Goal: Task Accomplishment & Management: Manage account settings

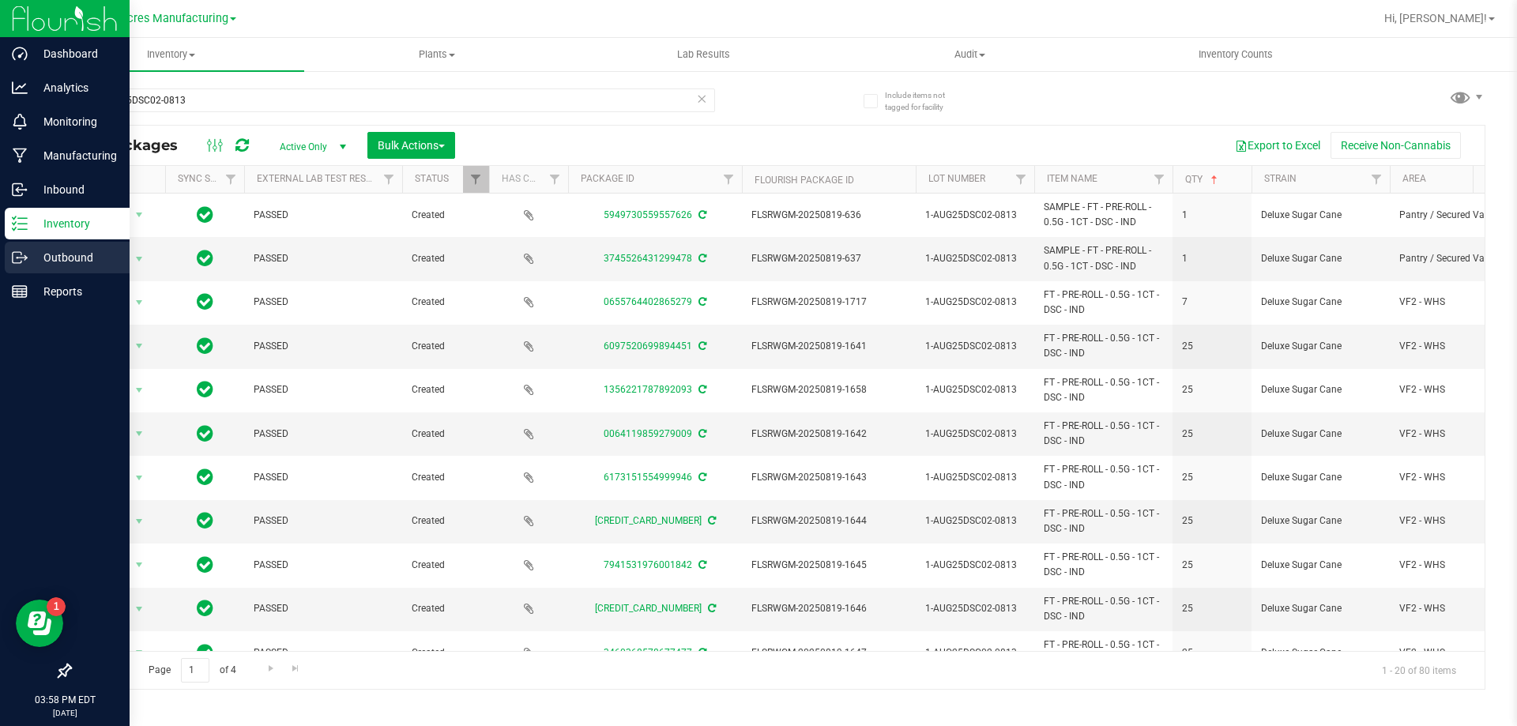
click at [17, 258] on circle at bounding box center [18, 258] width 2 height 2
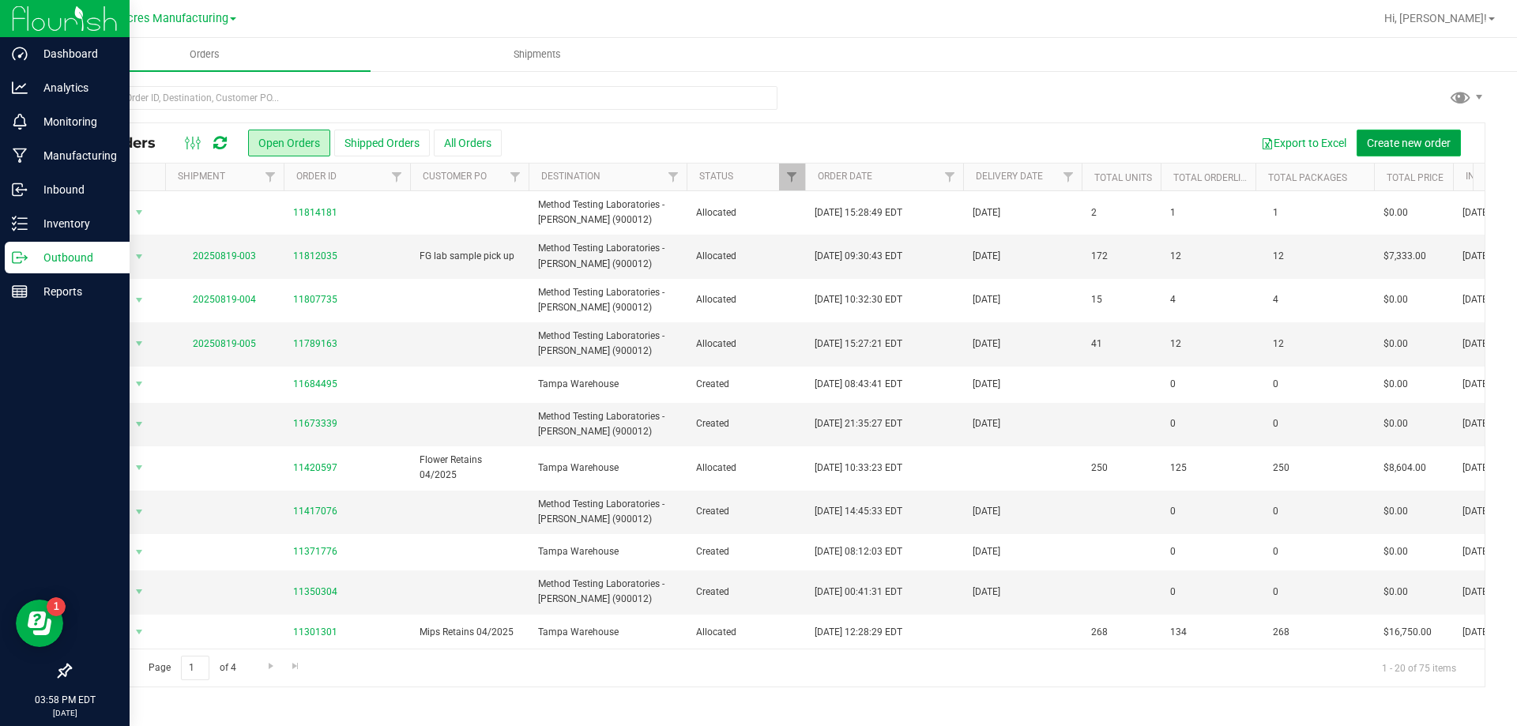
click at [1392, 137] on span "Create new order" at bounding box center [1409, 143] width 84 height 13
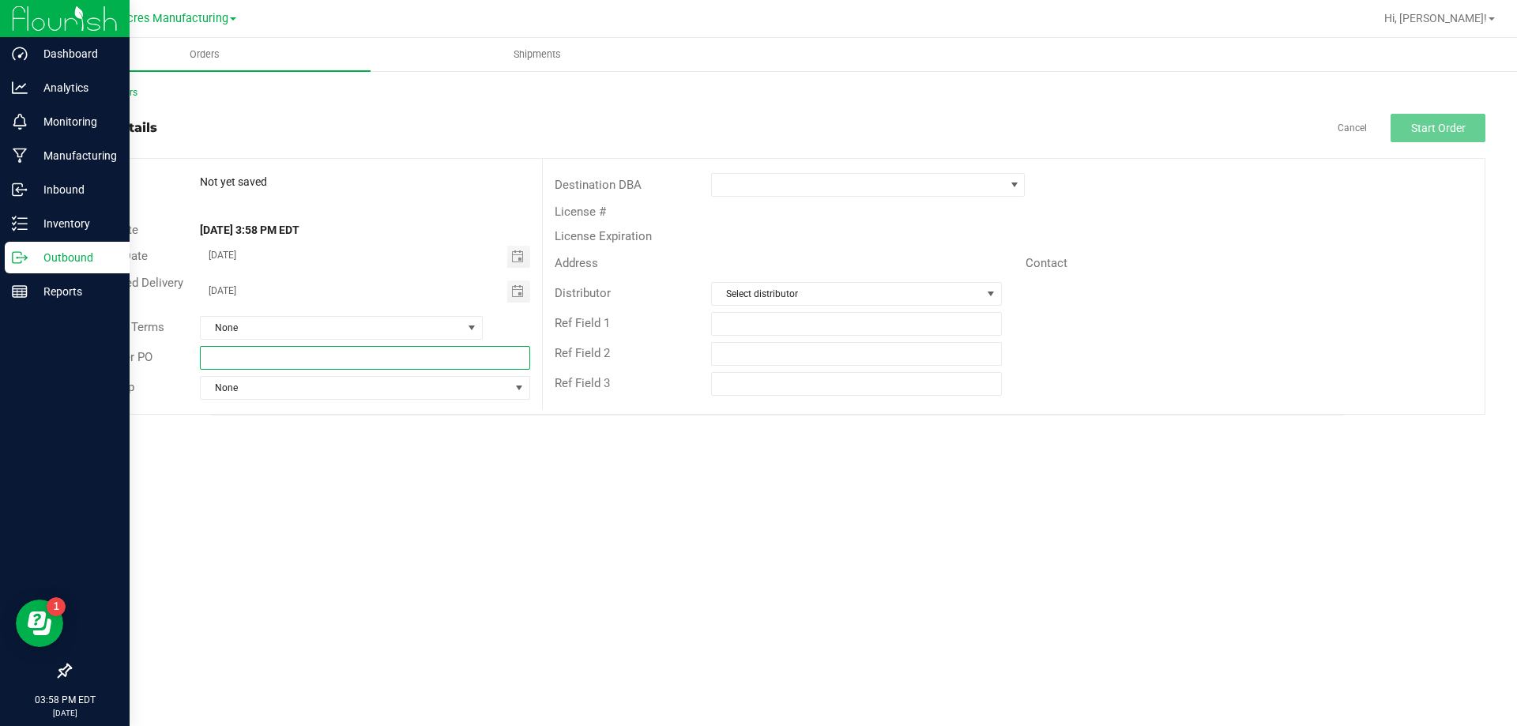
click at [411, 356] on input "text" at bounding box center [365, 358] width 330 height 24
click at [216, 358] on input "FLower/ MIPs labeled 08/19" at bounding box center [365, 358] width 330 height 24
type input "Flower/ MIPs labeled 08/19"
click at [876, 191] on span at bounding box center [858, 185] width 292 height 22
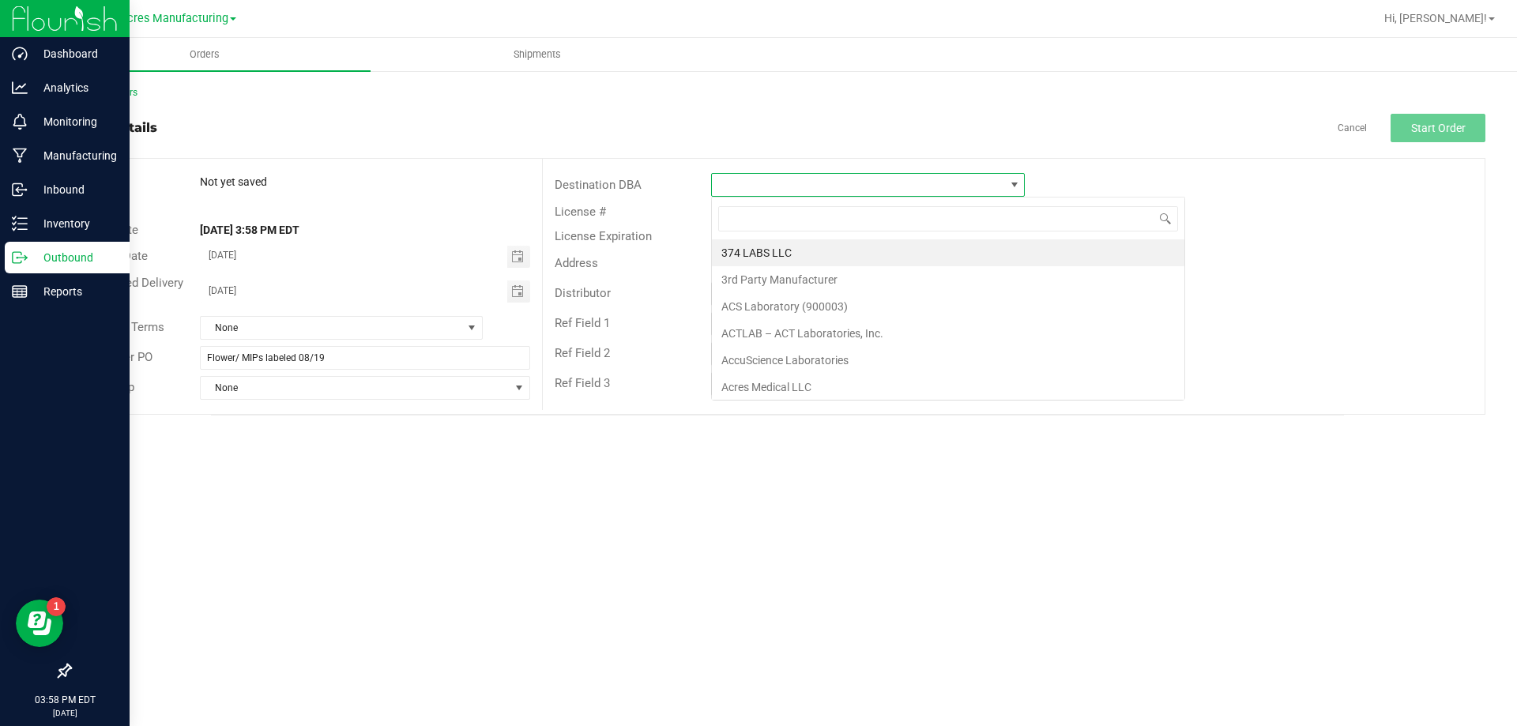
scroll to position [24, 314]
type input "para"
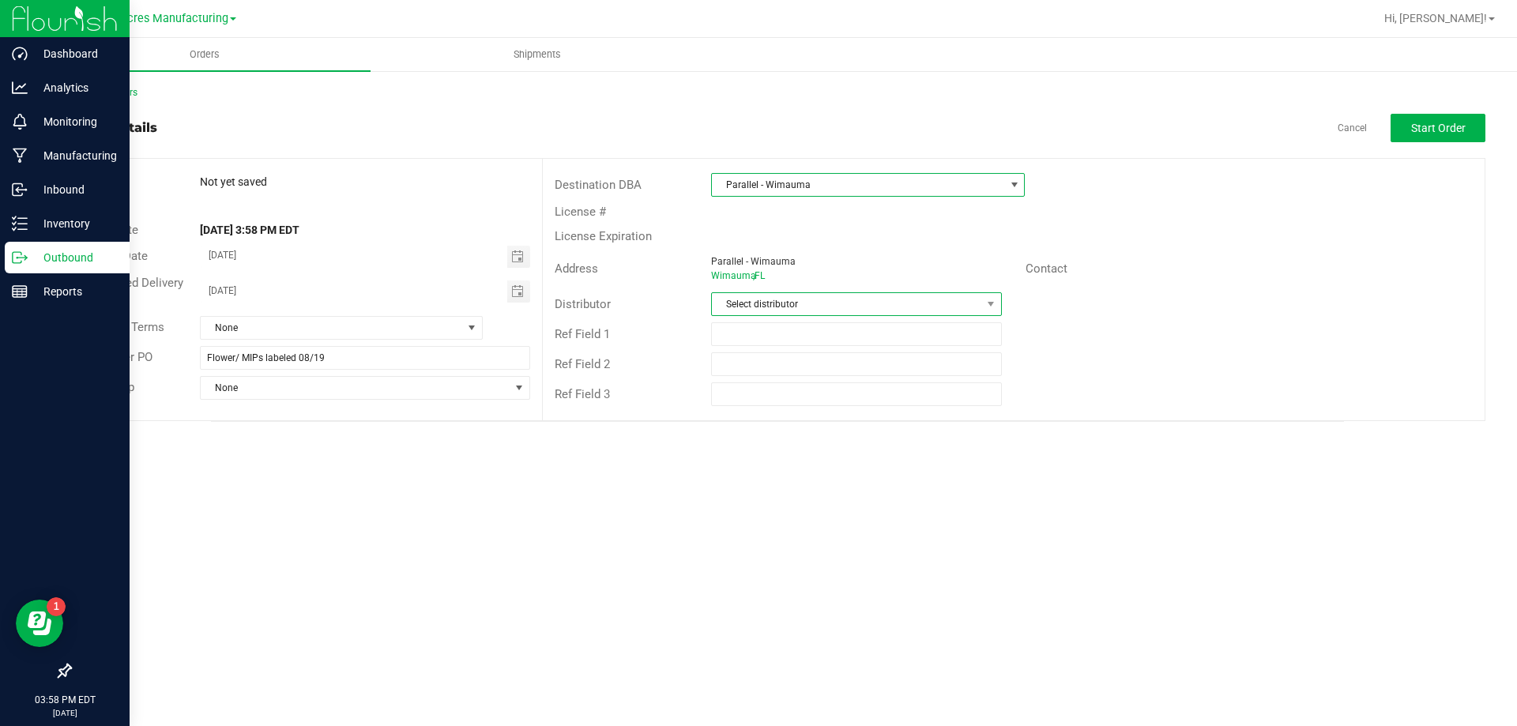
click at [819, 308] on span "Select distributor" at bounding box center [846, 304] width 269 height 22
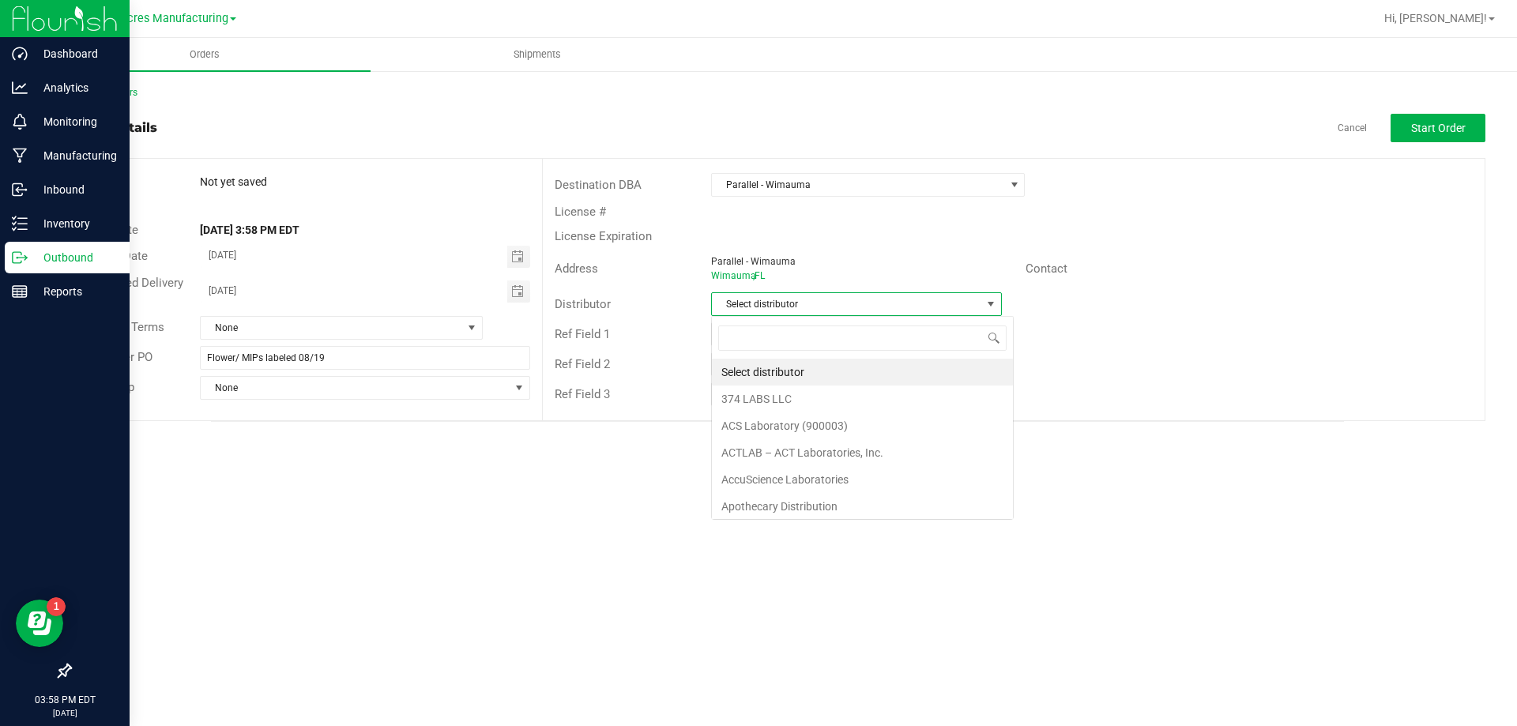
scroll to position [24, 291]
click at [874, 175] on span "Parallel - Wimauma" at bounding box center [858, 185] width 292 height 22
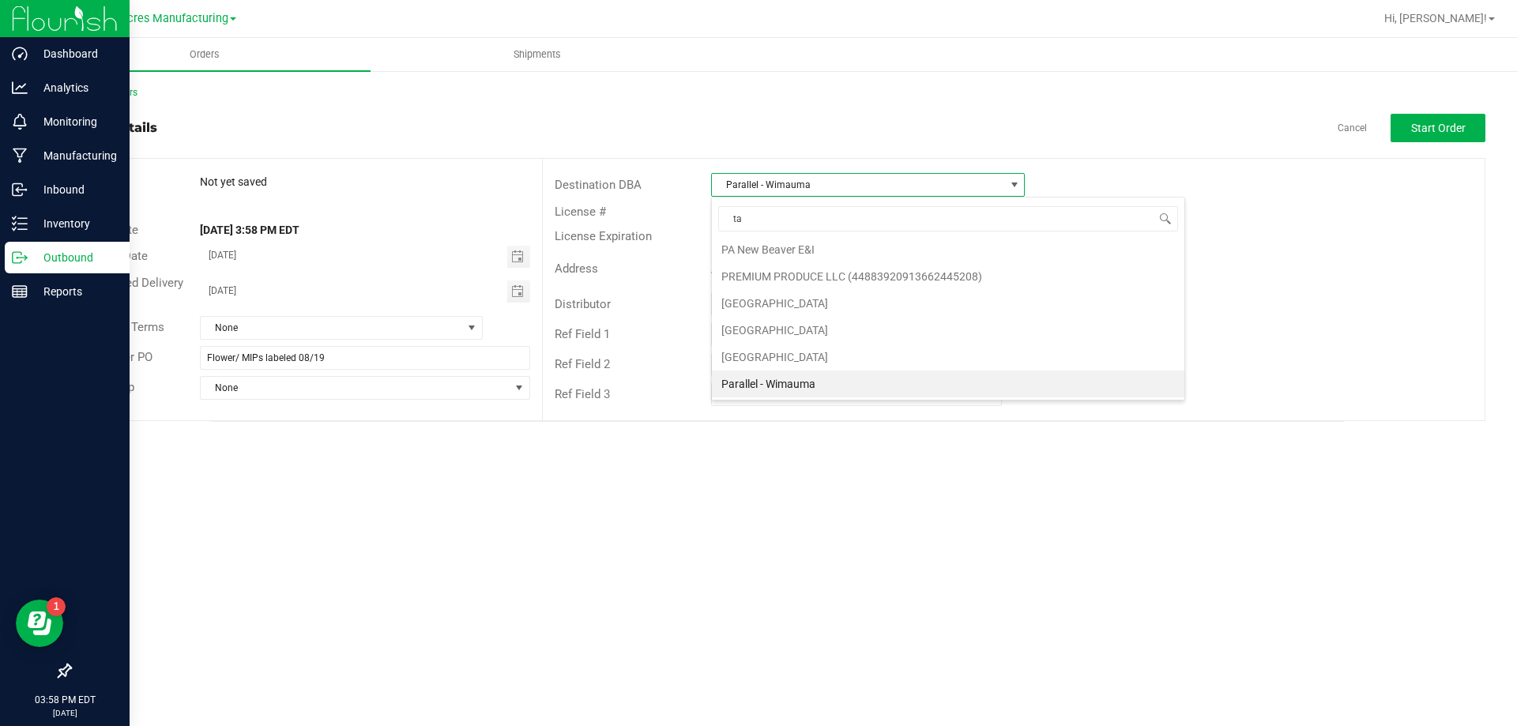
scroll to position [0, 0]
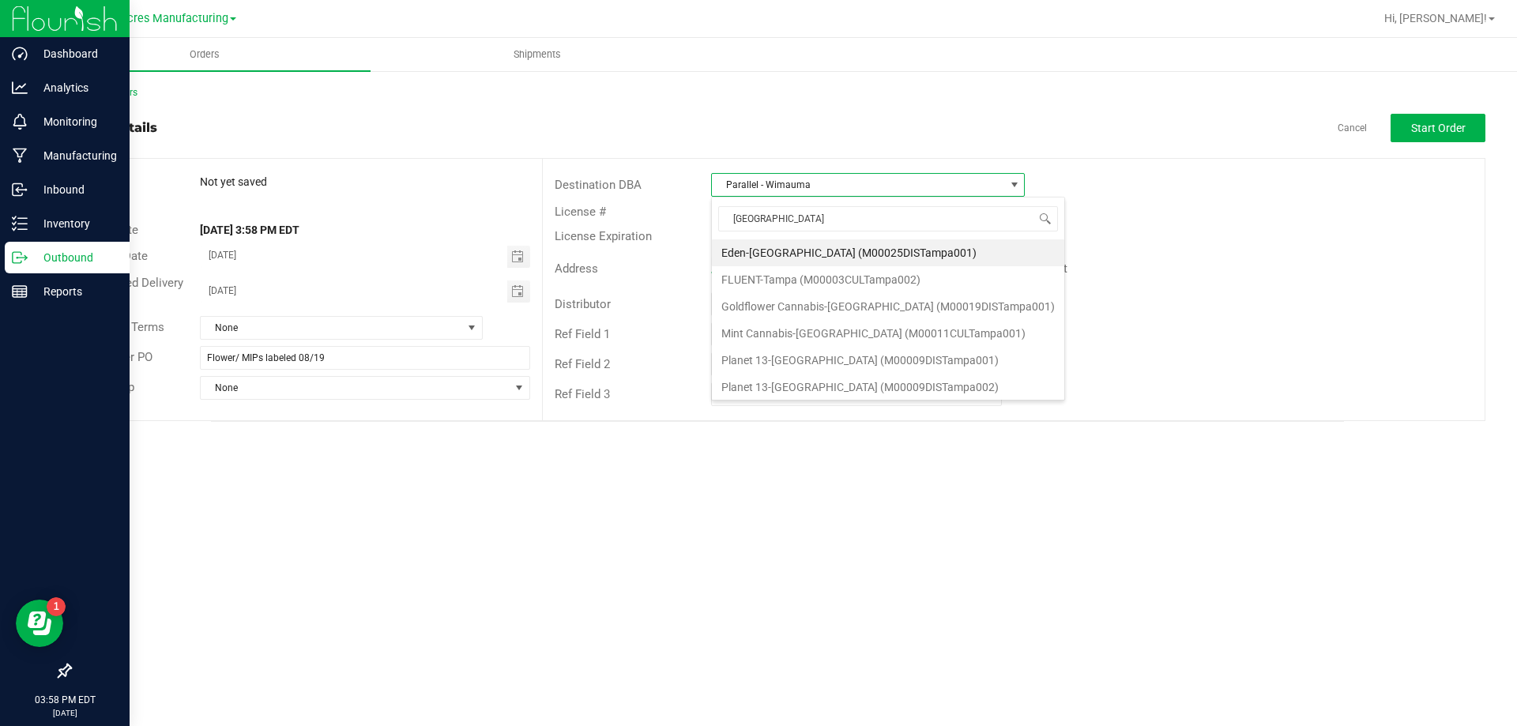
type input "tampa w"
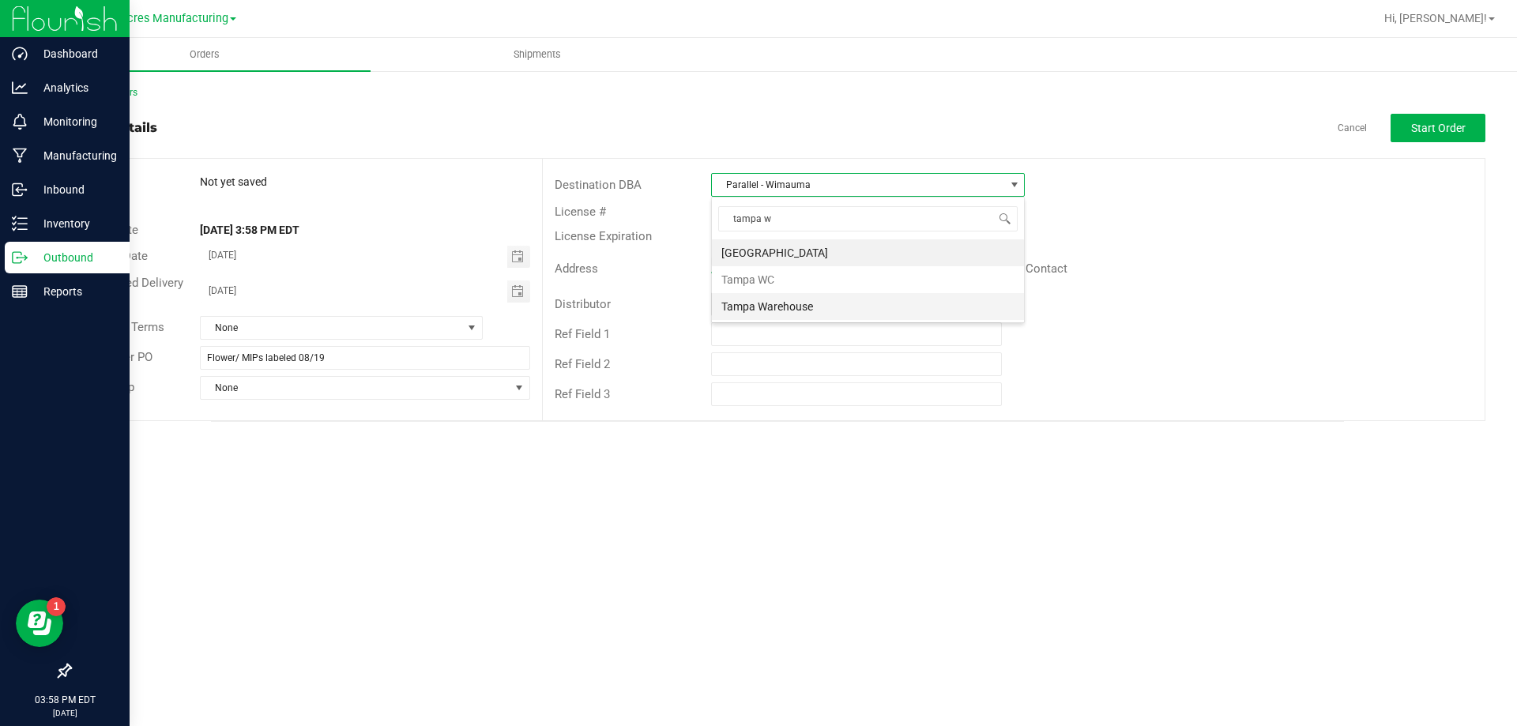
click at [862, 313] on li "Tampa Warehouse" at bounding box center [868, 306] width 312 height 27
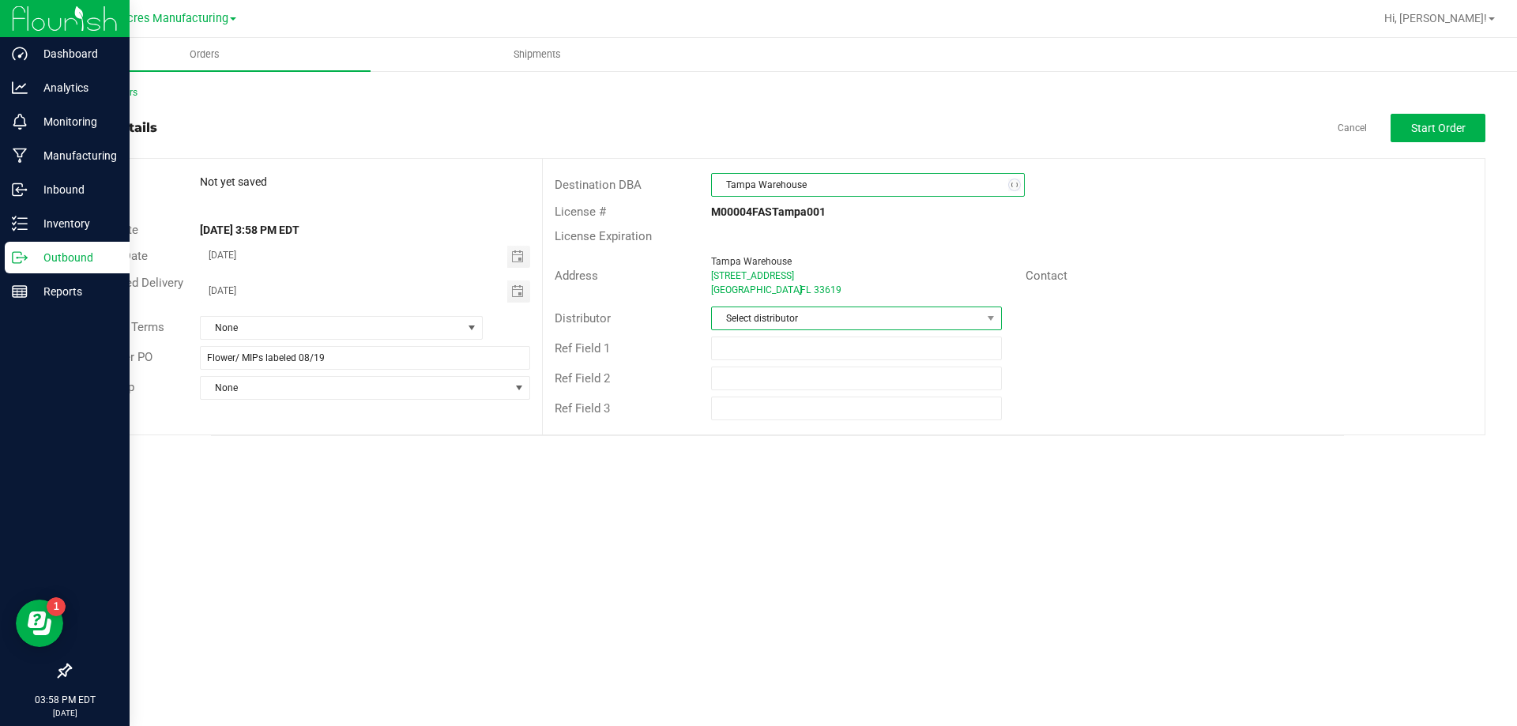
click at [865, 315] on span "Select distributor" at bounding box center [846, 318] width 269 height 22
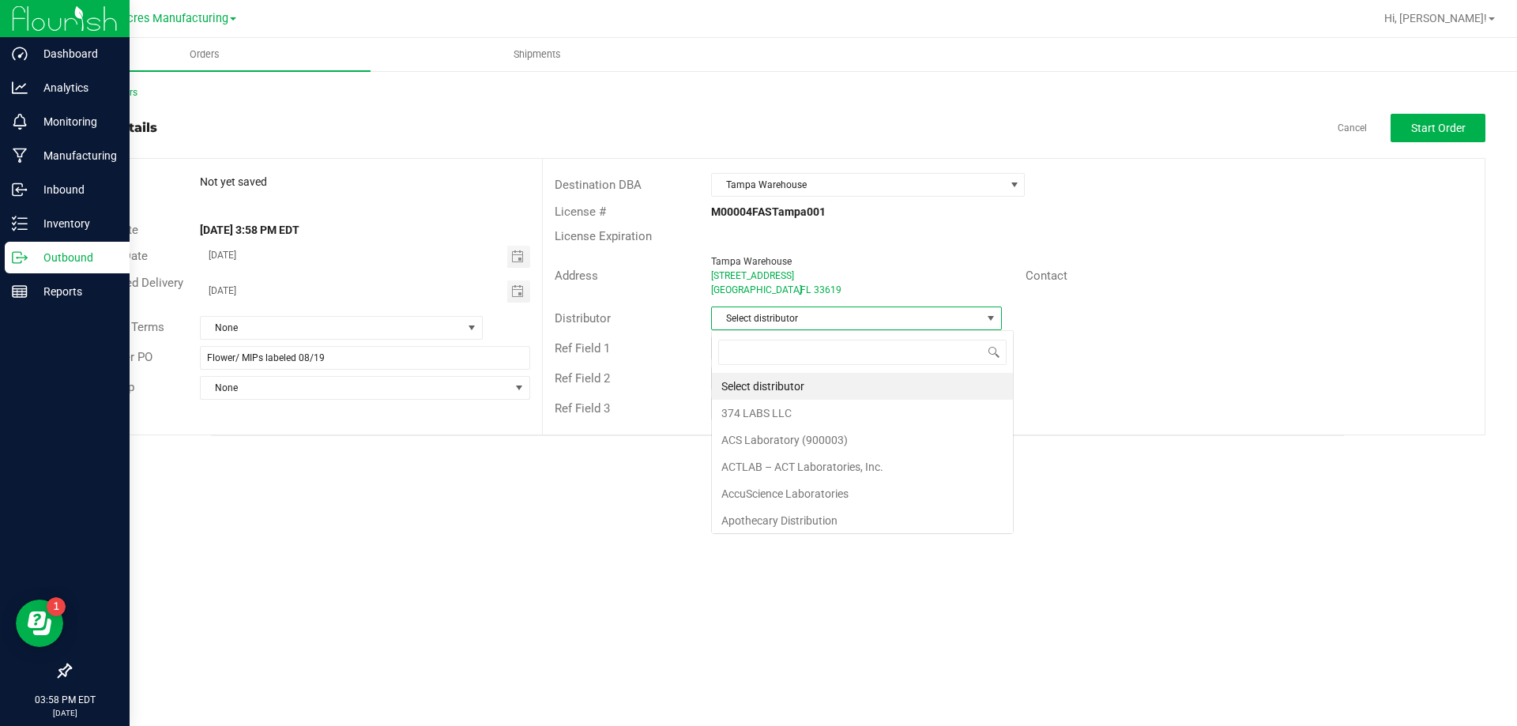
scroll to position [24, 291]
type input "para"
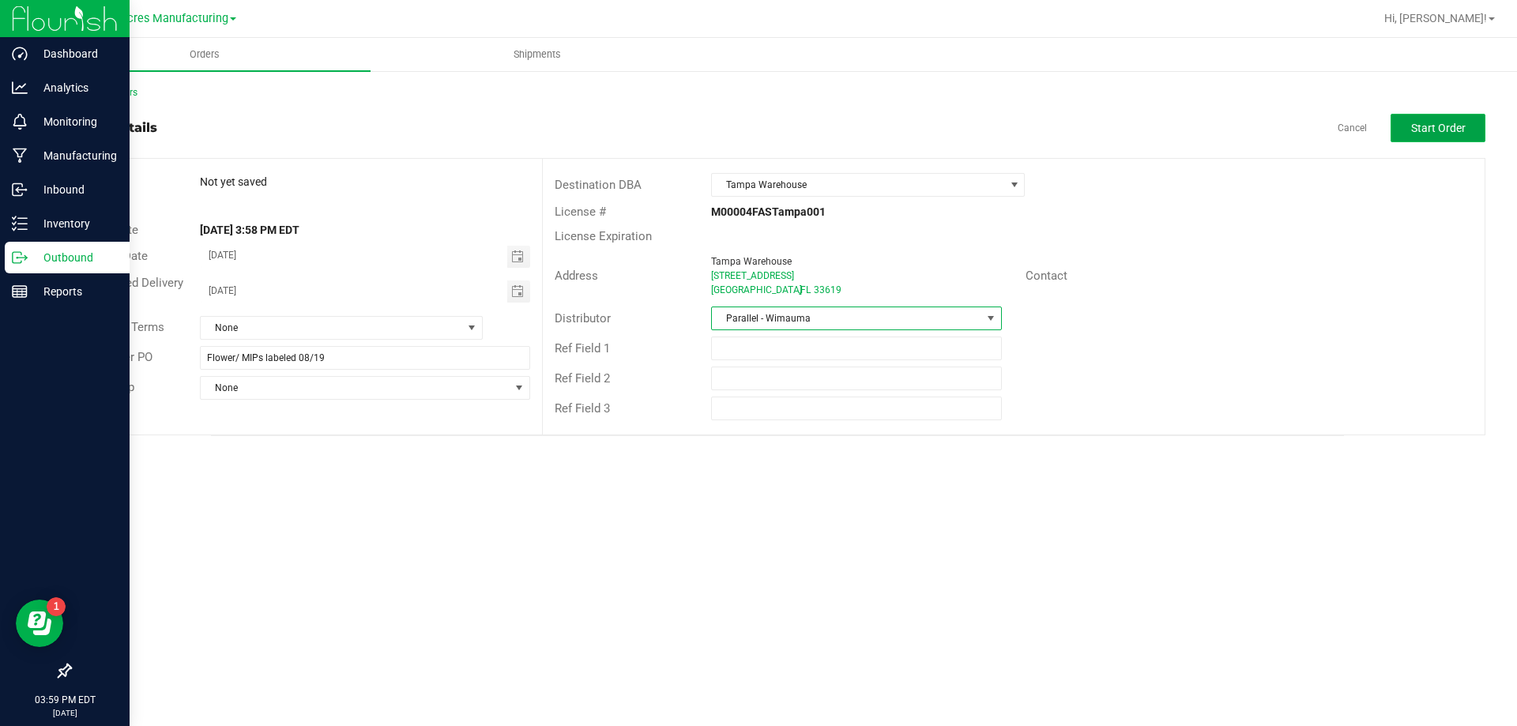
click at [1415, 122] on span "Start Order" at bounding box center [1439, 128] width 55 height 13
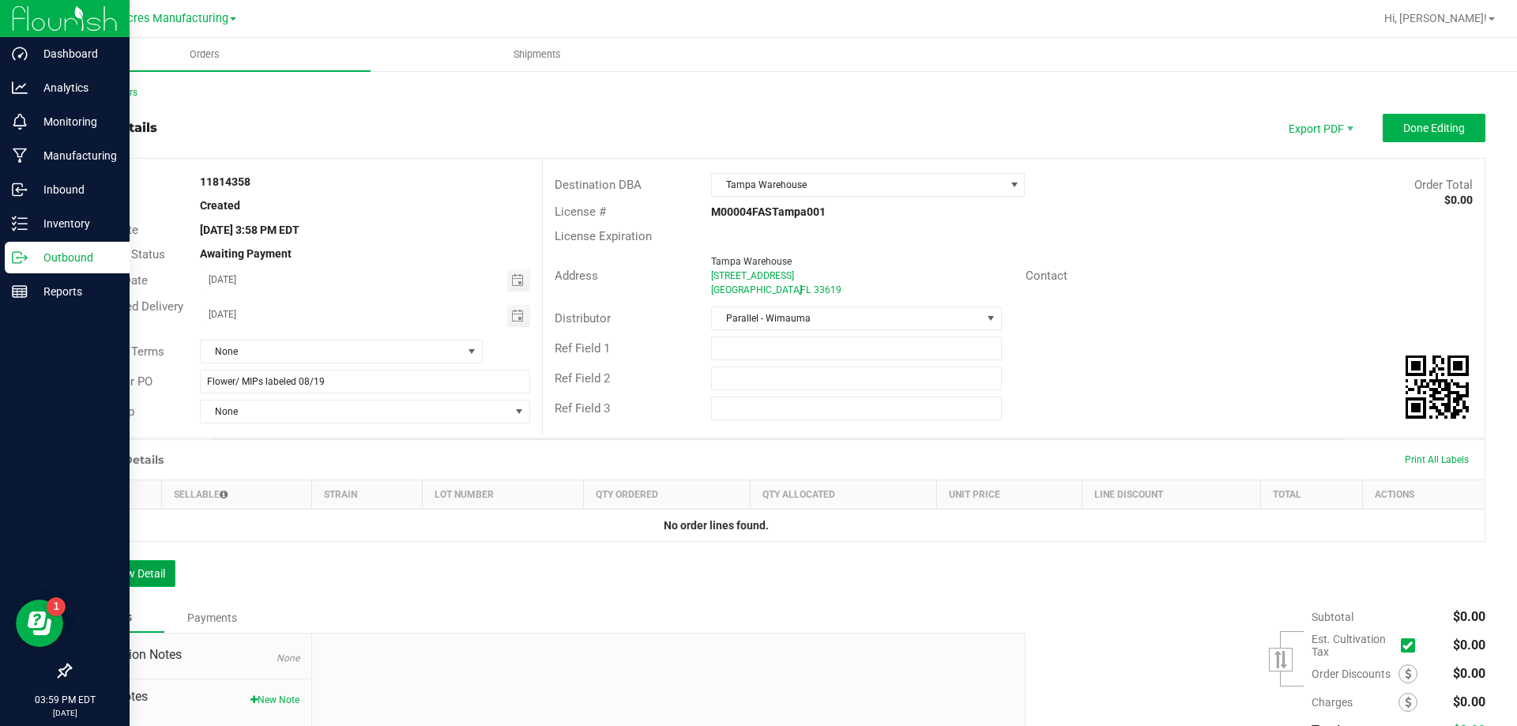
click at [153, 570] on button "Add New Detail" at bounding box center [123, 573] width 106 height 27
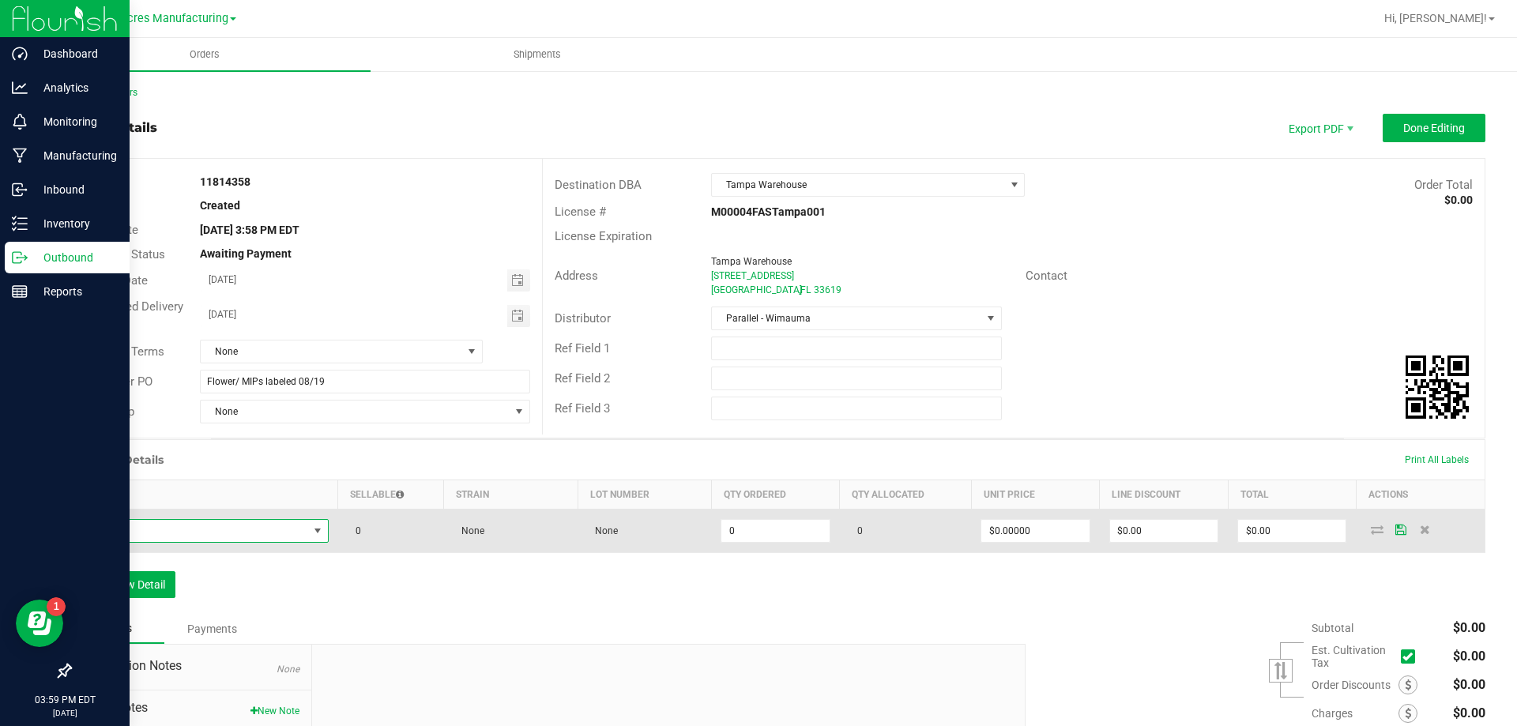
click at [209, 529] on span "NO DATA FOUND" at bounding box center [194, 531] width 227 height 22
type input "FD - FLOWER GREENHOUSE - 3.5G - MEC - HYS"
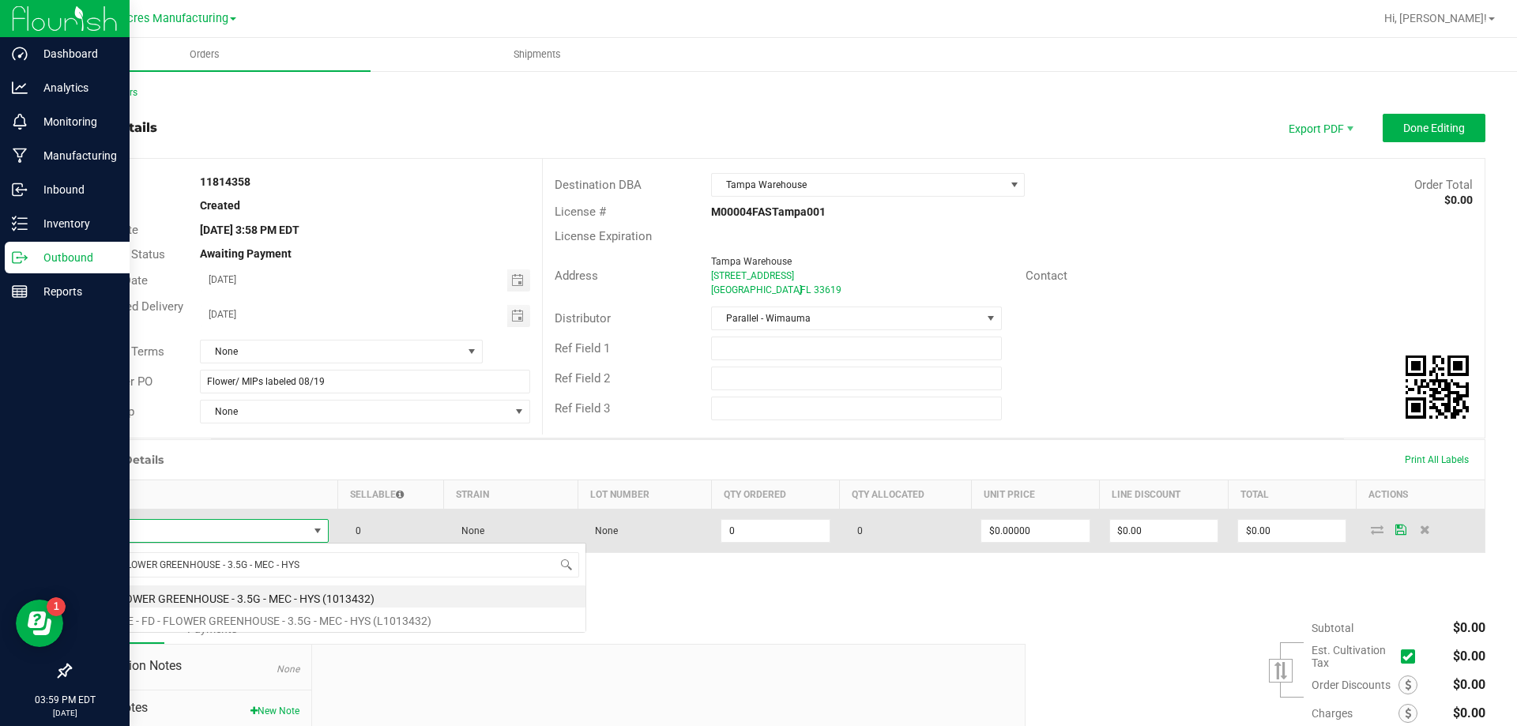
scroll to position [24, 244]
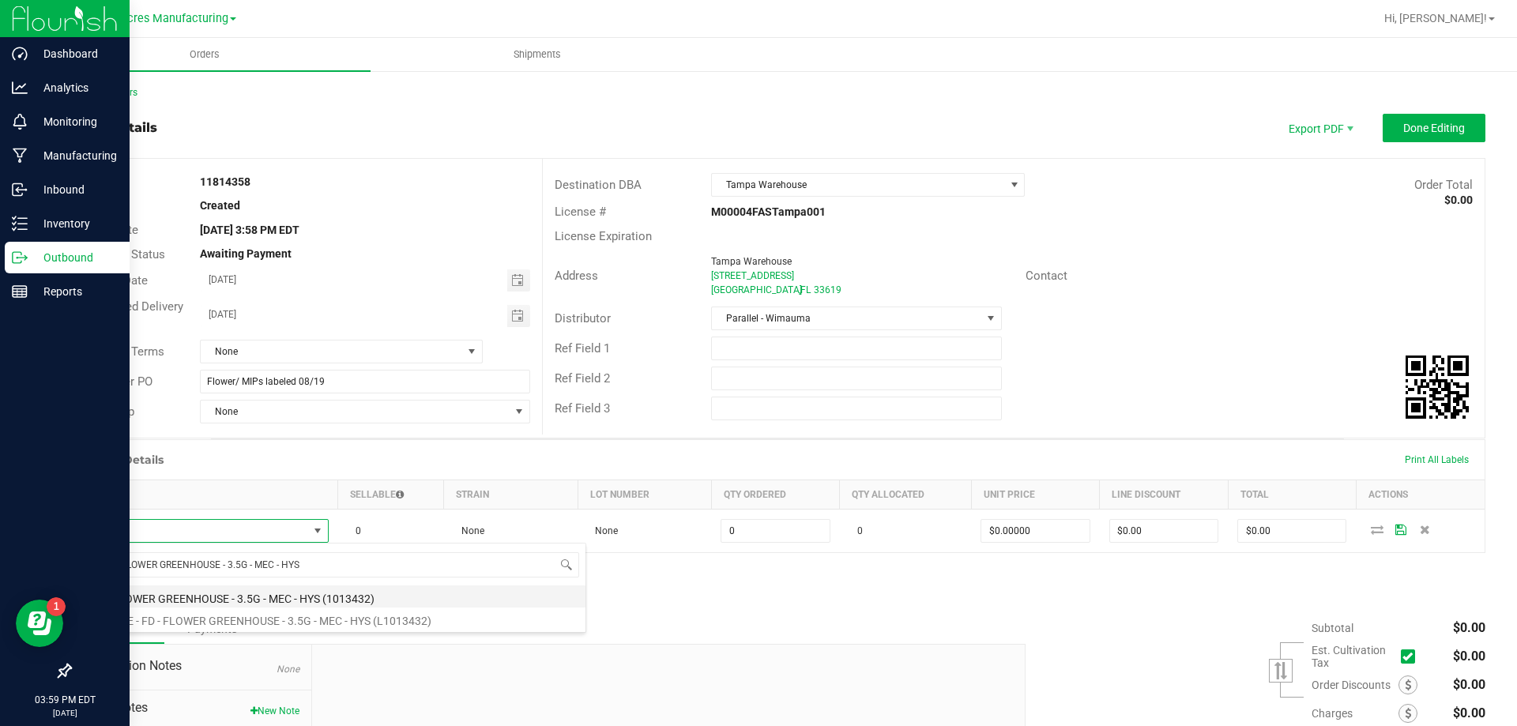
click at [204, 590] on li "FD - FLOWER GREENHOUSE - 3.5G - MEC - HYS (1013432)" at bounding box center [333, 597] width 504 height 22
type input "0 ea"
type input "$30.00000"
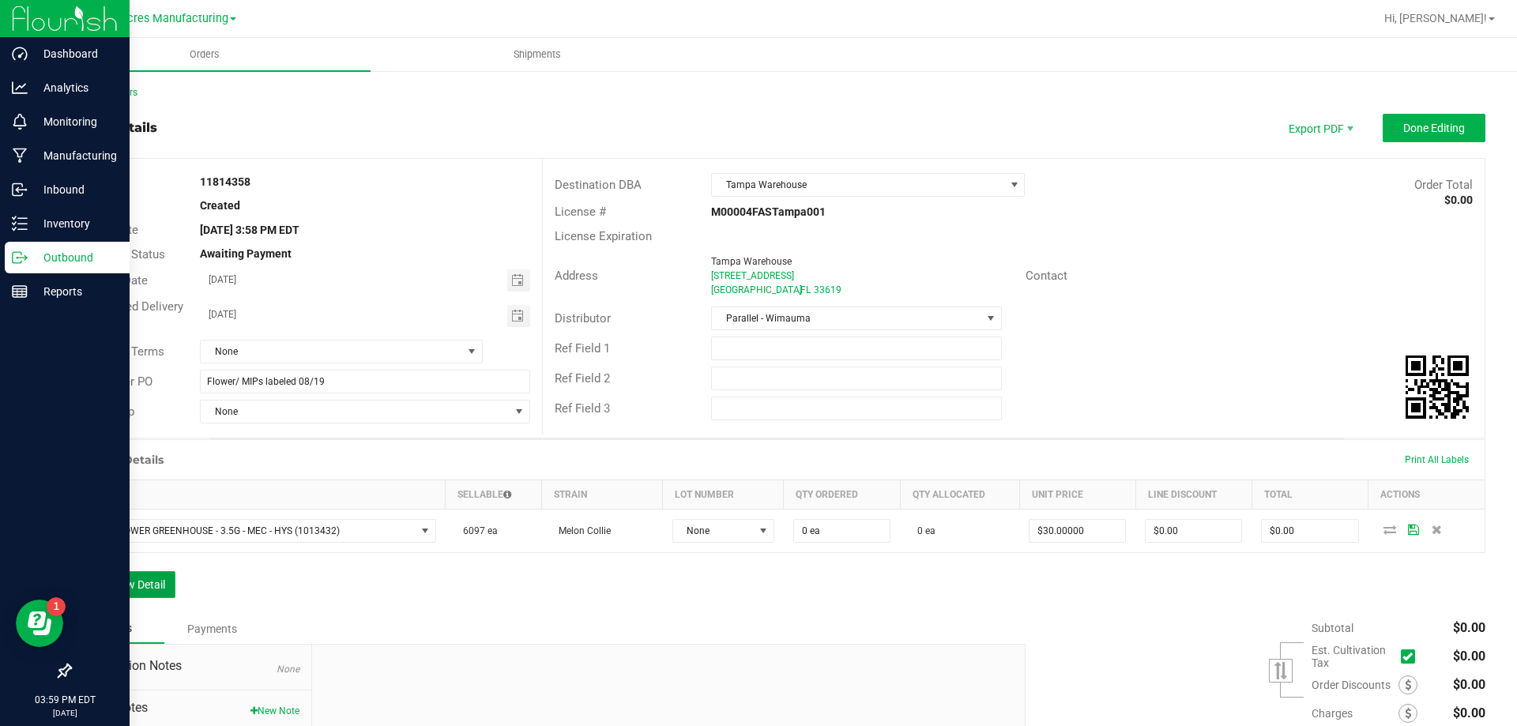
click at [165, 590] on button "Add New Detail" at bounding box center [123, 584] width 106 height 27
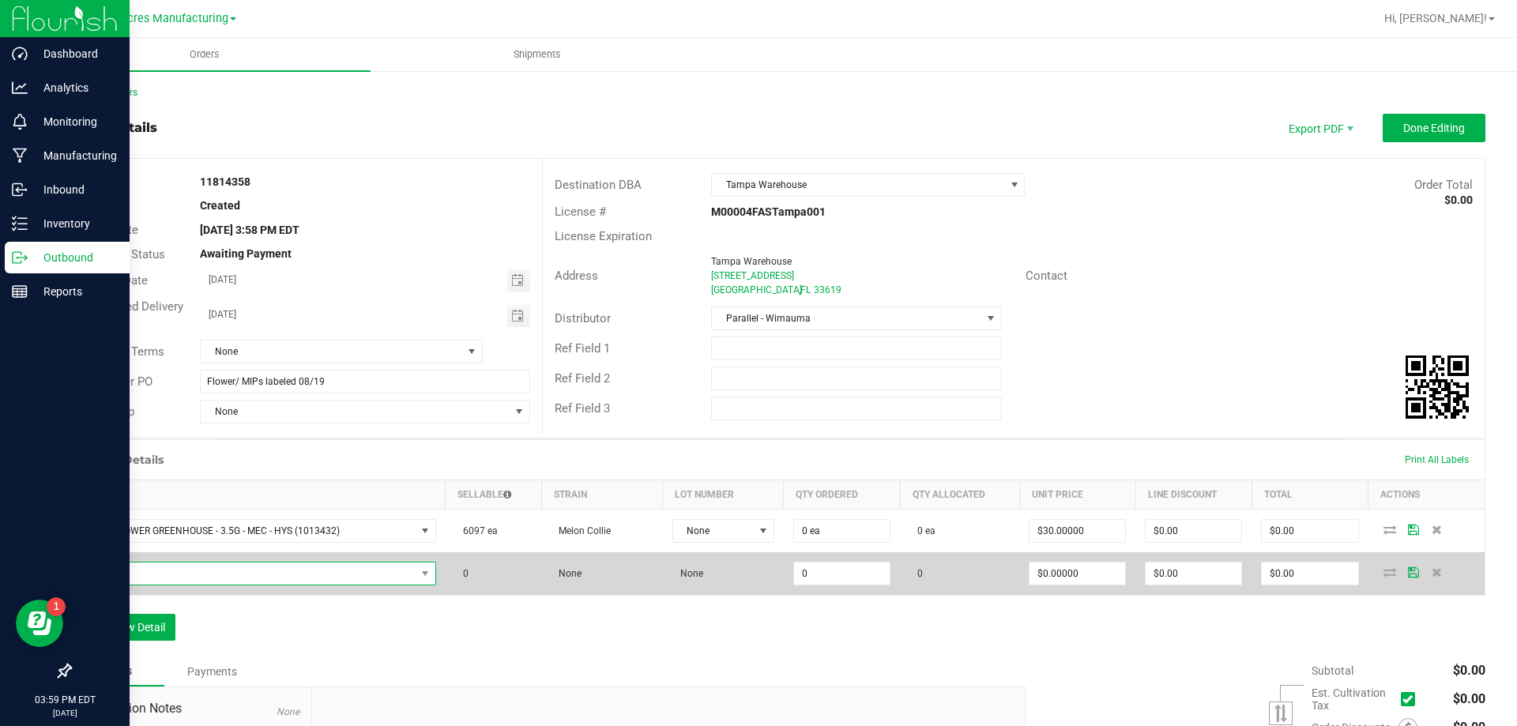
click at [237, 579] on span "NO DATA FOUND" at bounding box center [248, 574] width 334 height 22
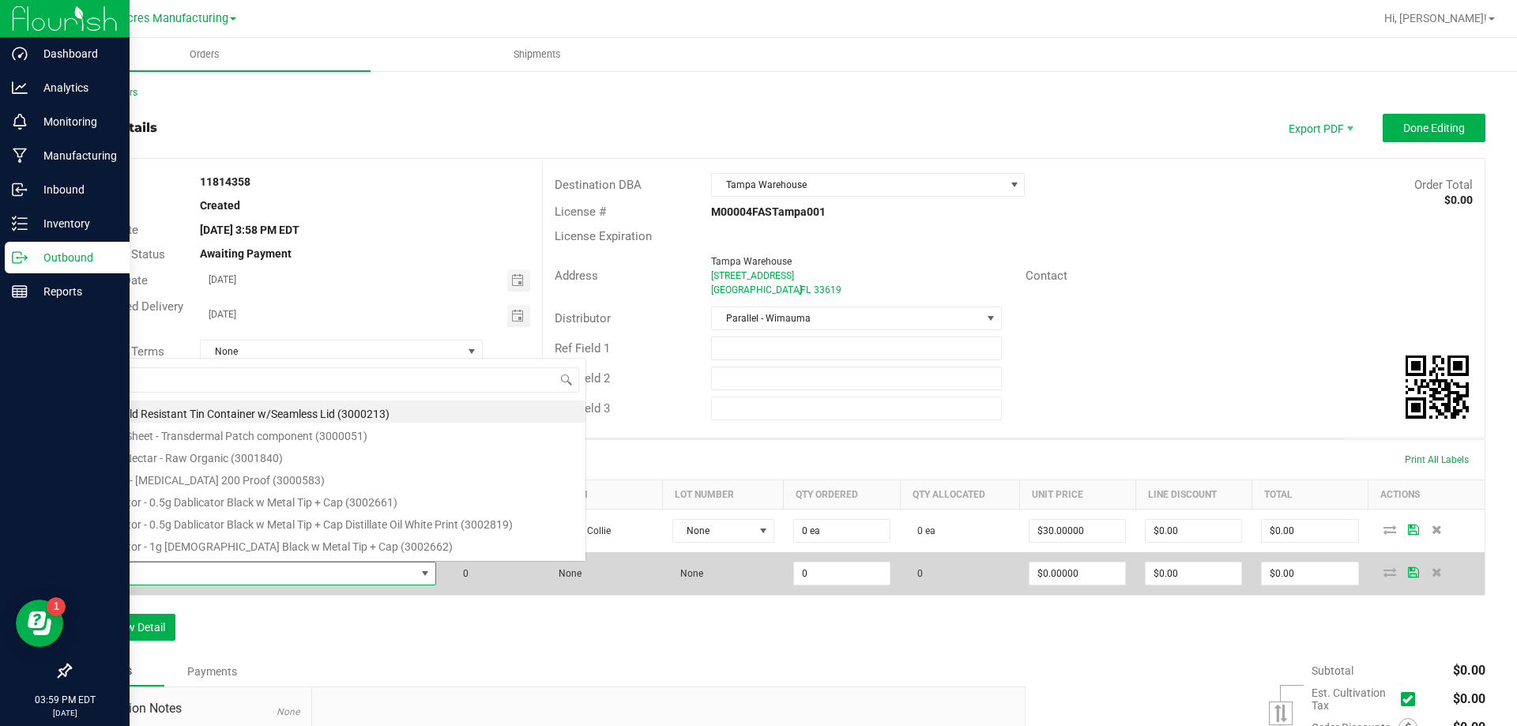
scroll to position [24, 348]
type input "FT - GROUND FLOWER - 7G - HYB"
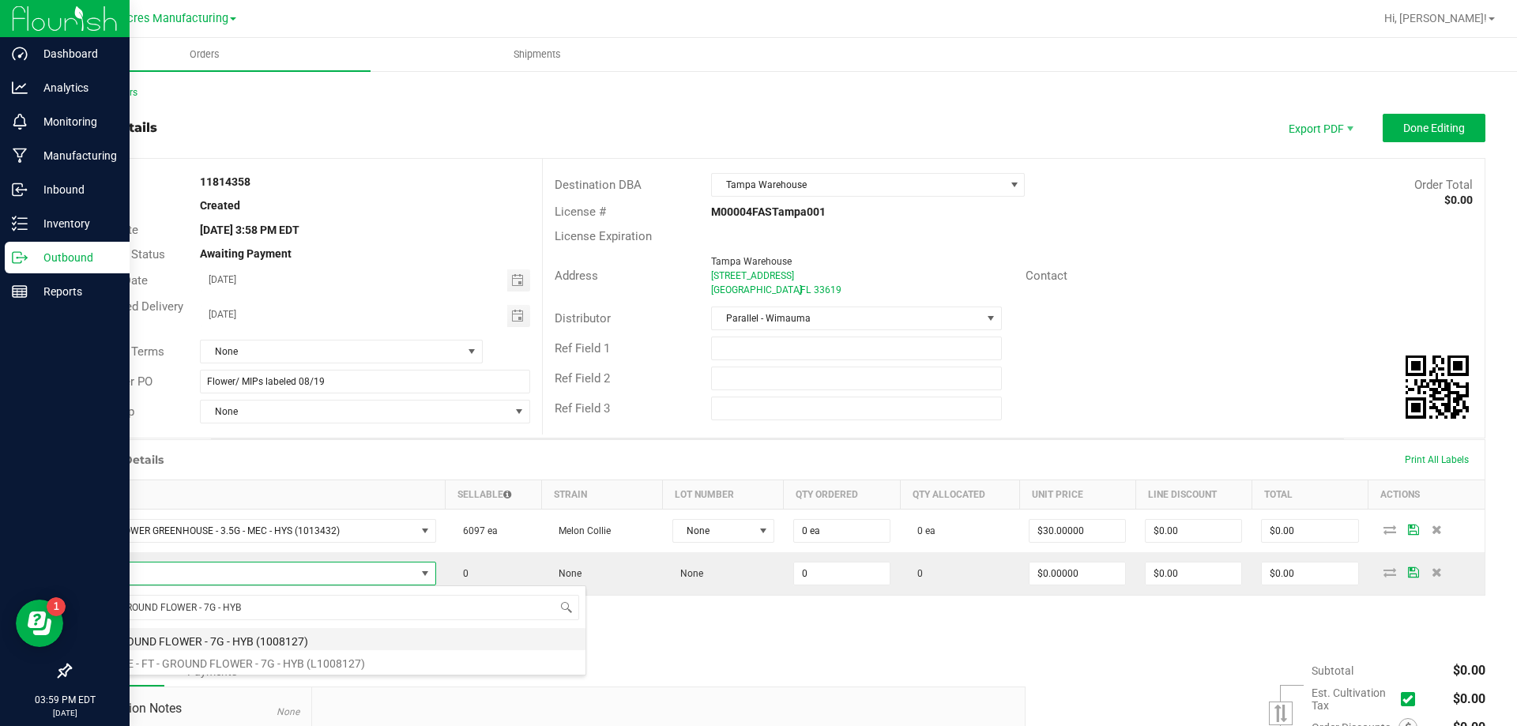
click at [230, 641] on li "FT - GROUND FLOWER - 7G - HYB (1008127)" at bounding box center [333, 639] width 504 height 22
type input "0 ea"
type input "$50.00000"
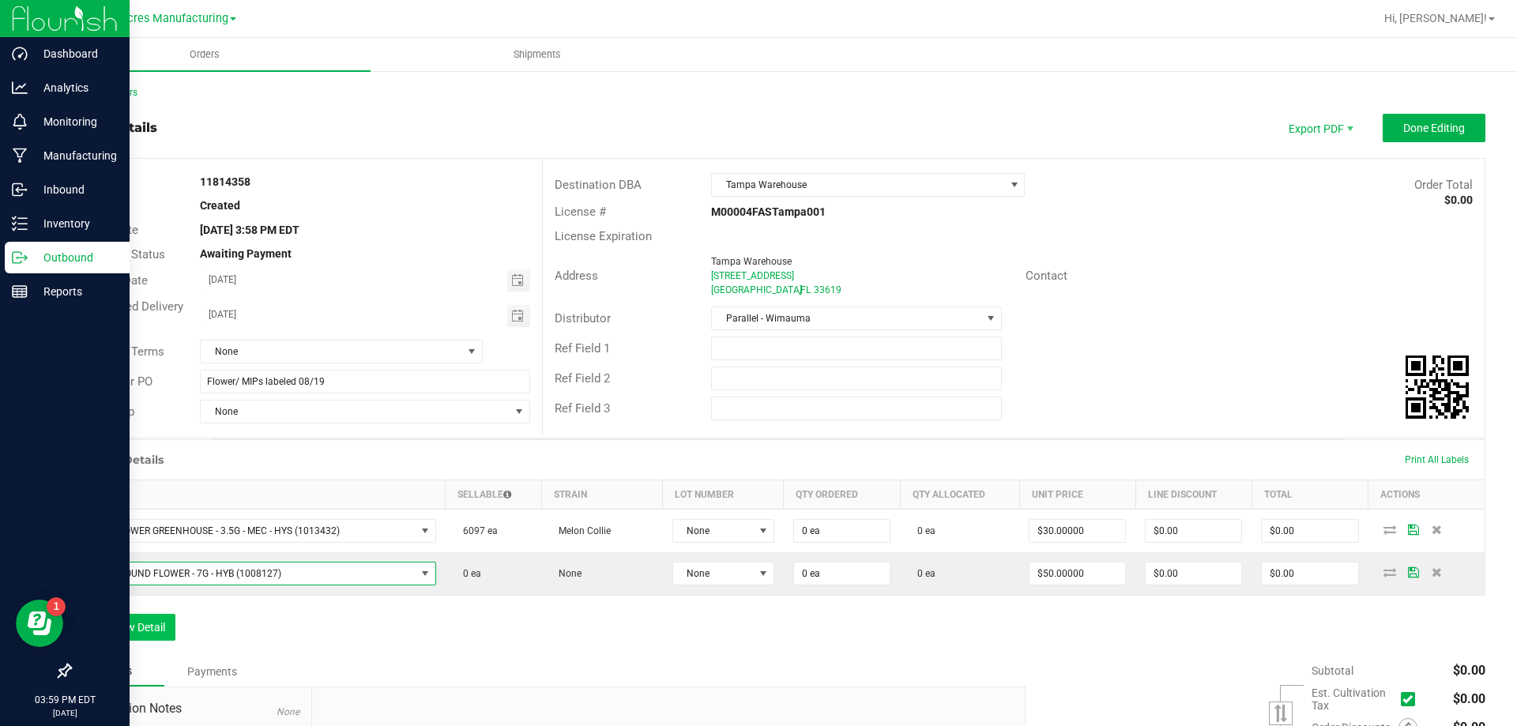
drag, startPoint x: 186, startPoint y: 616, endPoint x: 145, endPoint y: 632, distance: 43.6
click at [183, 616] on div "Order Details Print All Labels Item Sellable Strain Lot Number Qty Ordered Qty …" at bounding box center [778, 547] width 1416 height 217
click at [145, 632] on button "Add New Detail" at bounding box center [123, 627] width 106 height 27
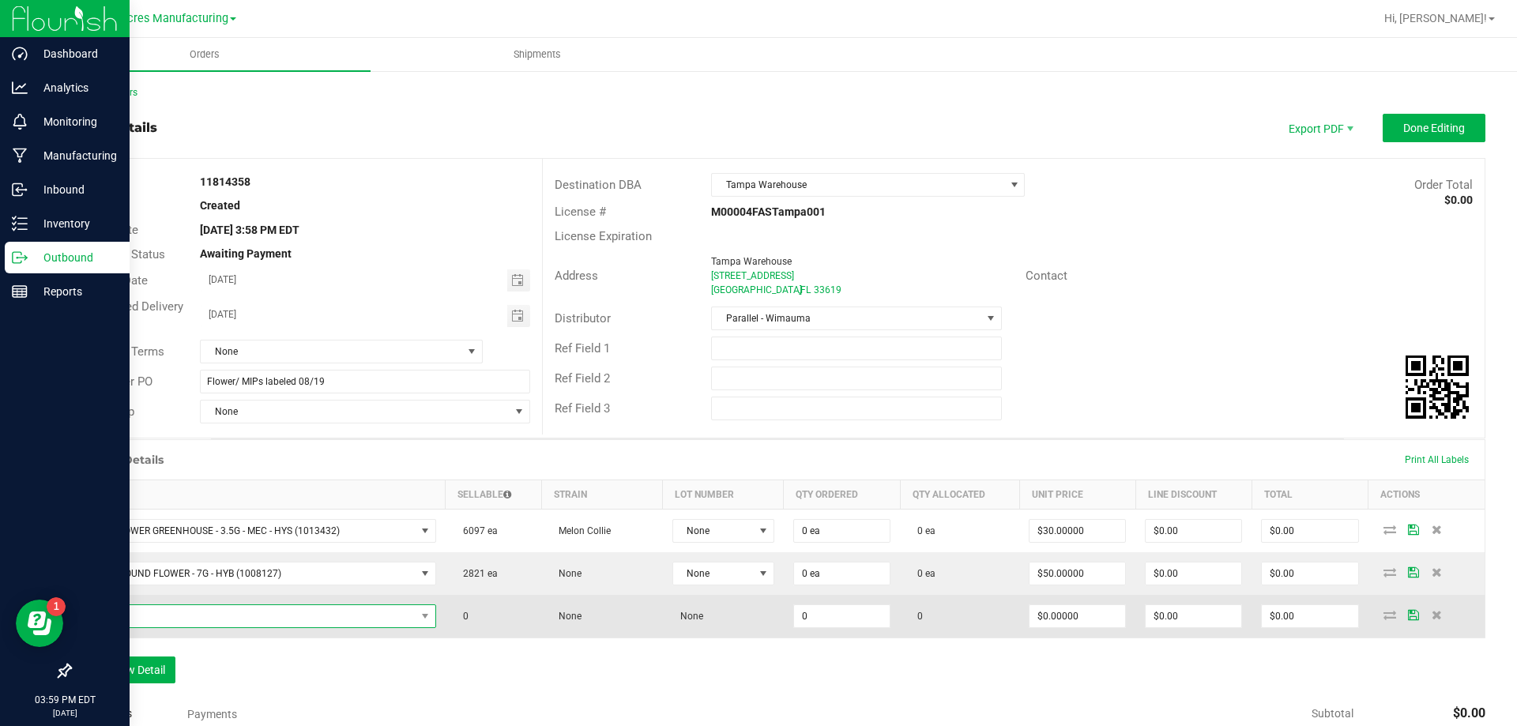
click at [360, 616] on span "NO DATA FOUND" at bounding box center [248, 616] width 334 height 22
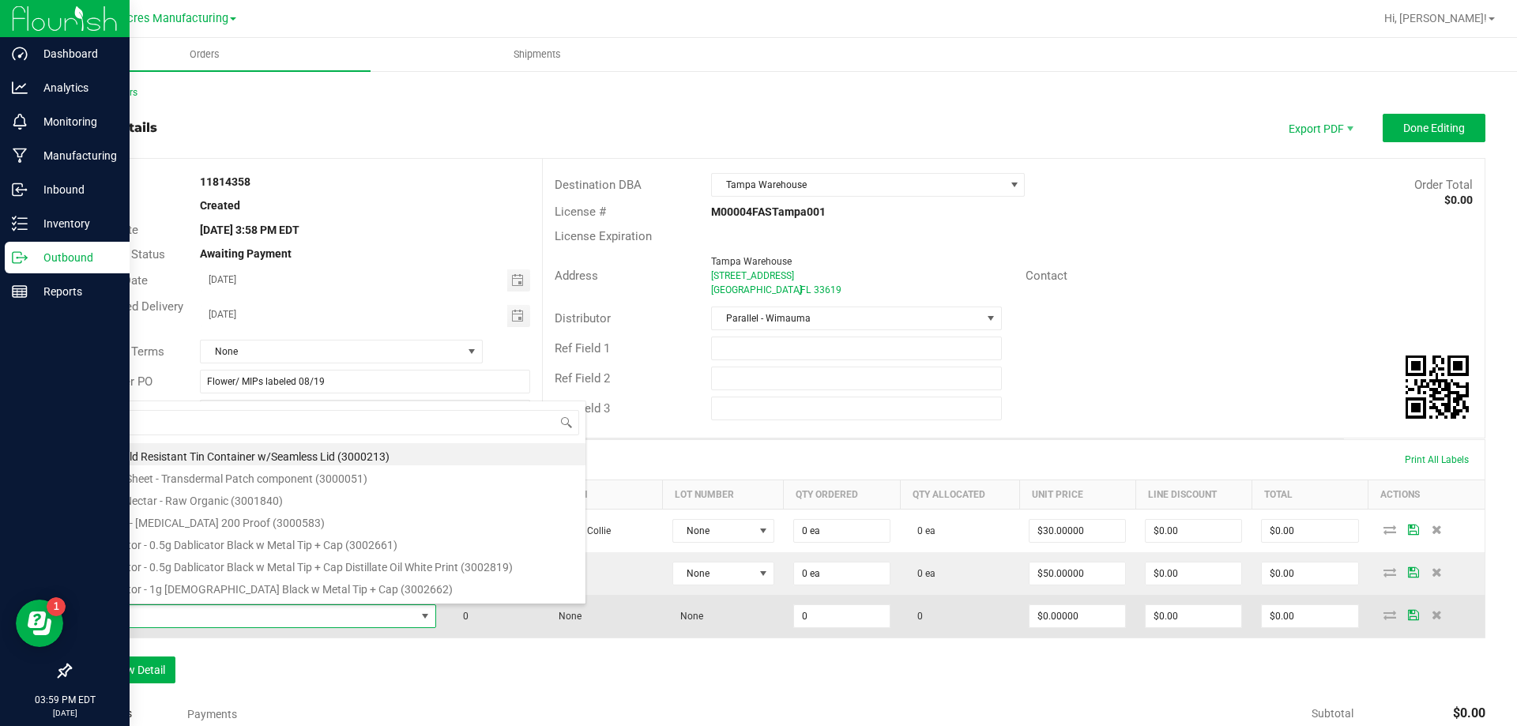
type input "FT - PRE-ROLL - 0.35G - 10CT - SAT"
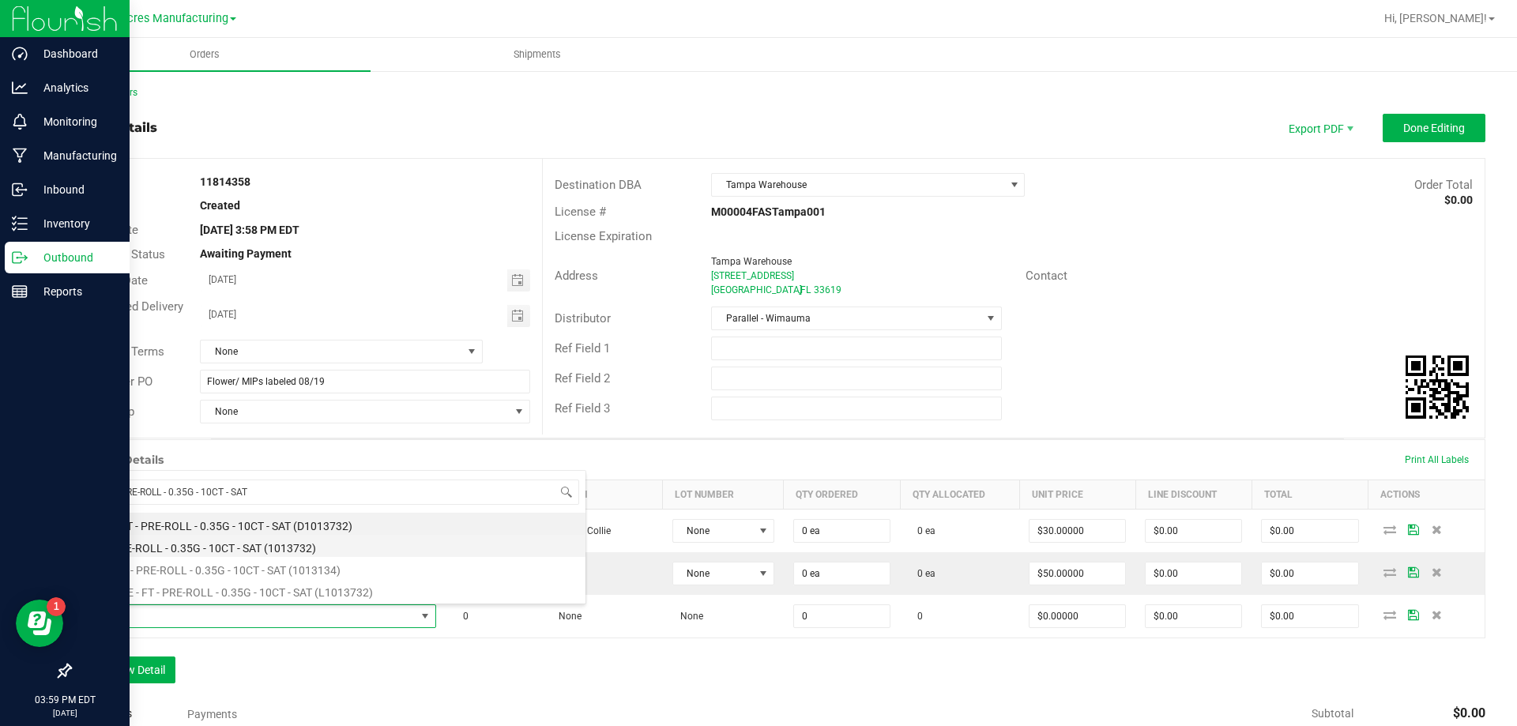
click at [334, 552] on li "FT - PRE-ROLL - 0.35G - 10CT - SAT (1013732)" at bounding box center [333, 546] width 504 height 22
type input "0 ea"
type input "$42.00000"
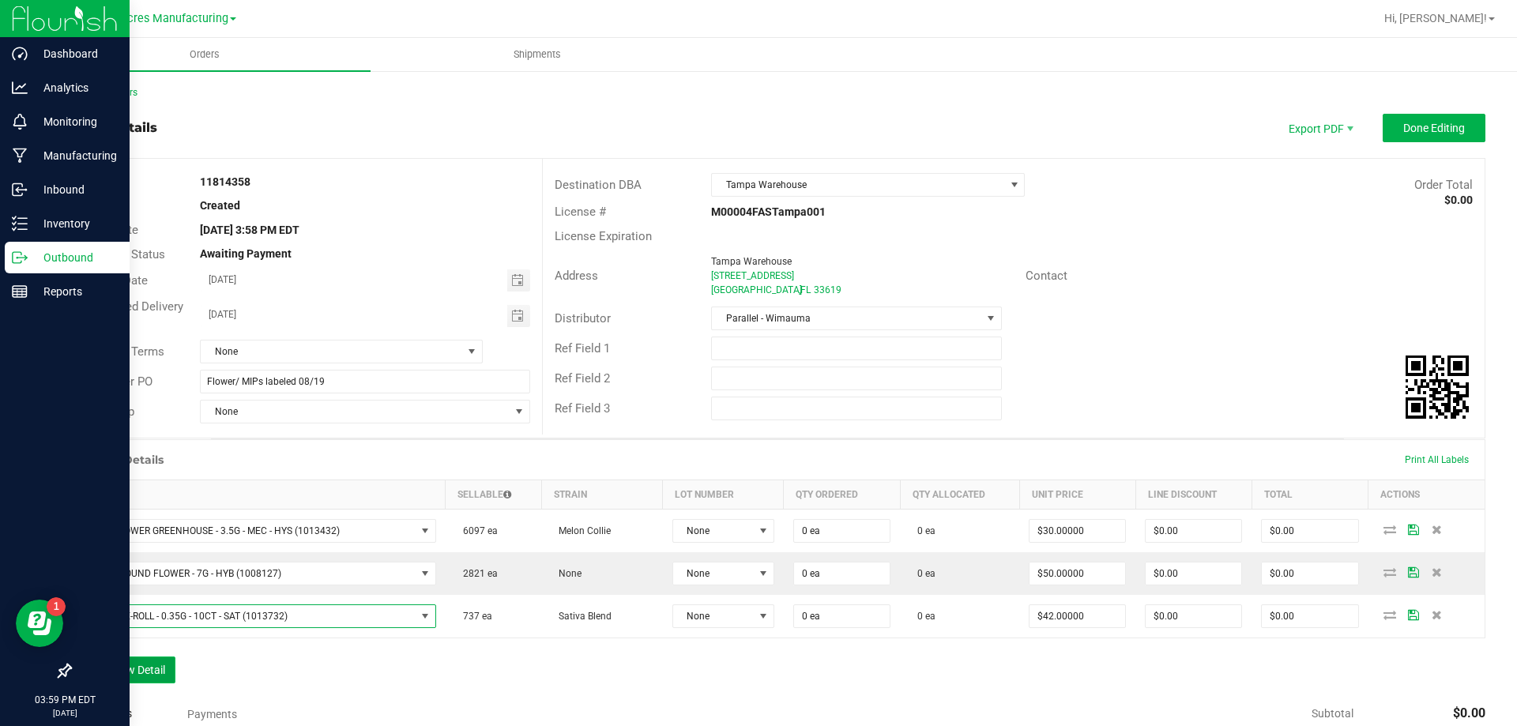
click at [148, 667] on button "Add New Detail" at bounding box center [123, 670] width 106 height 27
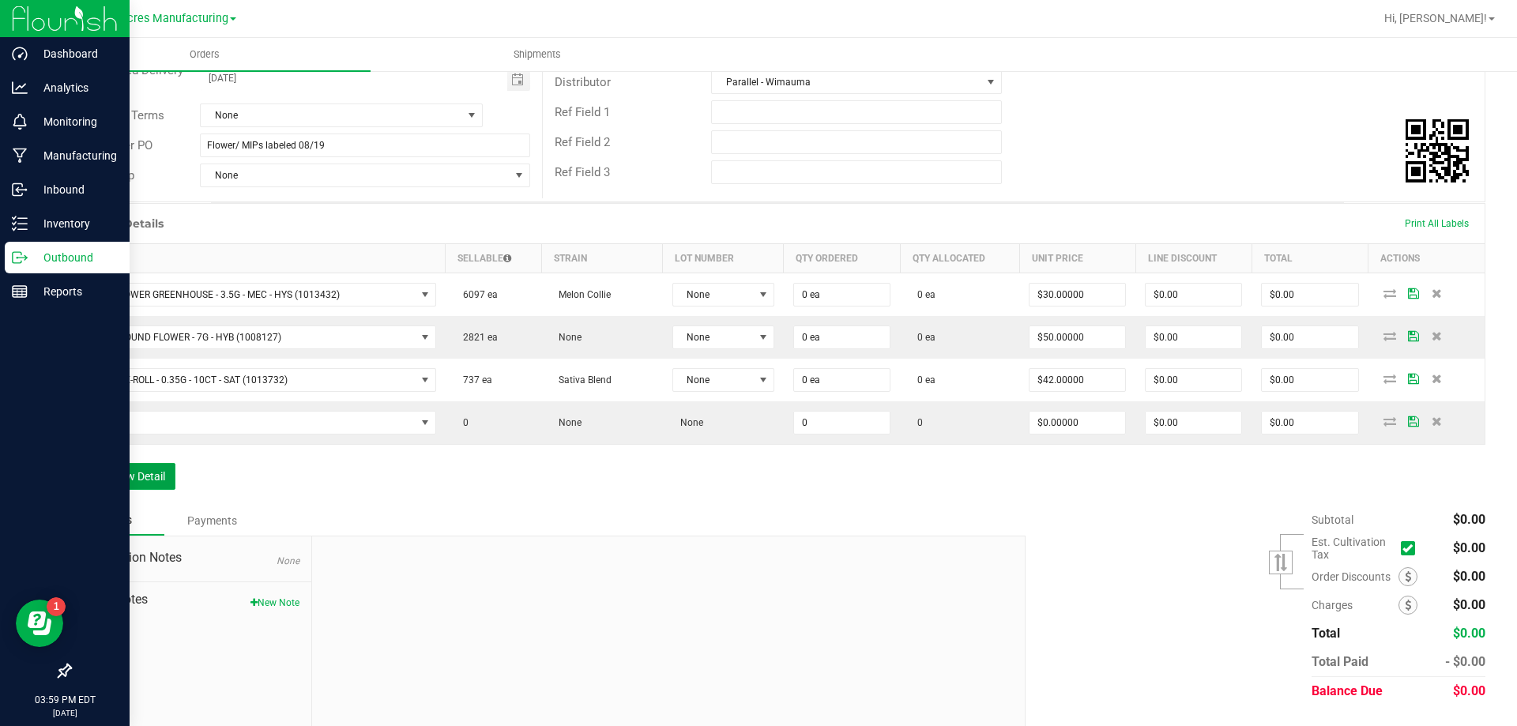
scroll to position [237, 0]
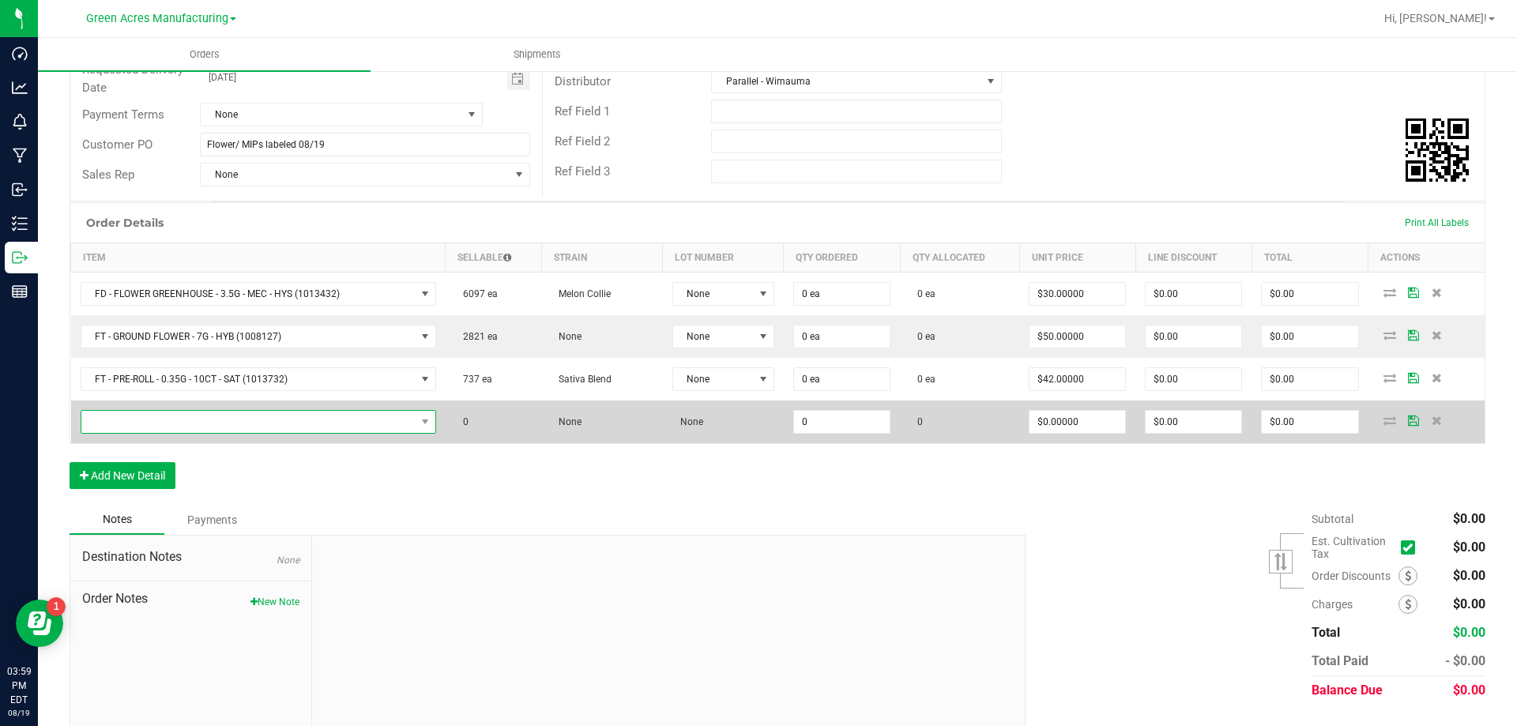
click at [384, 426] on span "NO DATA FOUND" at bounding box center [248, 422] width 334 height 22
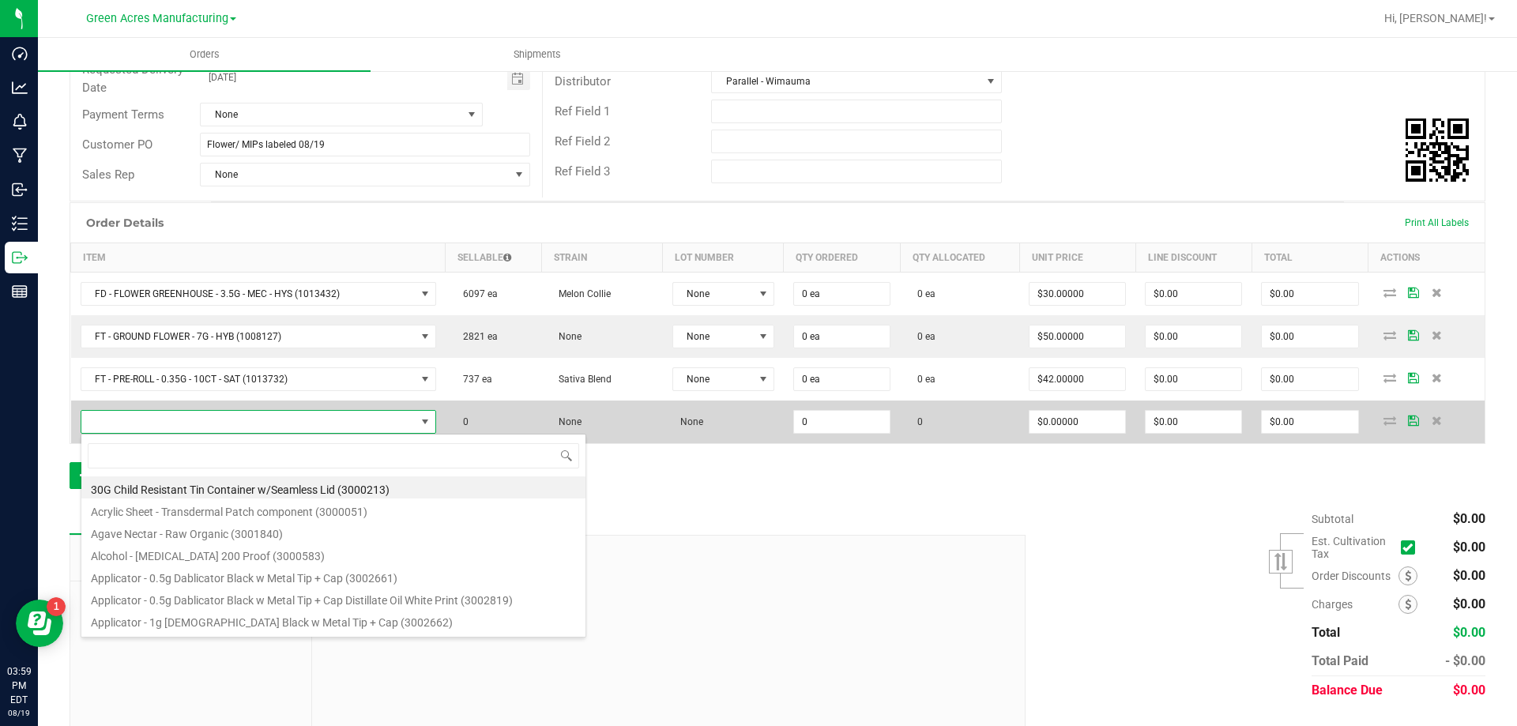
scroll to position [24, 348]
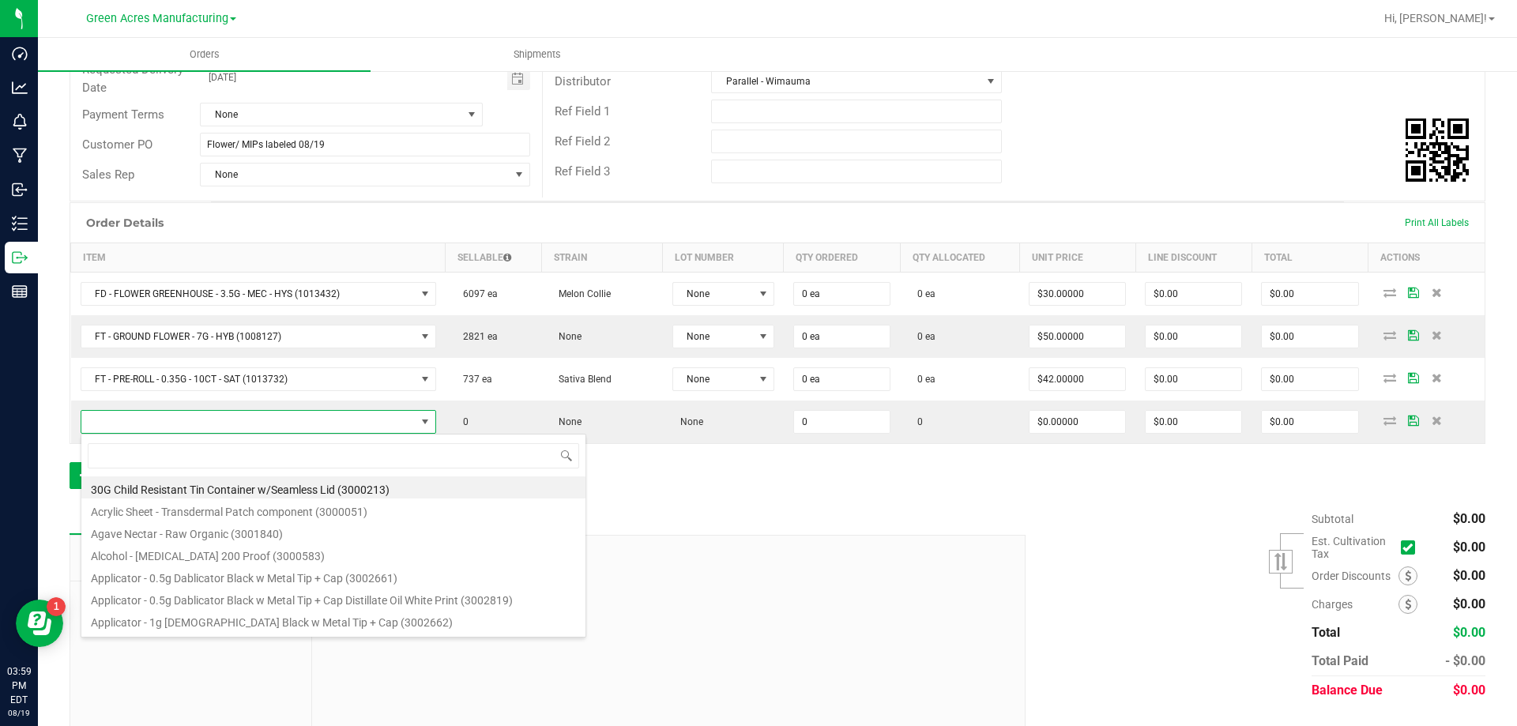
type input "FT - PRE-ROLL - 0.5G - 5CT - DSC - IND"
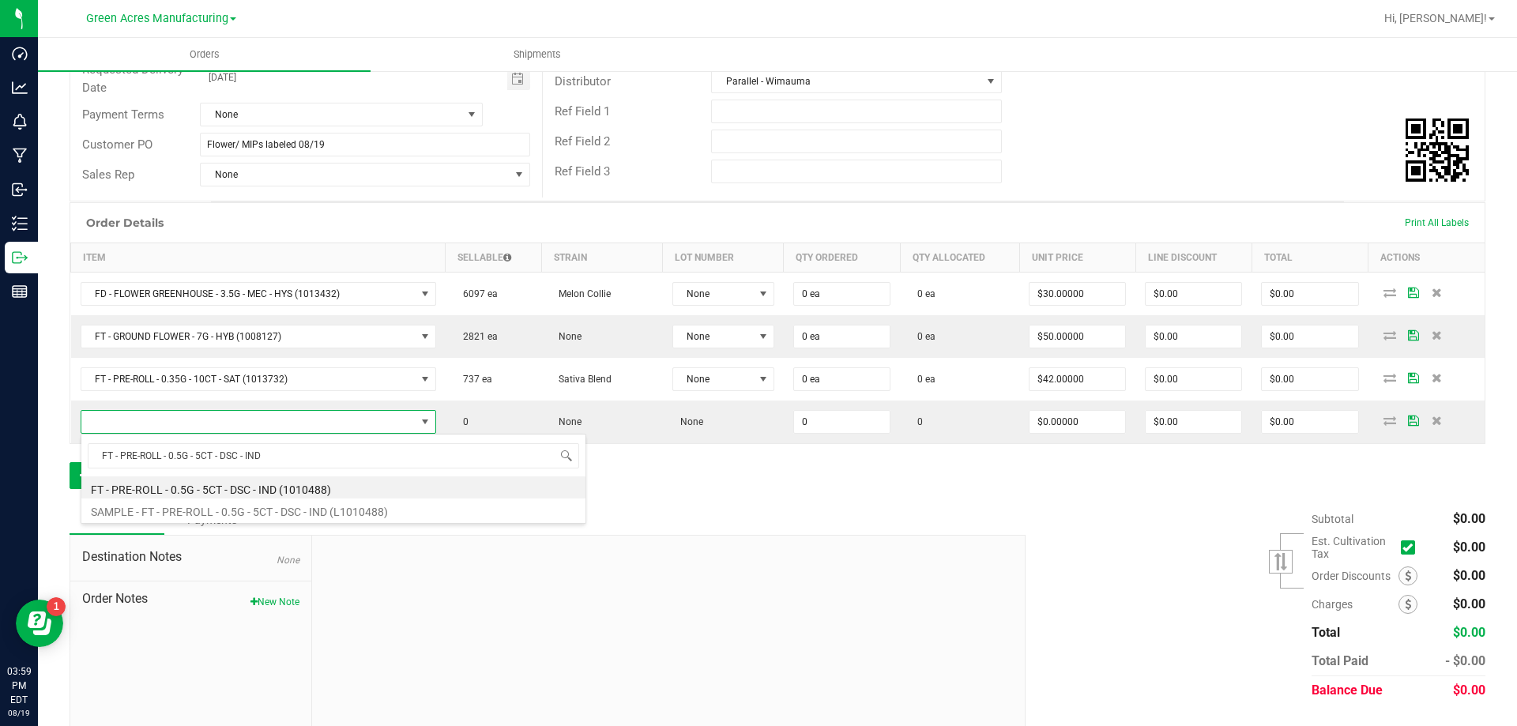
click at [348, 490] on li "FT - PRE-ROLL - 0.5G - 5CT - DSC - IND (1010488)" at bounding box center [333, 488] width 504 height 22
type input "0 ea"
type input "$29.00000"
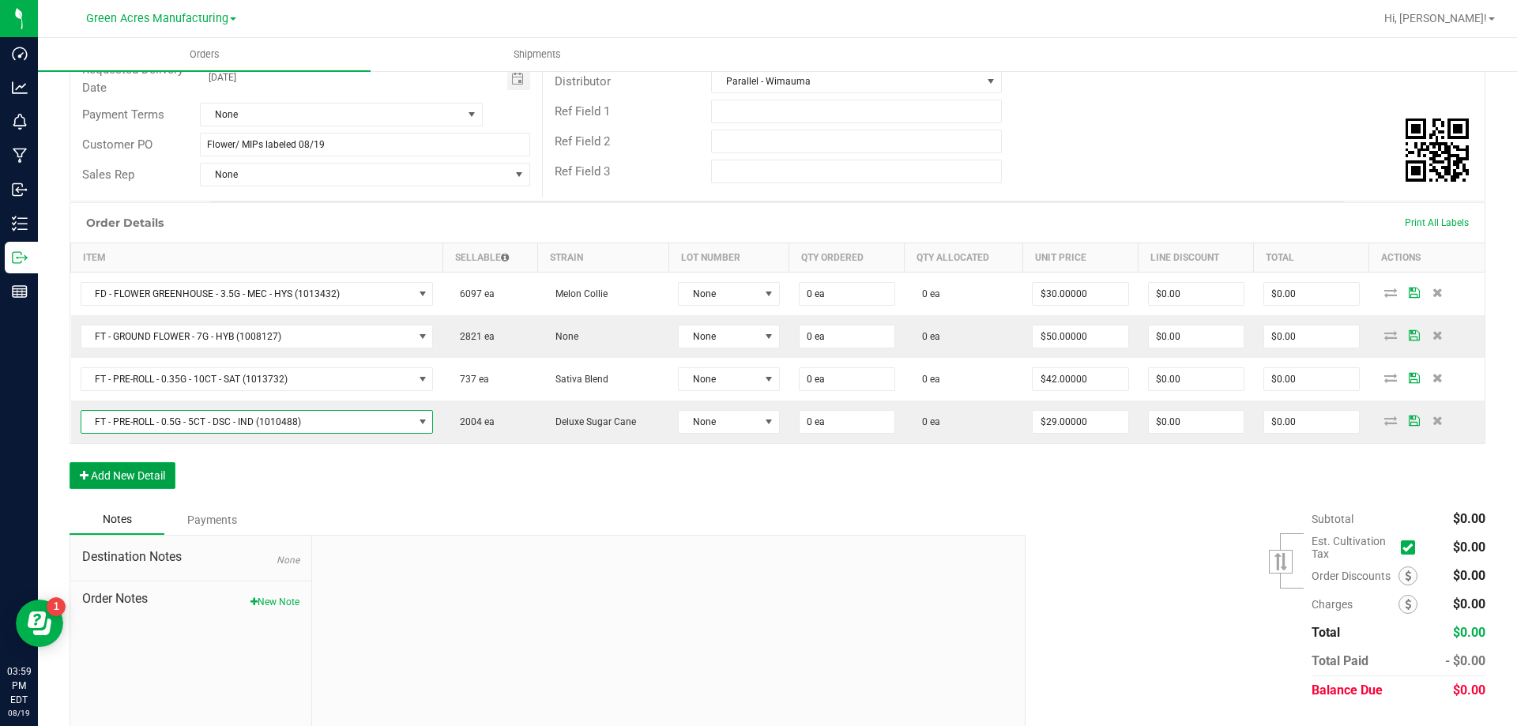
click at [166, 483] on button "Add New Detail" at bounding box center [123, 475] width 106 height 27
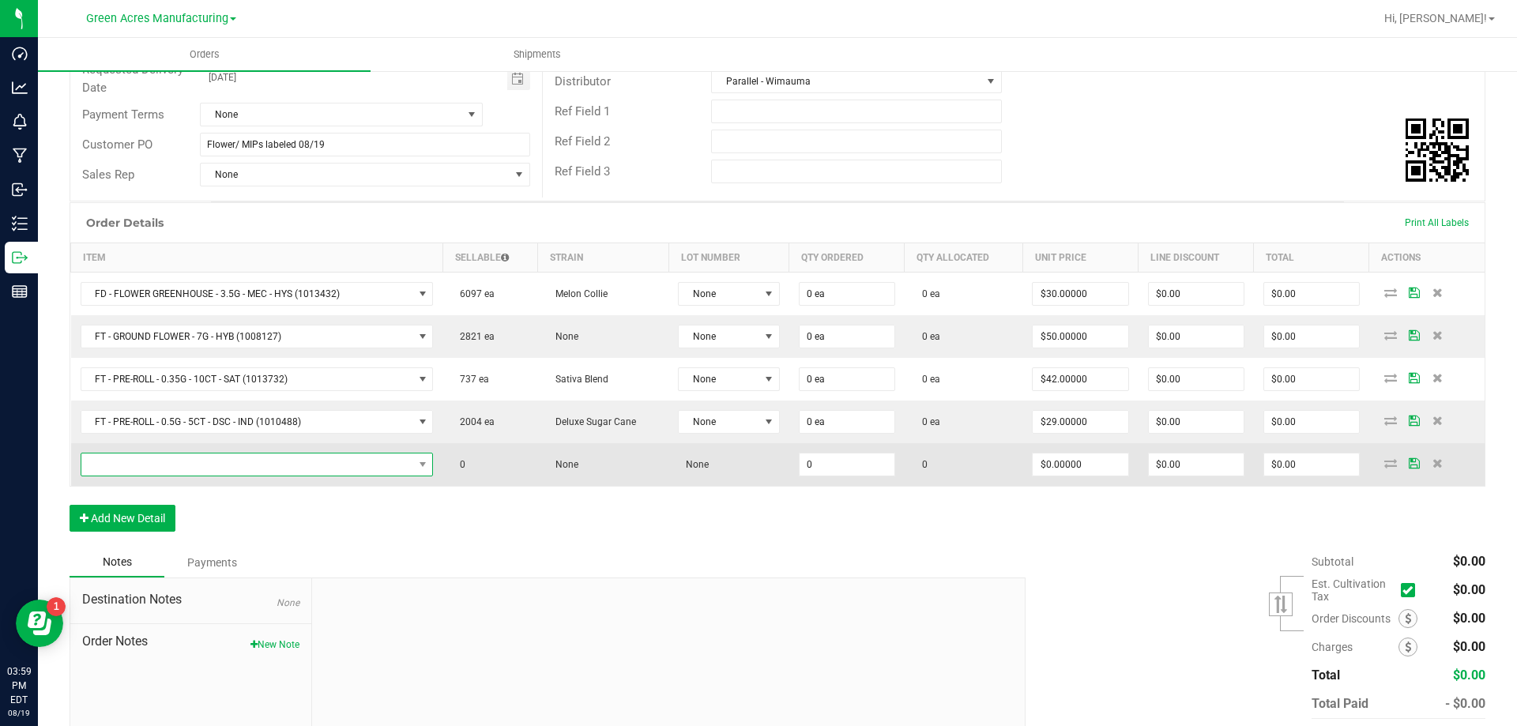
click at [267, 469] on span "NO DATA FOUND" at bounding box center [247, 465] width 332 height 22
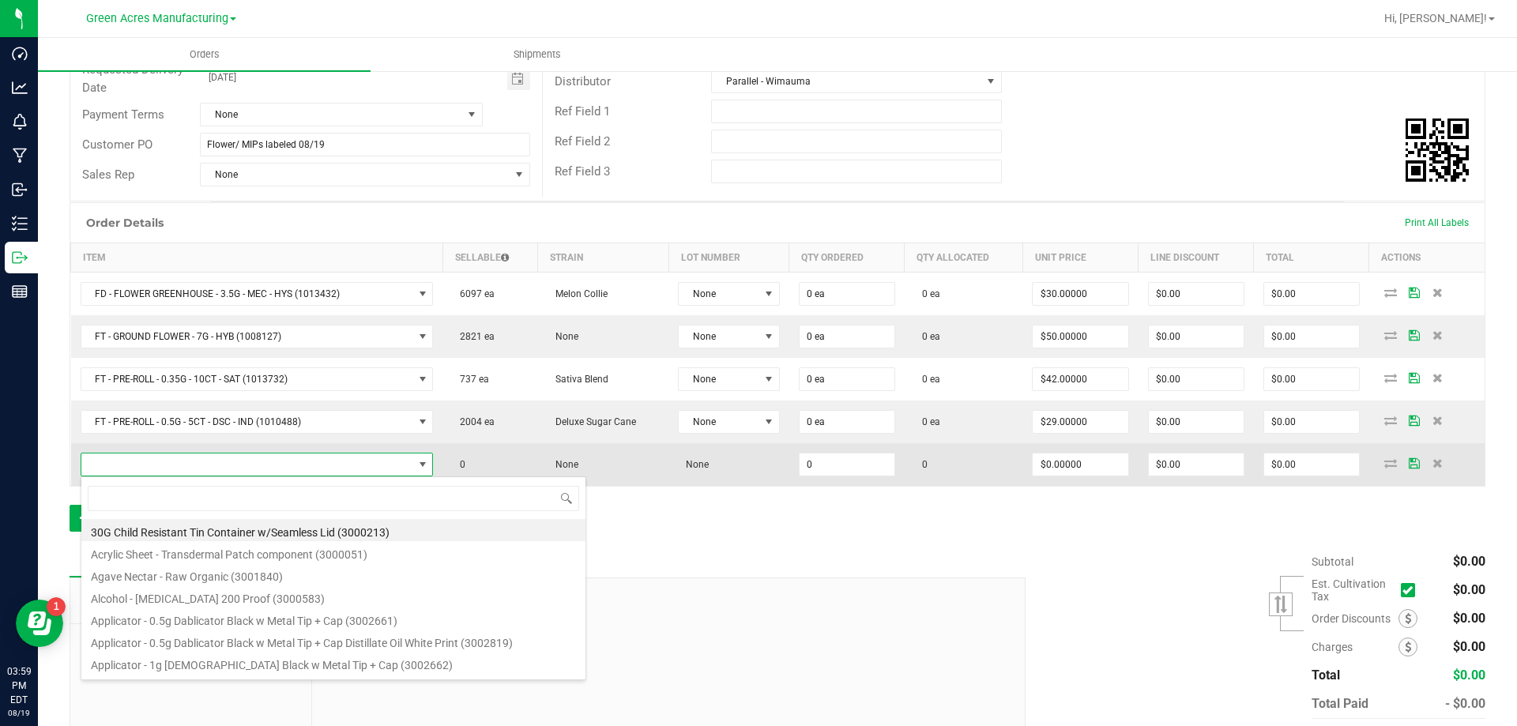
type input "FT - PRE-ROLL - 0.5G - 1CT - DSC - IND"
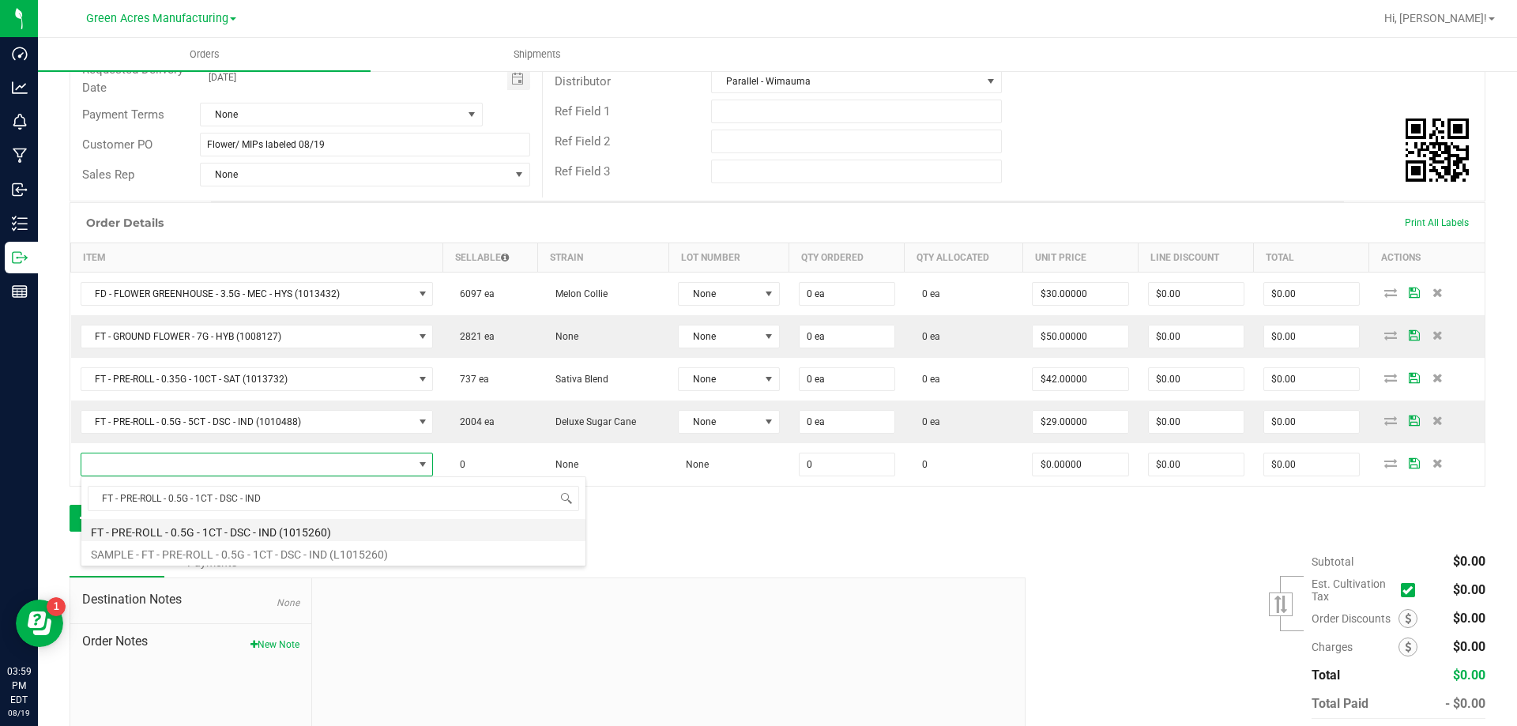
click at [261, 528] on li "FT - PRE-ROLL - 0.5G - 1CT - DSC - IND (1015260)" at bounding box center [333, 530] width 504 height 22
type input "0 ea"
type input "$5.00000"
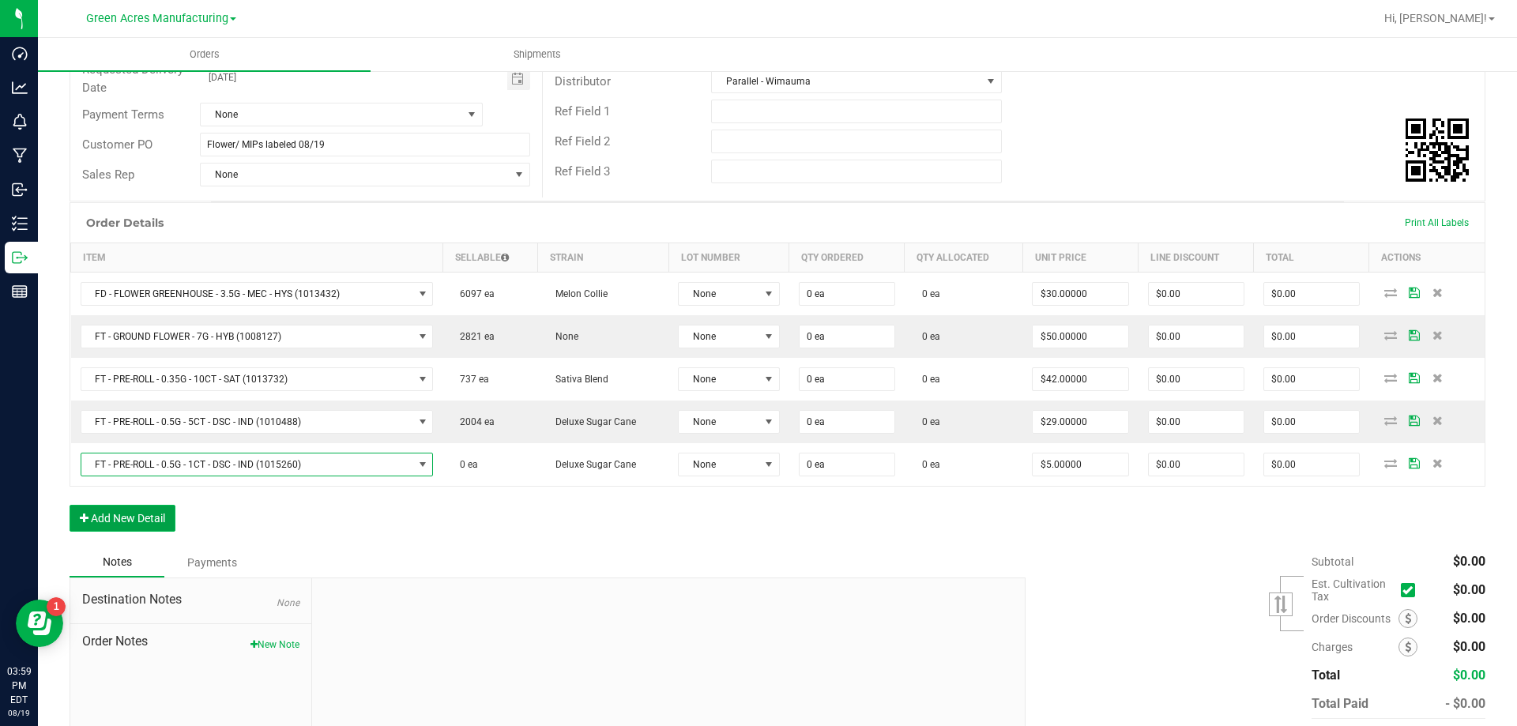
click at [148, 518] on button "Add New Detail" at bounding box center [123, 518] width 106 height 27
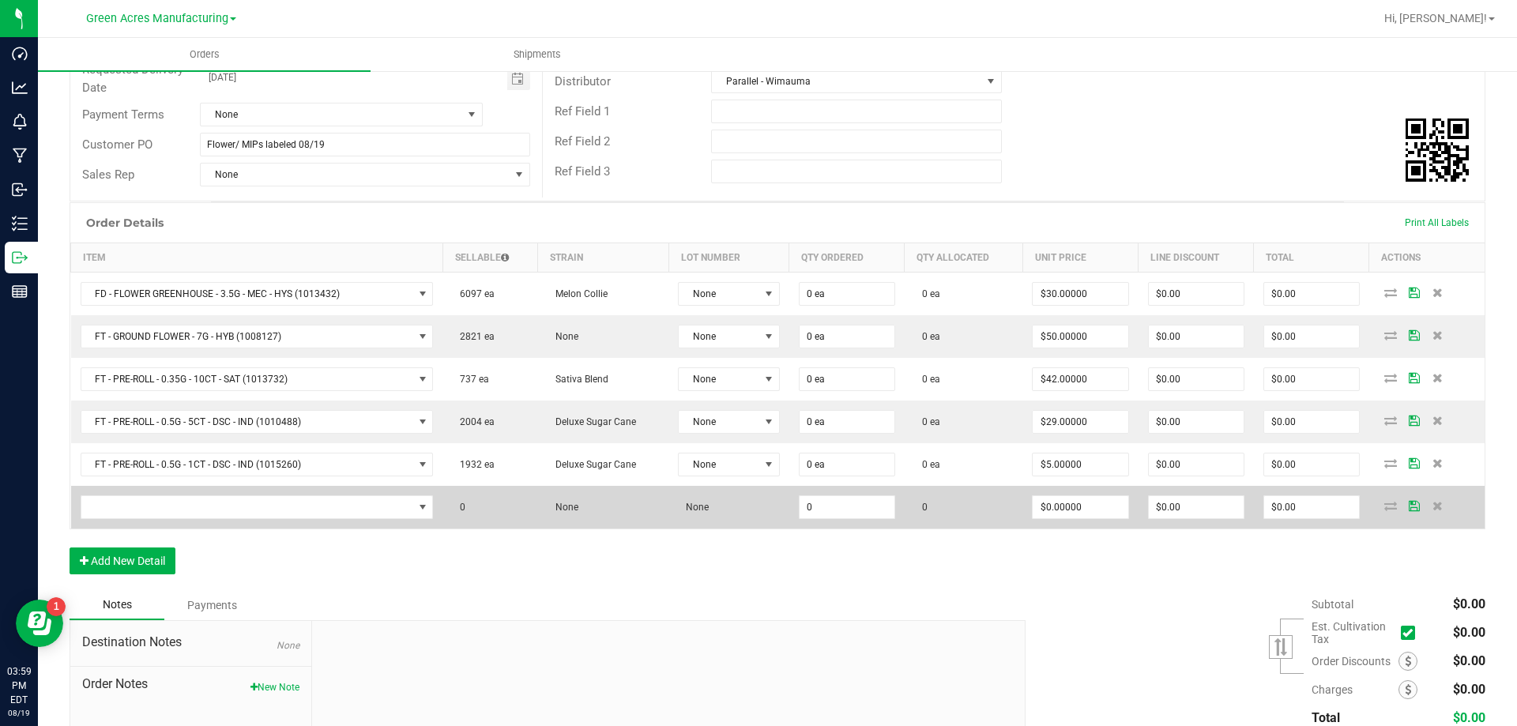
click at [360, 522] on td at bounding box center [257, 507] width 372 height 43
click at [374, 504] on span "NO DATA FOUND" at bounding box center [247, 507] width 332 height 22
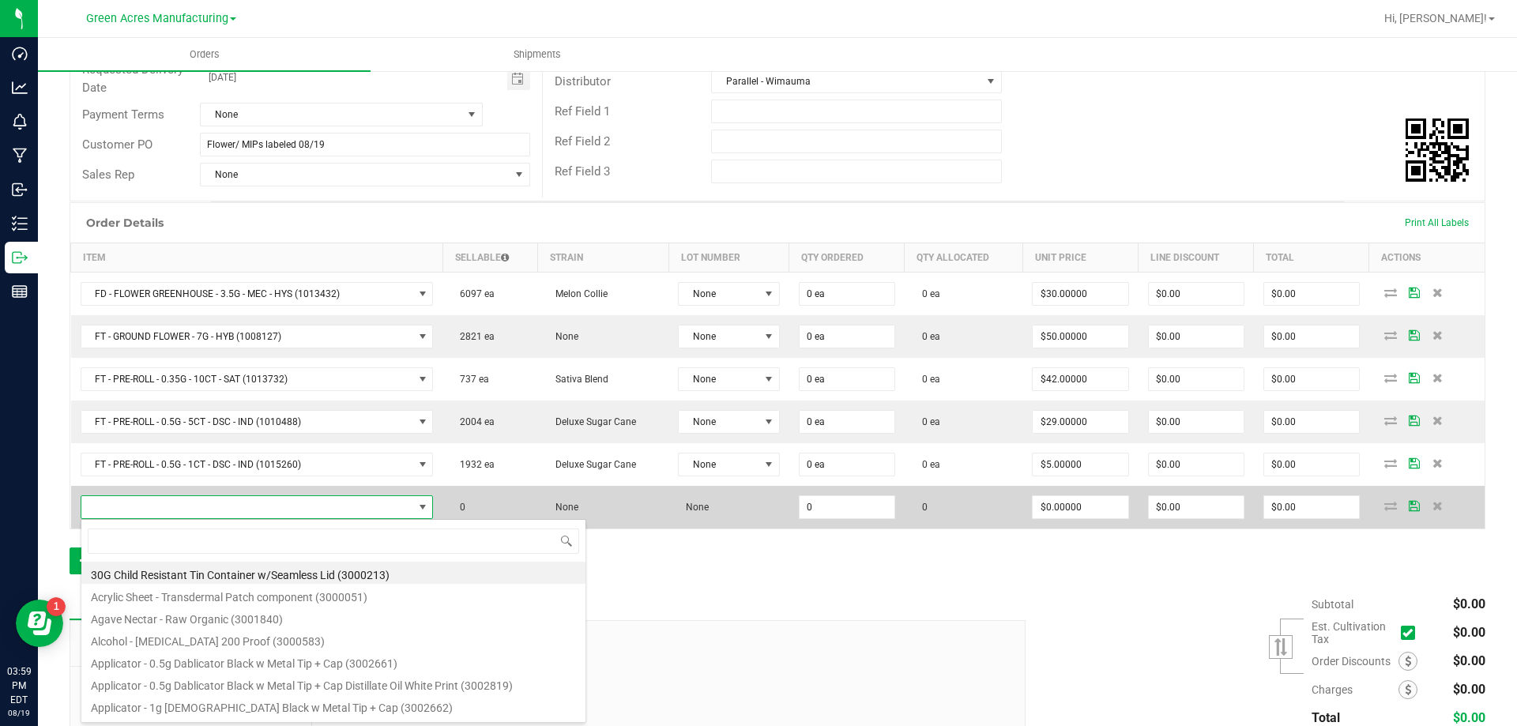
type input "FT - VAPE CART CDT DISTILLATE - 1G - LMZ - HYB"
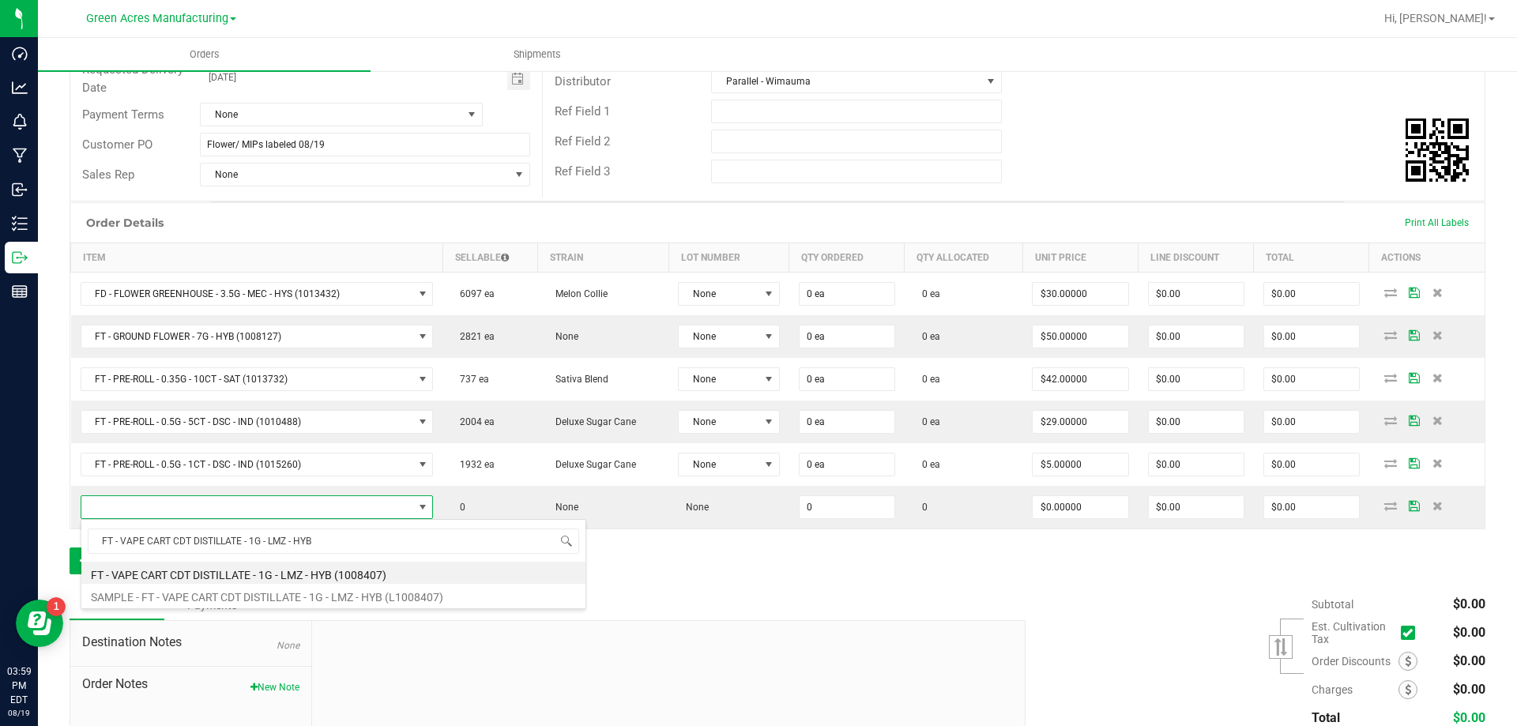
click at [333, 579] on li "FT - VAPE CART CDT DISTILLATE - 1G - LMZ - HYB (1008407)" at bounding box center [333, 573] width 504 height 22
type input "0 ea"
type input "$95.00000"
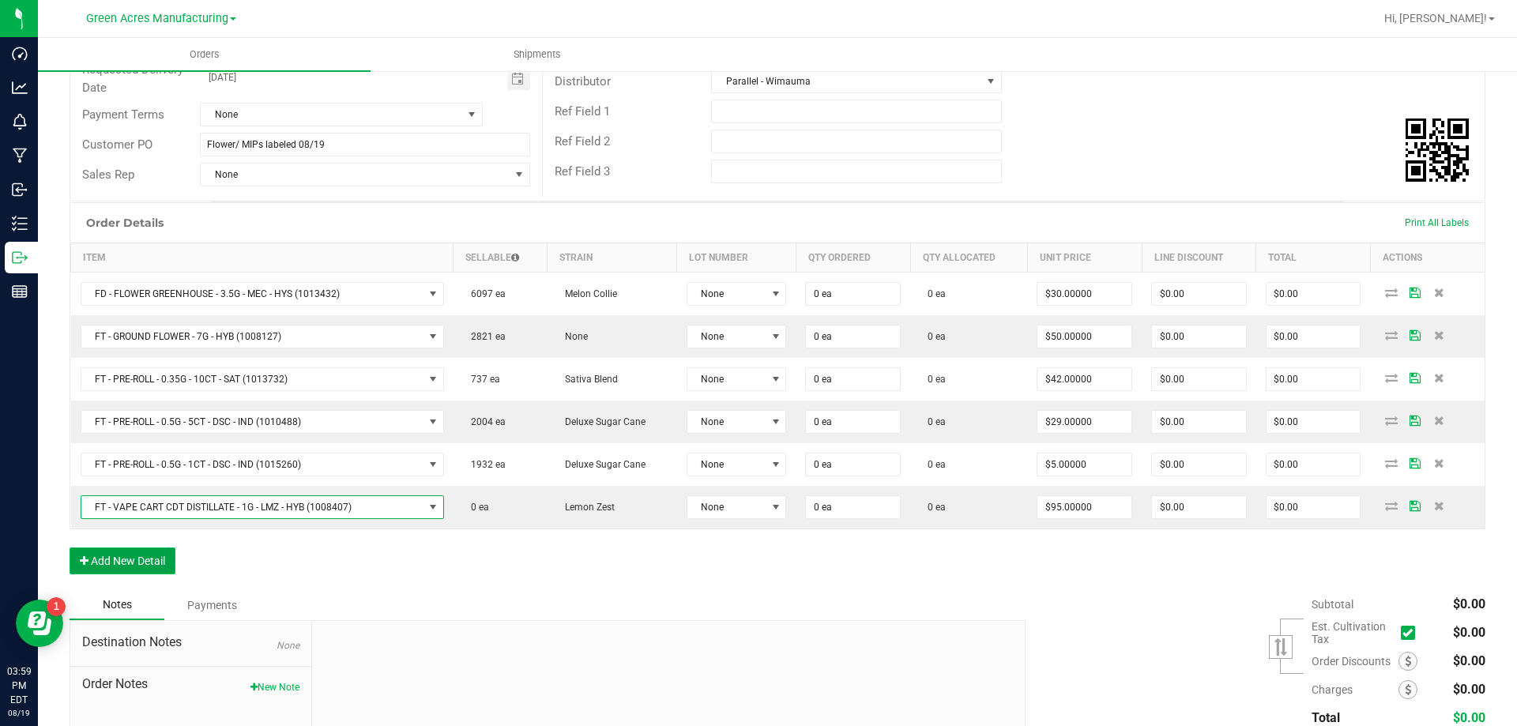
click at [123, 560] on button "Add New Detail" at bounding box center [123, 561] width 106 height 27
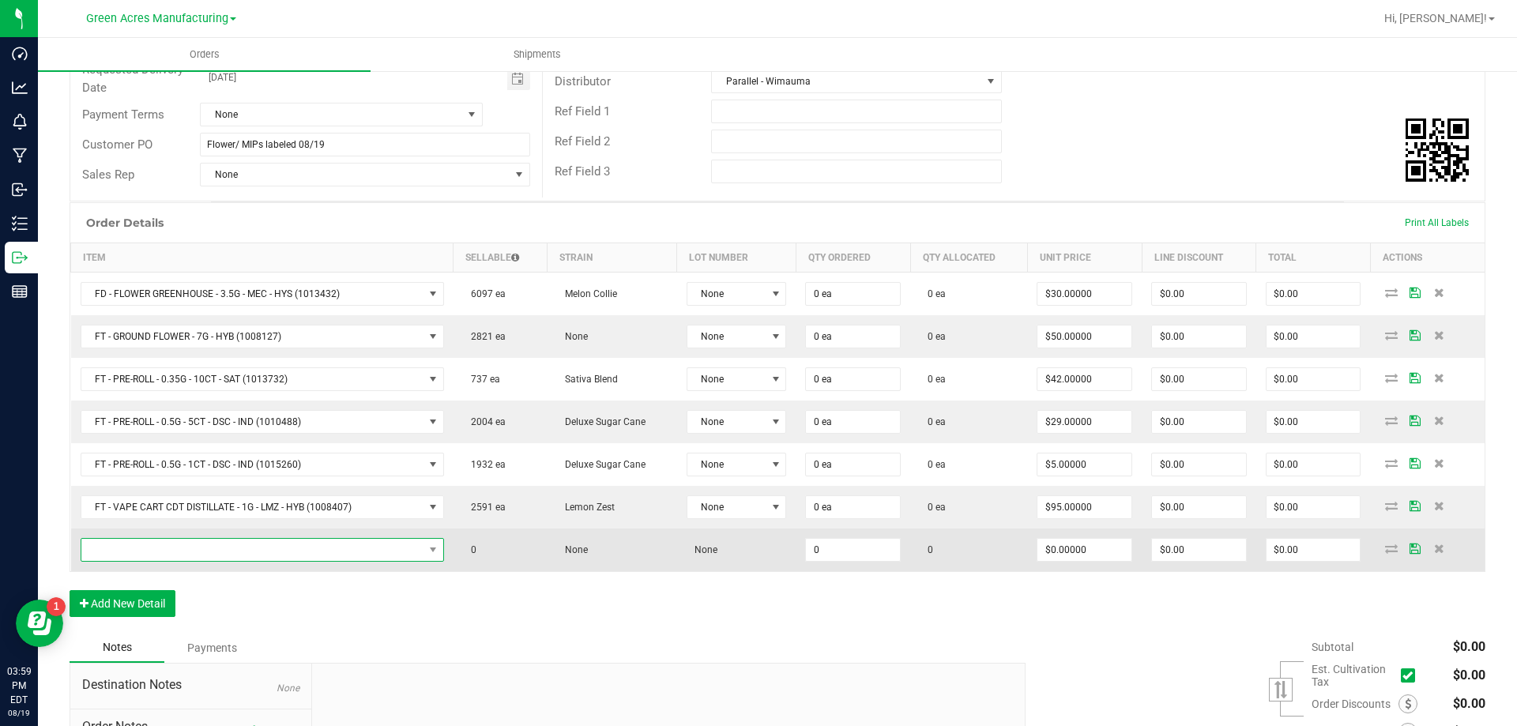
click at [285, 541] on span "NO DATA FOUND" at bounding box center [252, 550] width 342 height 22
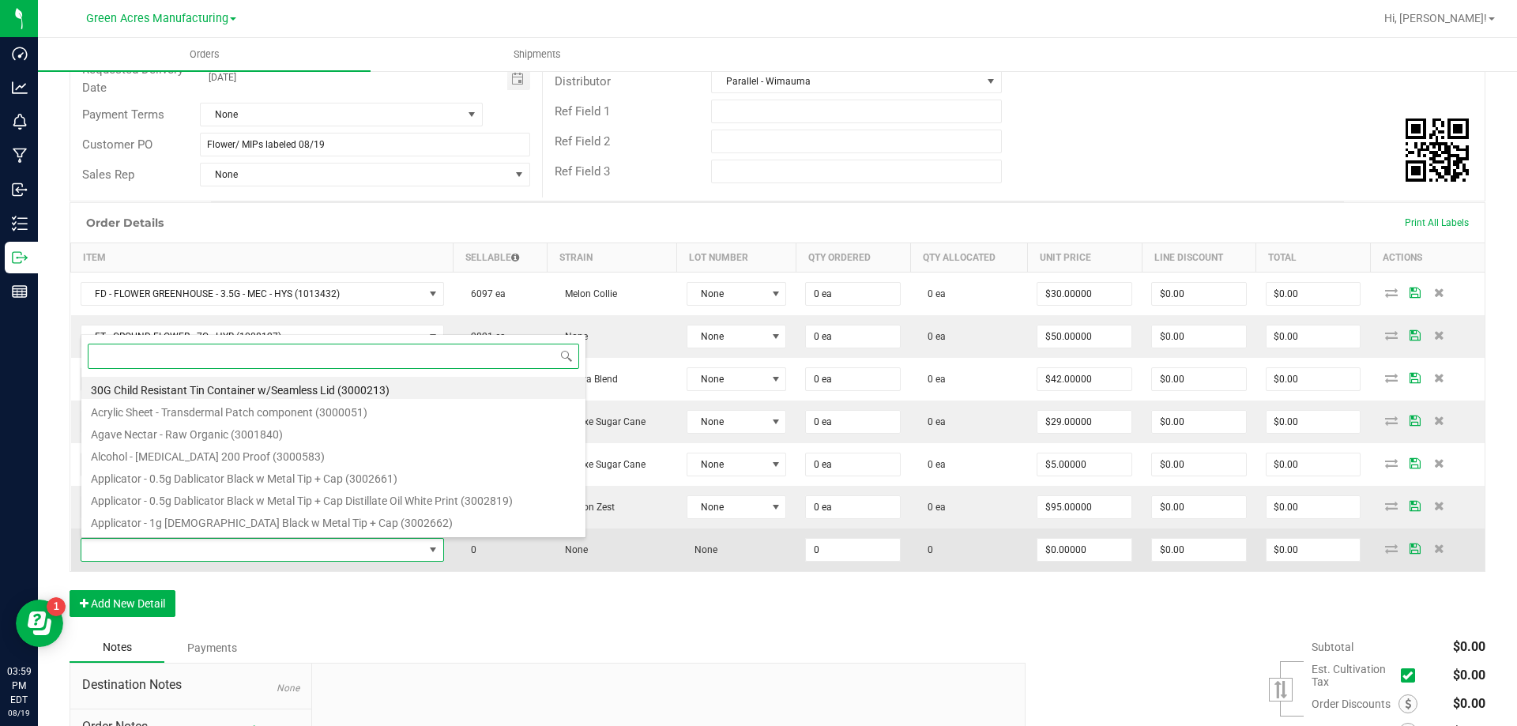
scroll to position [24, 357]
paste input "FT - VAPE CART CDT DISTILLATE - 0.5G - CPZ - HYB"
type input "FT - VAPE CART CDT DISTILLATE - 0.5G - CPZ - HYB"
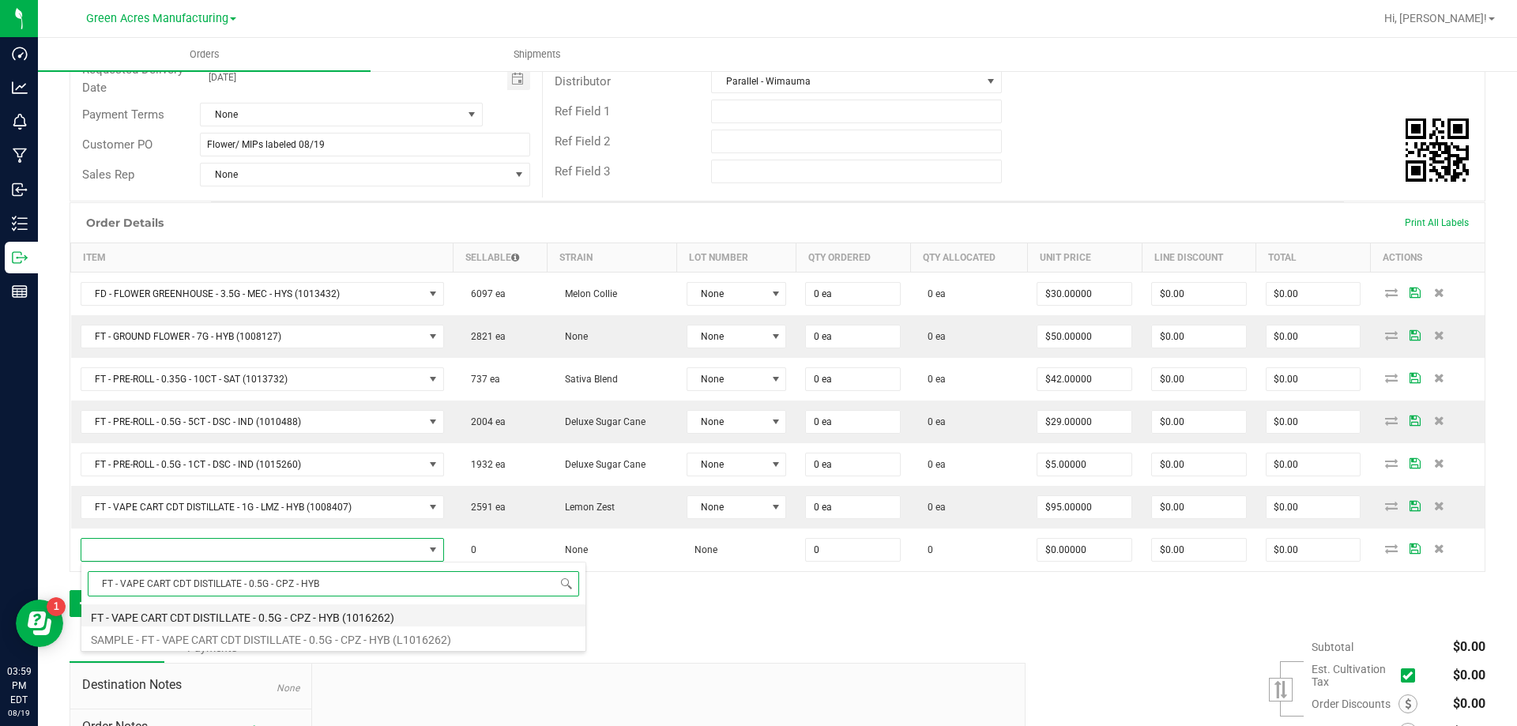
click at [296, 608] on li "FT - VAPE CART CDT DISTILLATE - 0.5G - CPZ - HYB (1016262)" at bounding box center [333, 616] width 504 height 22
type input "0 ea"
type input "$55.00000"
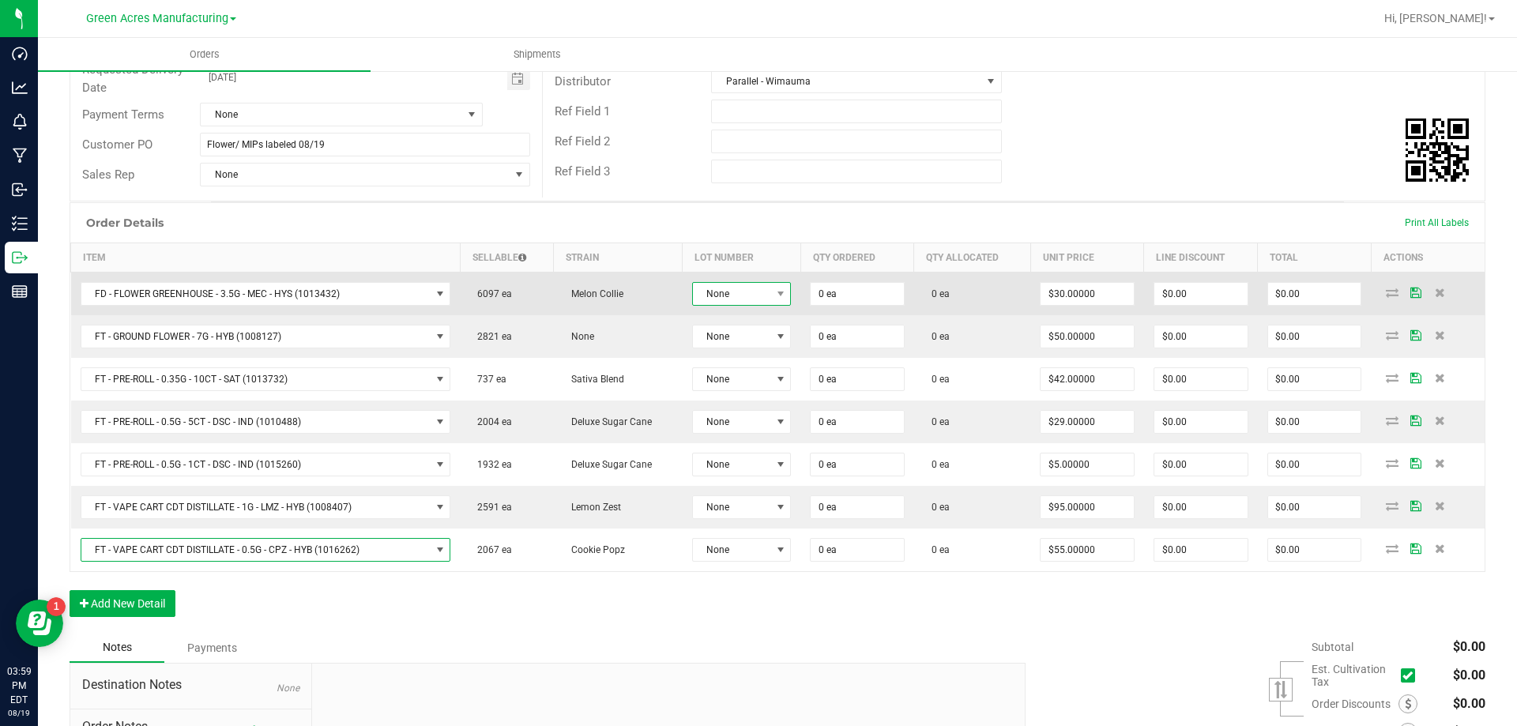
click at [762, 296] on span "None" at bounding box center [732, 294] width 78 height 22
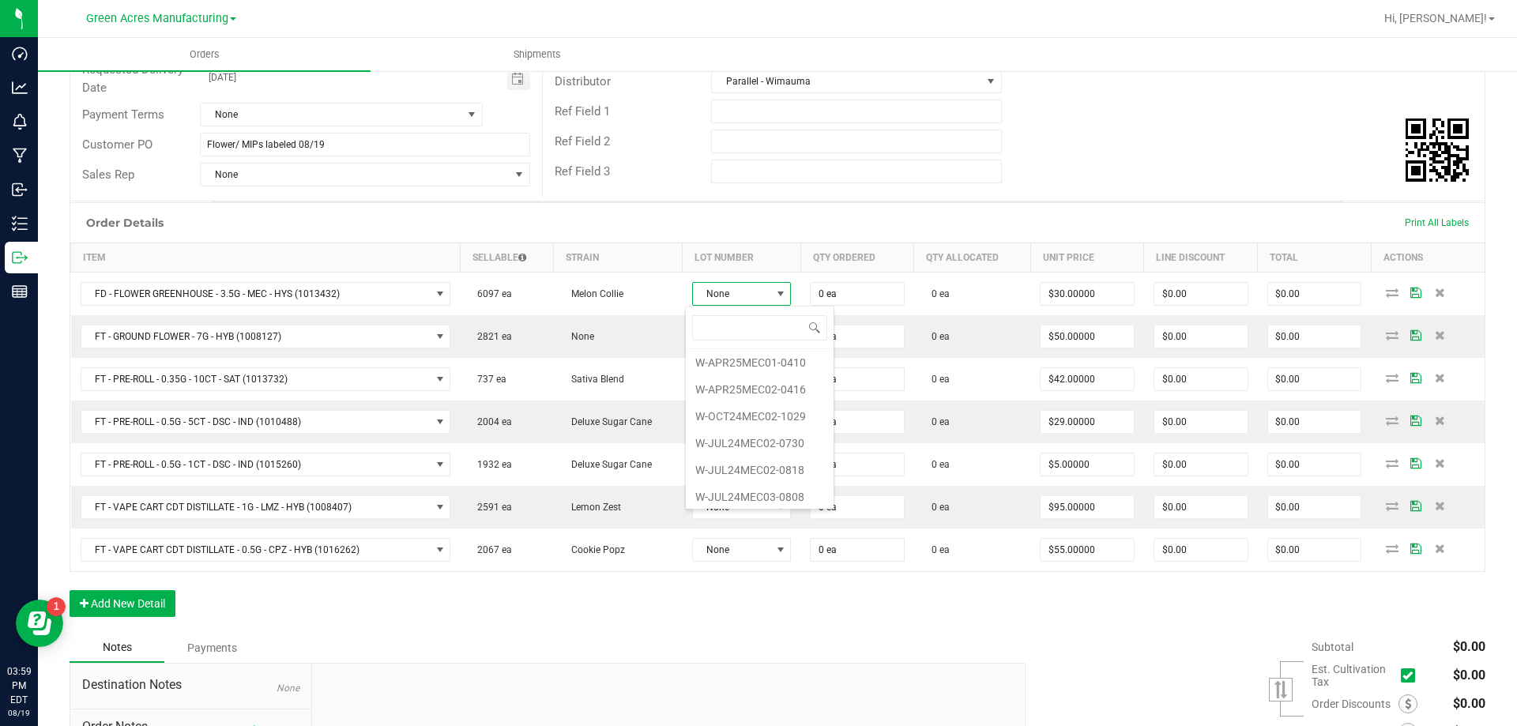
scroll to position [218, 0]
click at [752, 486] on li "W-AUG25MEC01-0813" at bounding box center [760, 493] width 148 height 27
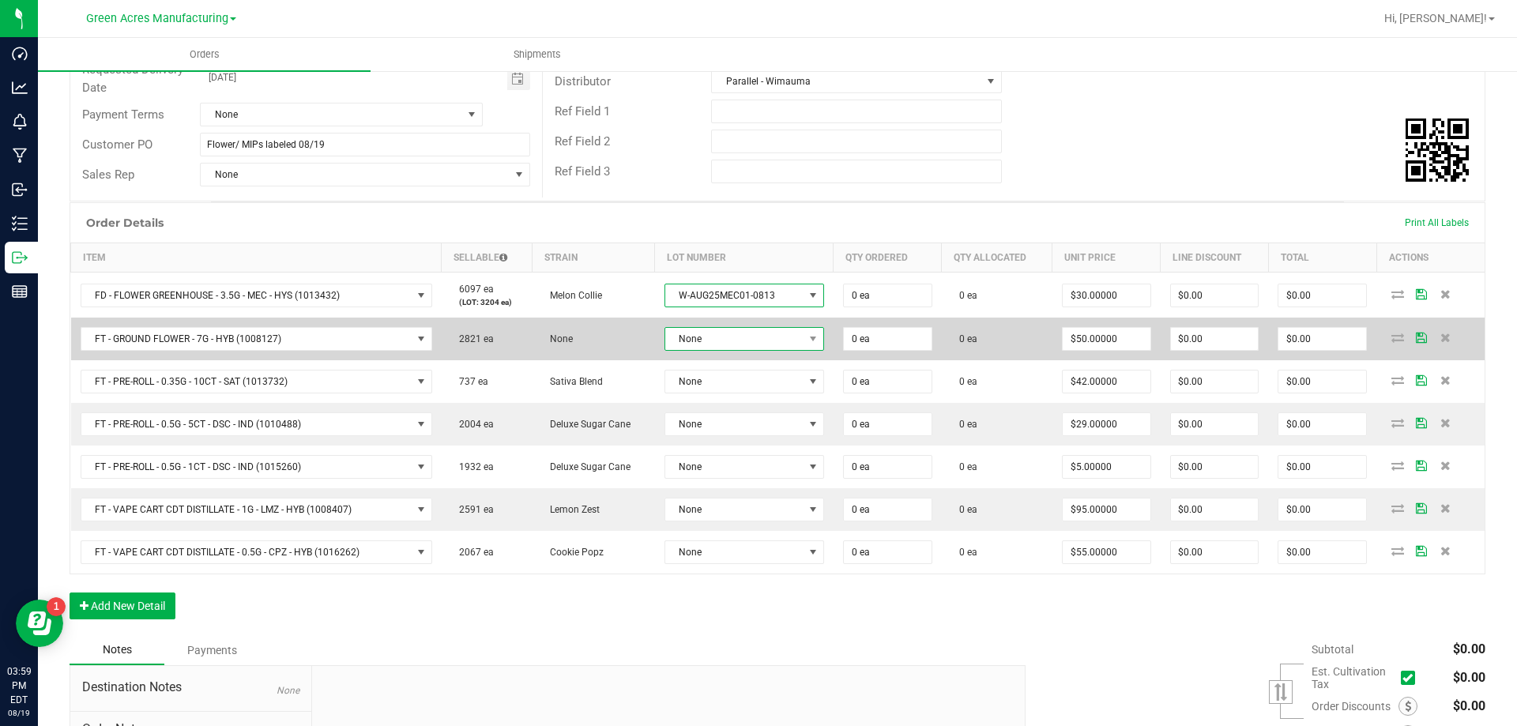
click at [771, 340] on span "None" at bounding box center [734, 339] width 138 height 22
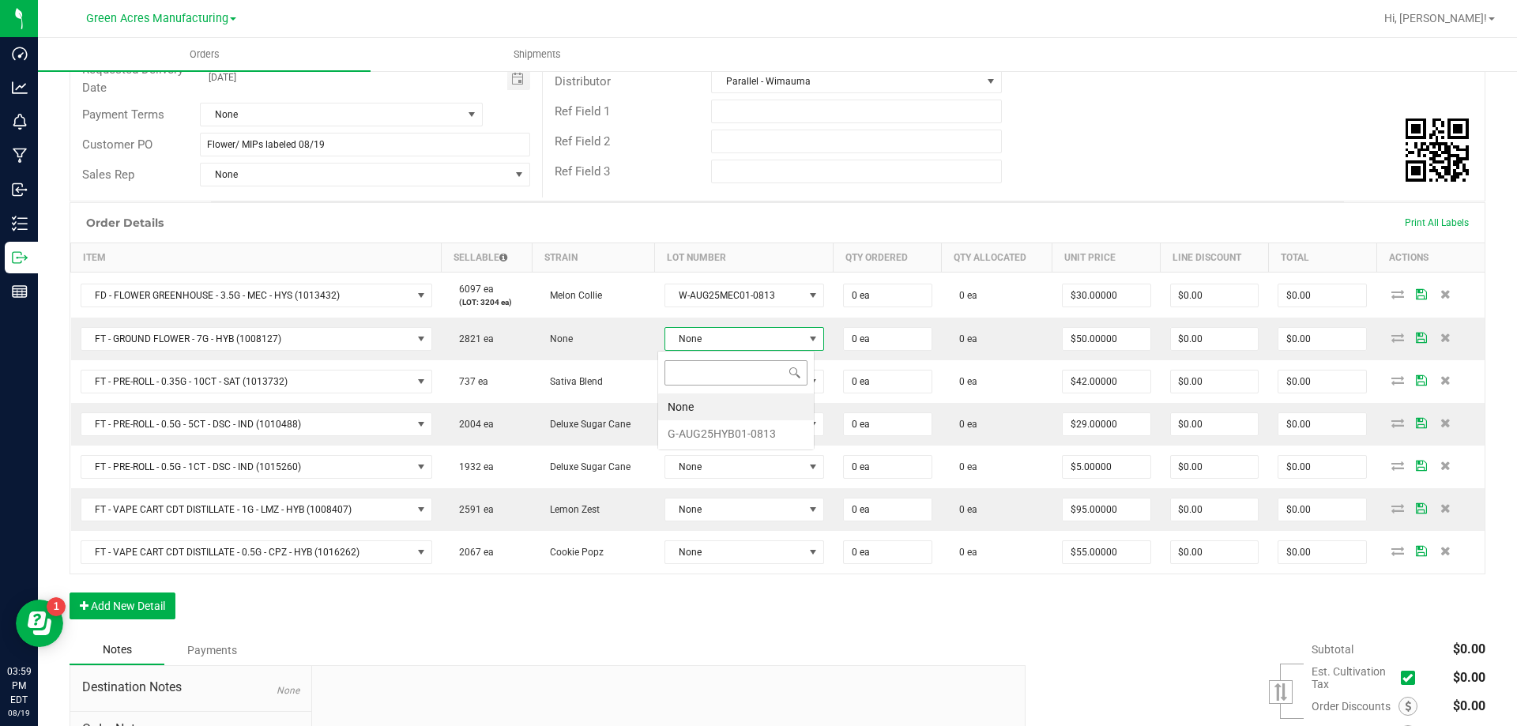
scroll to position [24, 157]
click at [760, 428] on li "G-AUG25HYB01-0813" at bounding box center [736, 433] width 156 height 27
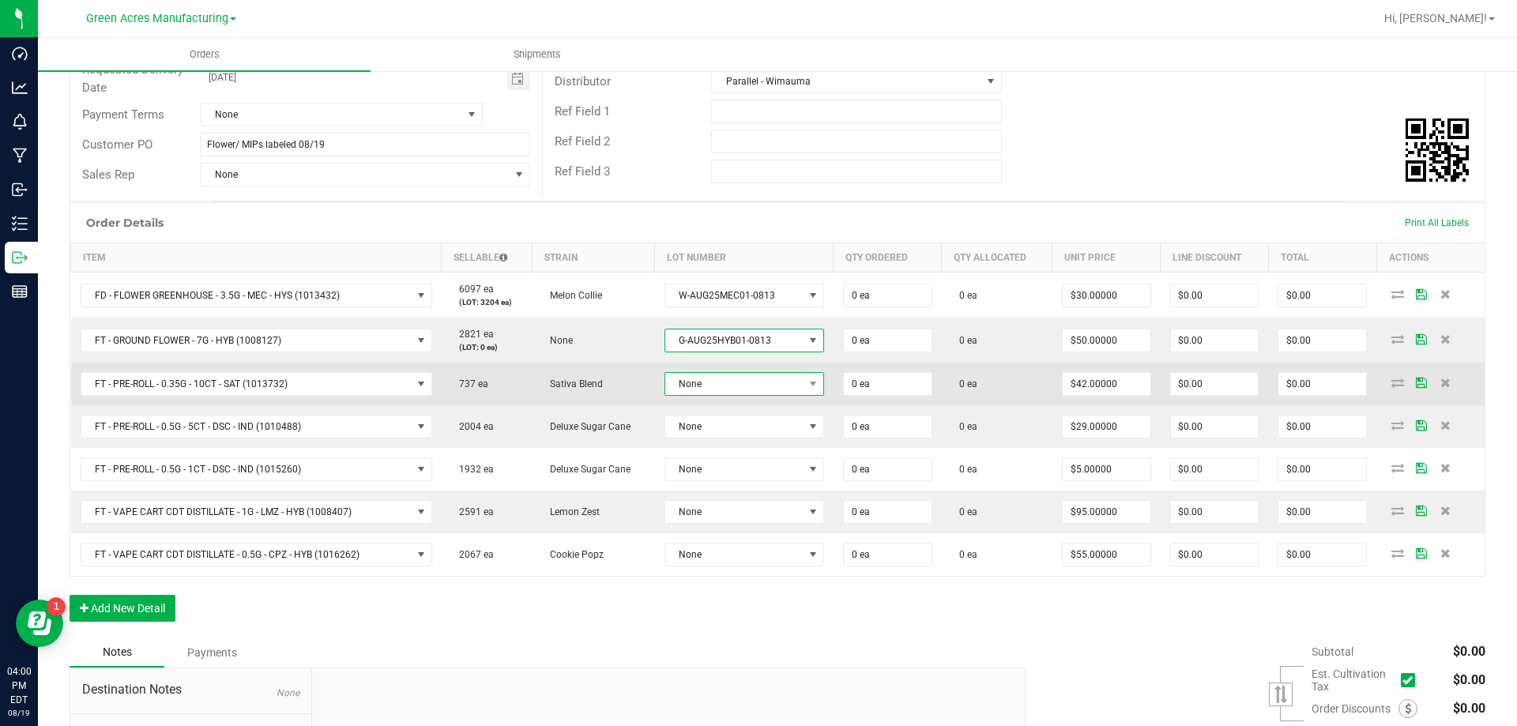
click at [767, 380] on span "None" at bounding box center [734, 384] width 138 height 22
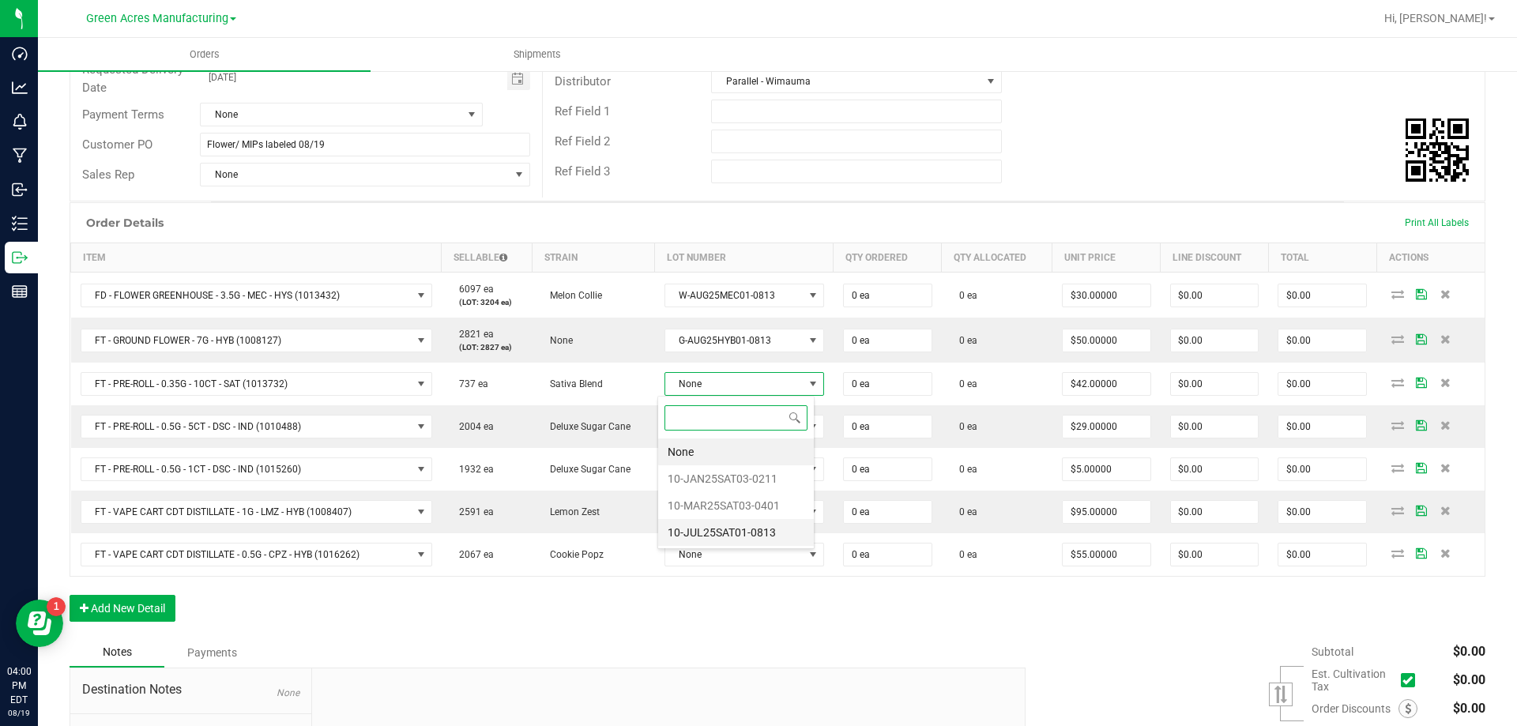
click at [752, 528] on li "10-JUL25SAT01-0813" at bounding box center [736, 532] width 156 height 27
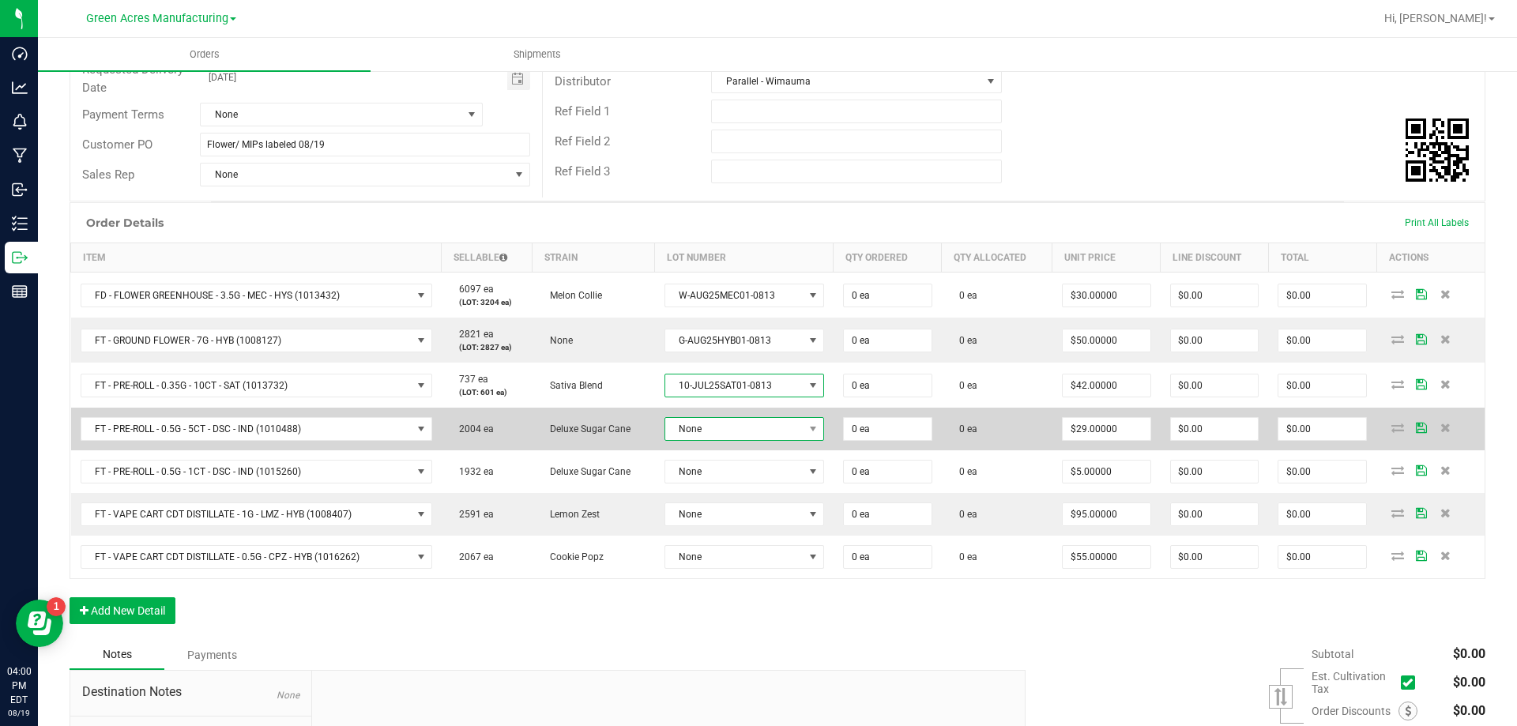
click at [777, 430] on span "None" at bounding box center [734, 429] width 138 height 22
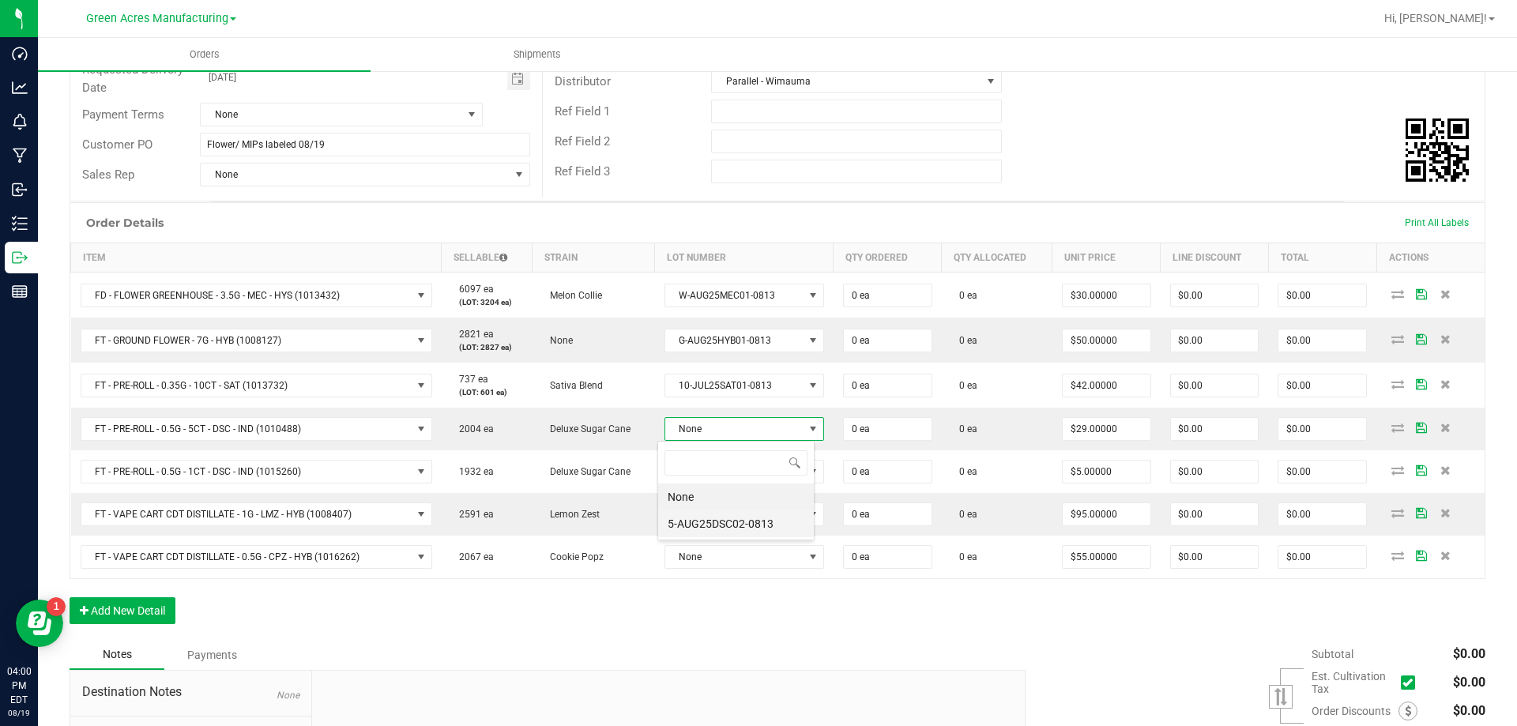
click at [775, 518] on li "5-AUG25DSC02-0813" at bounding box center [736, 524] width 156 height 27
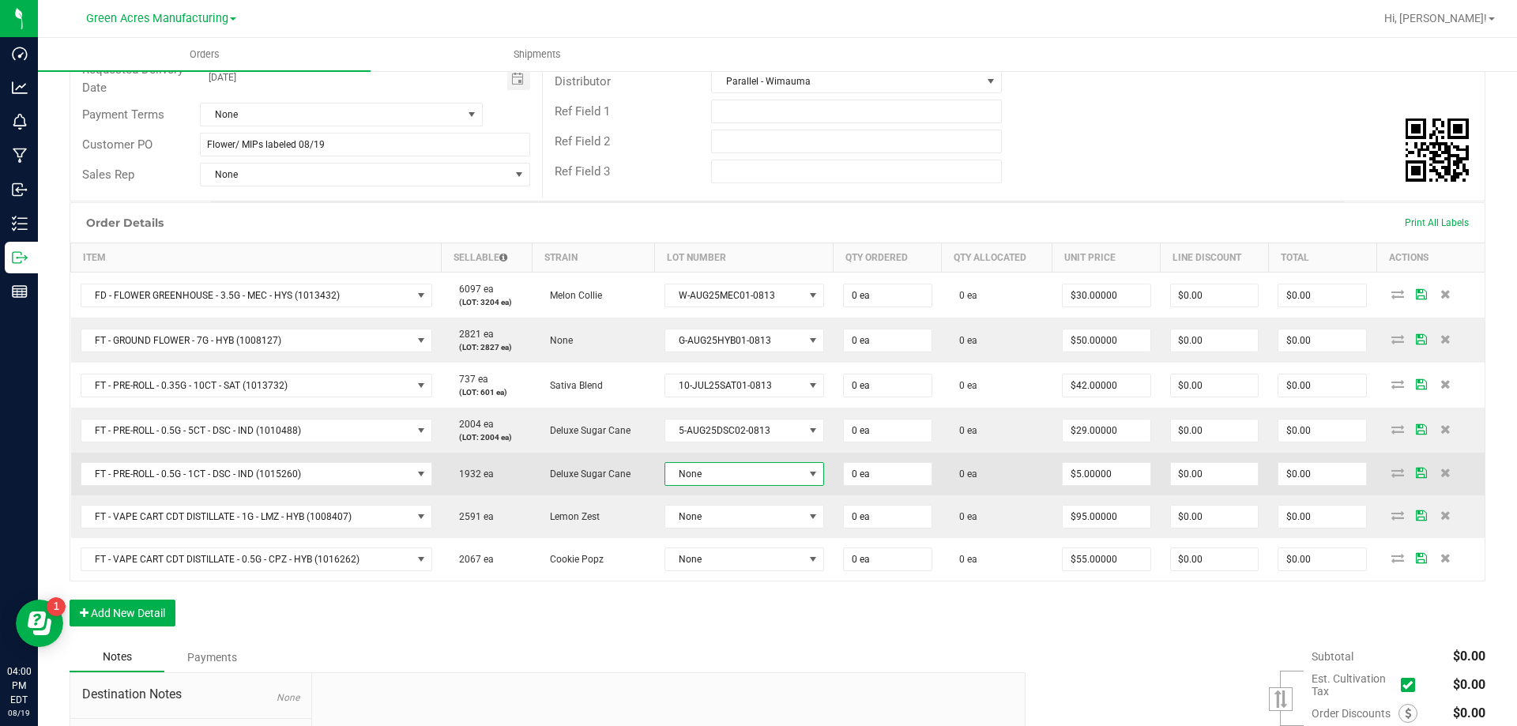
click at [776, 469] on span "None" at bounding box center [734, 474] width 138 height 22
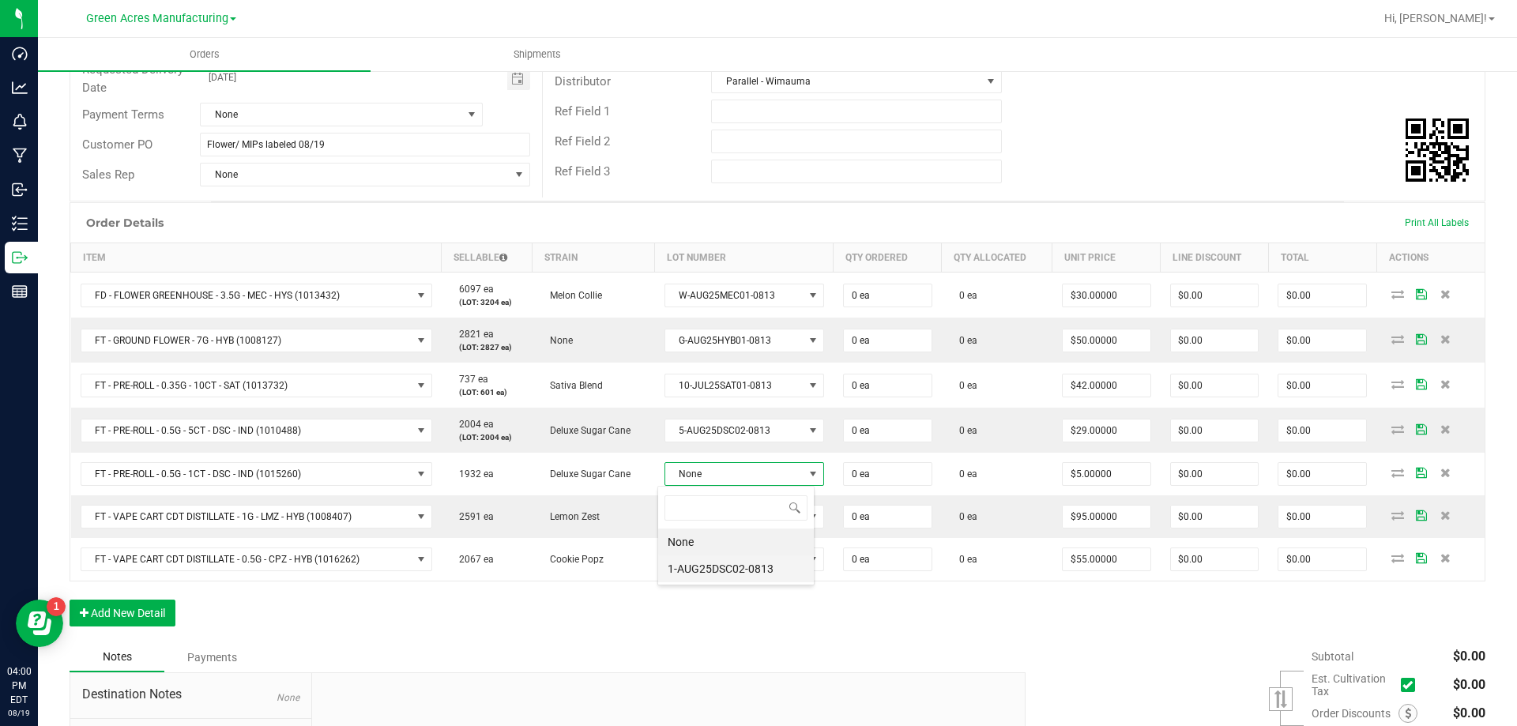
click at [784, 563] on li "1-AUG25DSC02-0813" at bounding box center [736, 569] width 156 height 27
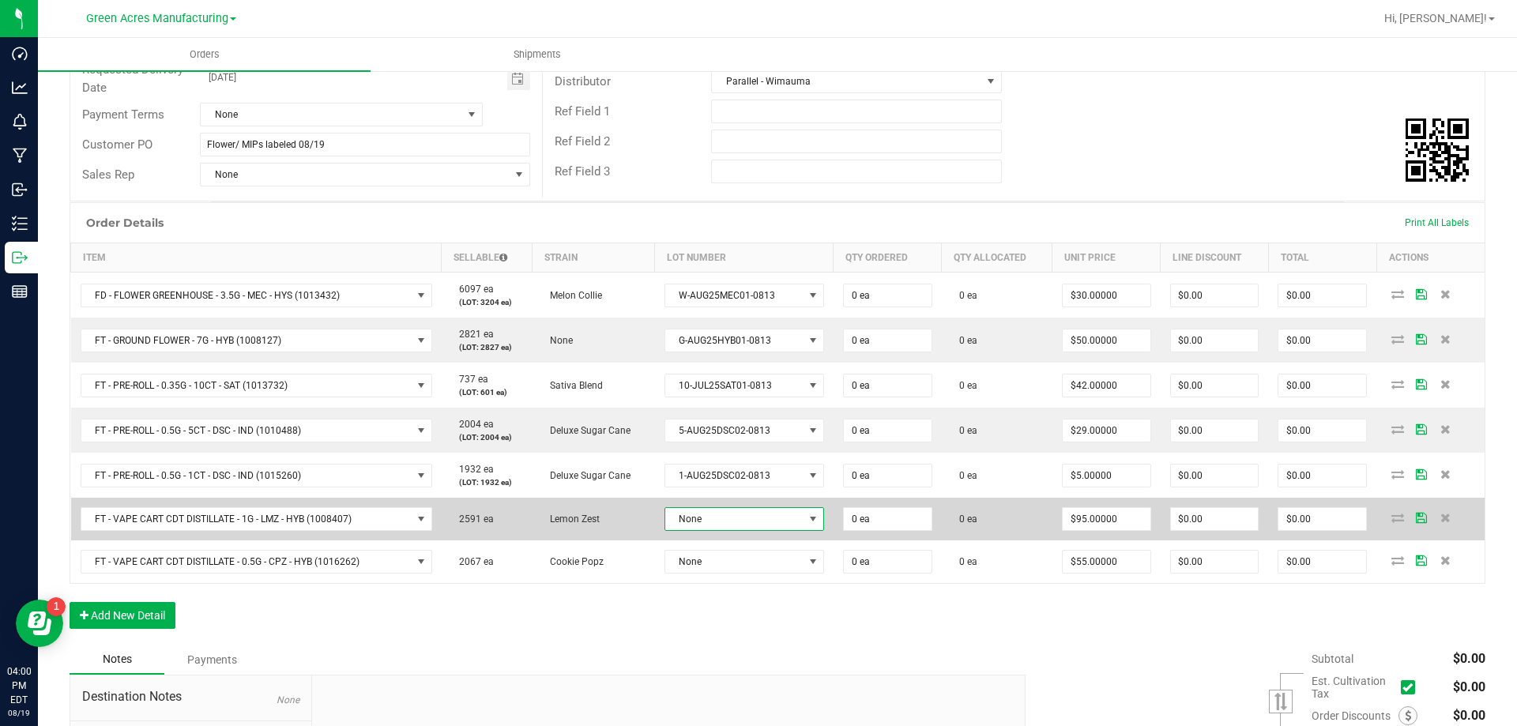
click at [767, 520] on span "None" at bounding box center [734, 519] width 138 height 22
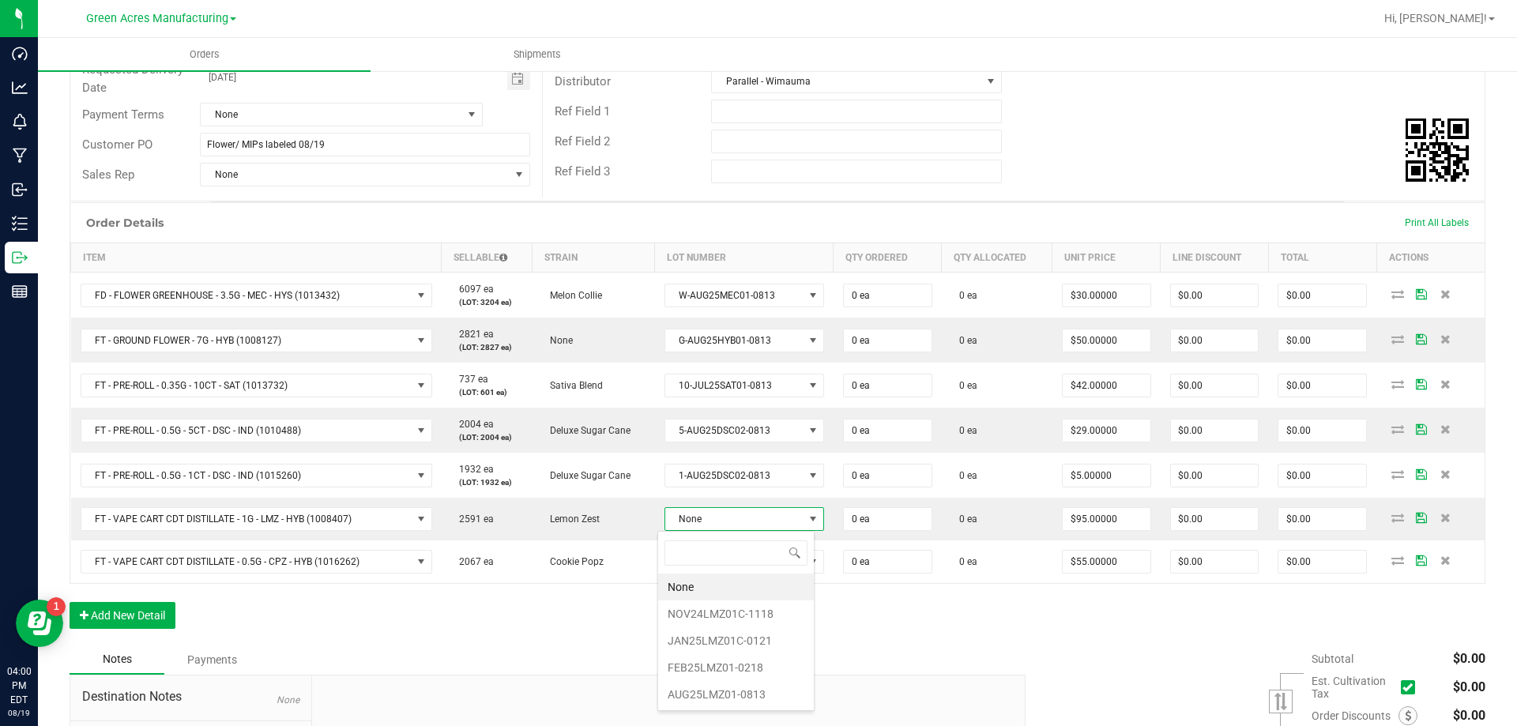
scroll to position [0, 0]
click at [752, 691] on li "AUG25LMZ01-0813" at bounding box center [736, 694] width 156 height 27
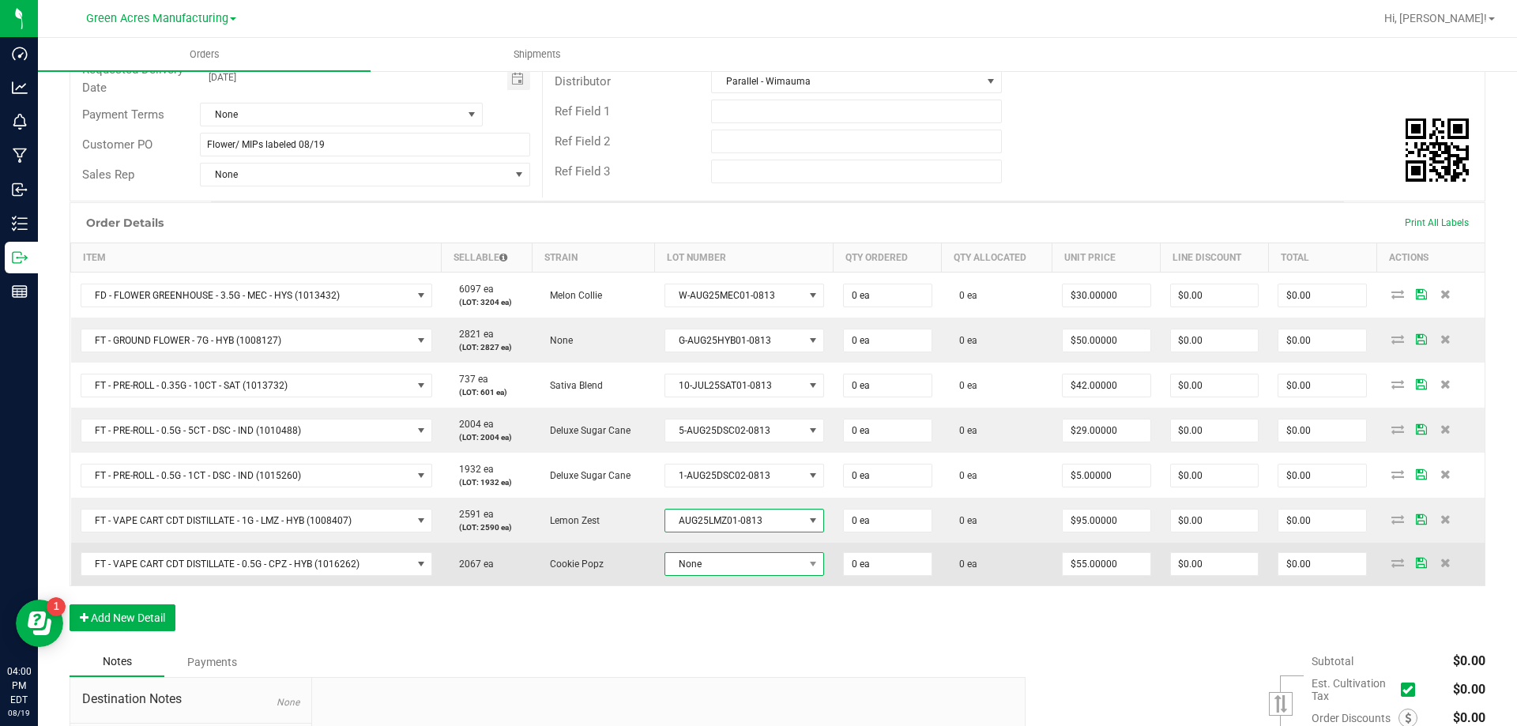
click at [772, 560] on span "None" at bounding box center [734, 564] width 138 height 22
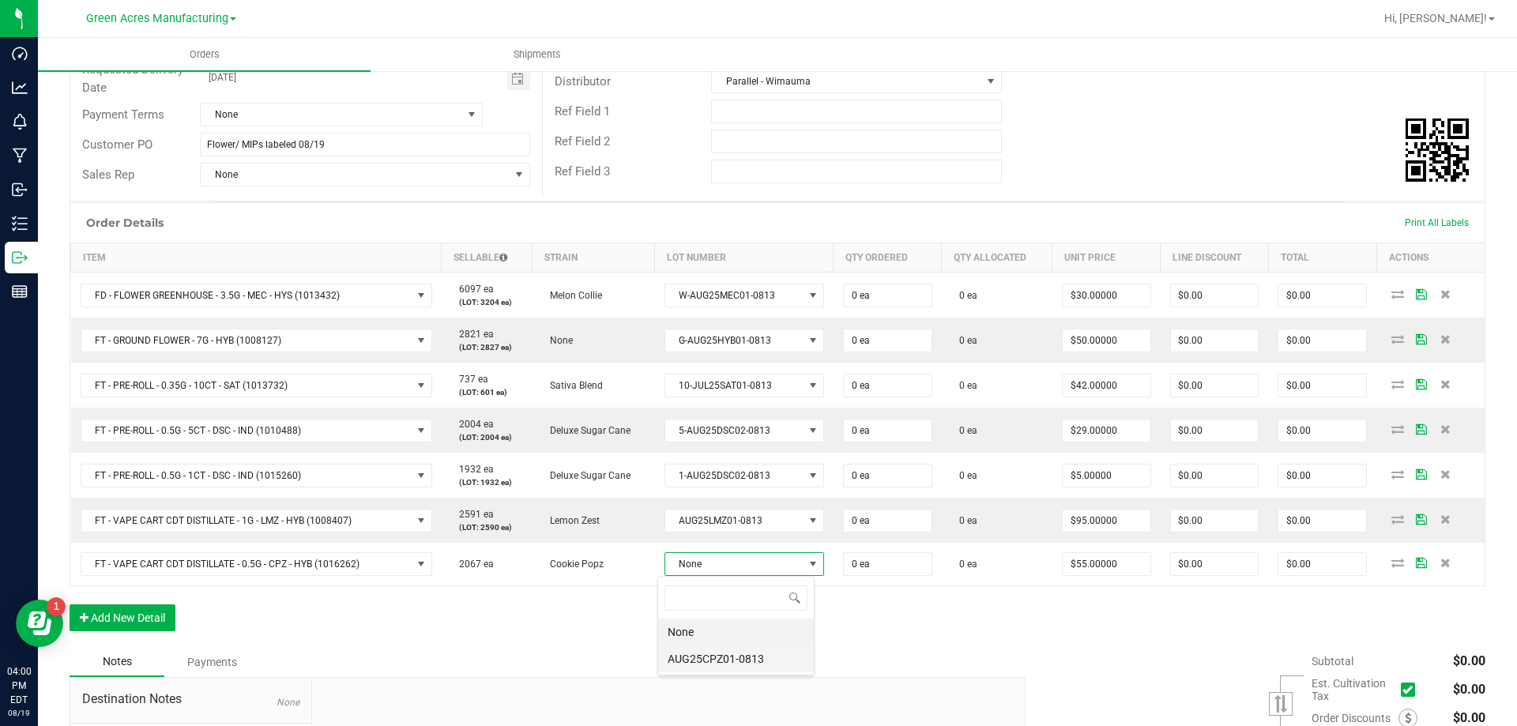
click at [758, 668] on li "AUG25CPZ01-0813" at bounding box center [736, 659] width 156 height 27
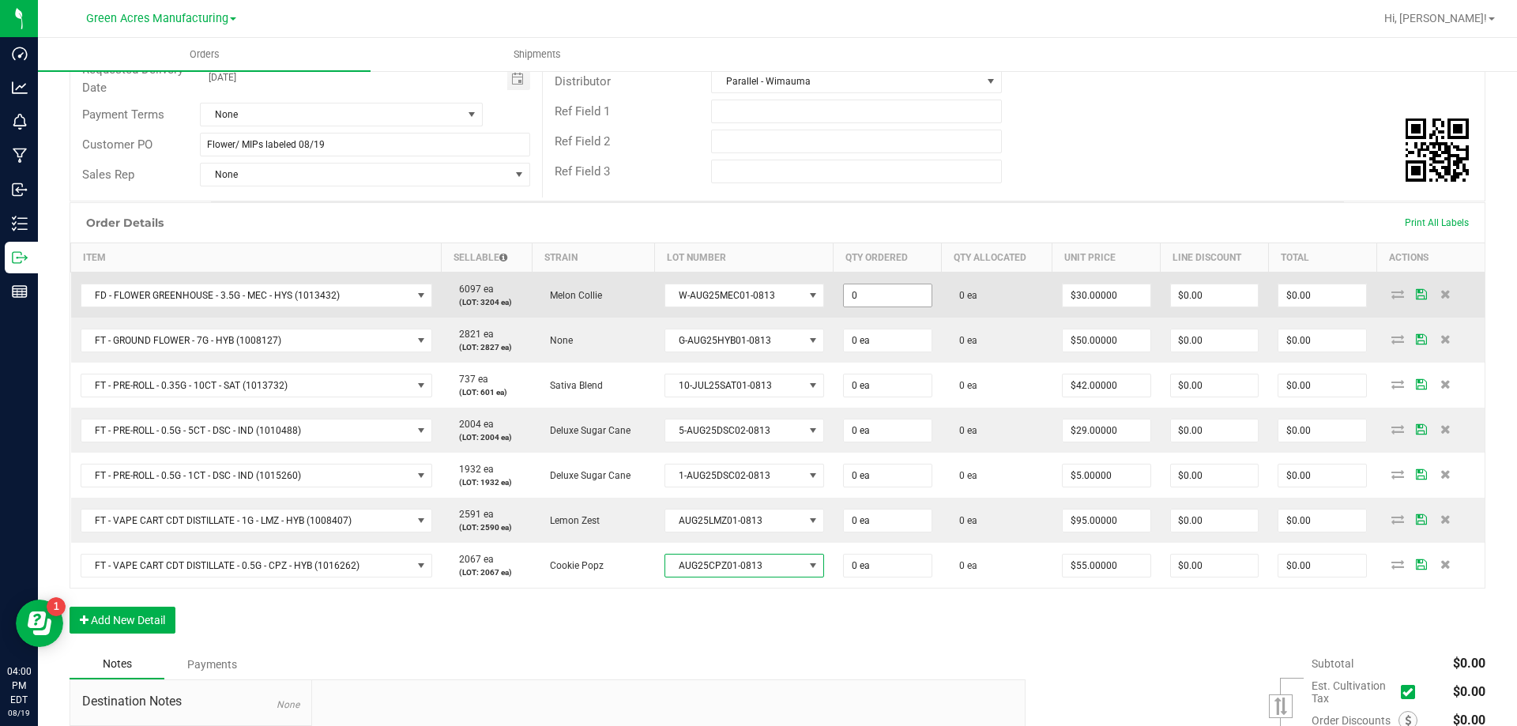
click at [881, 287] on input "0" at bounding box center [888, 296] width 88 height 22
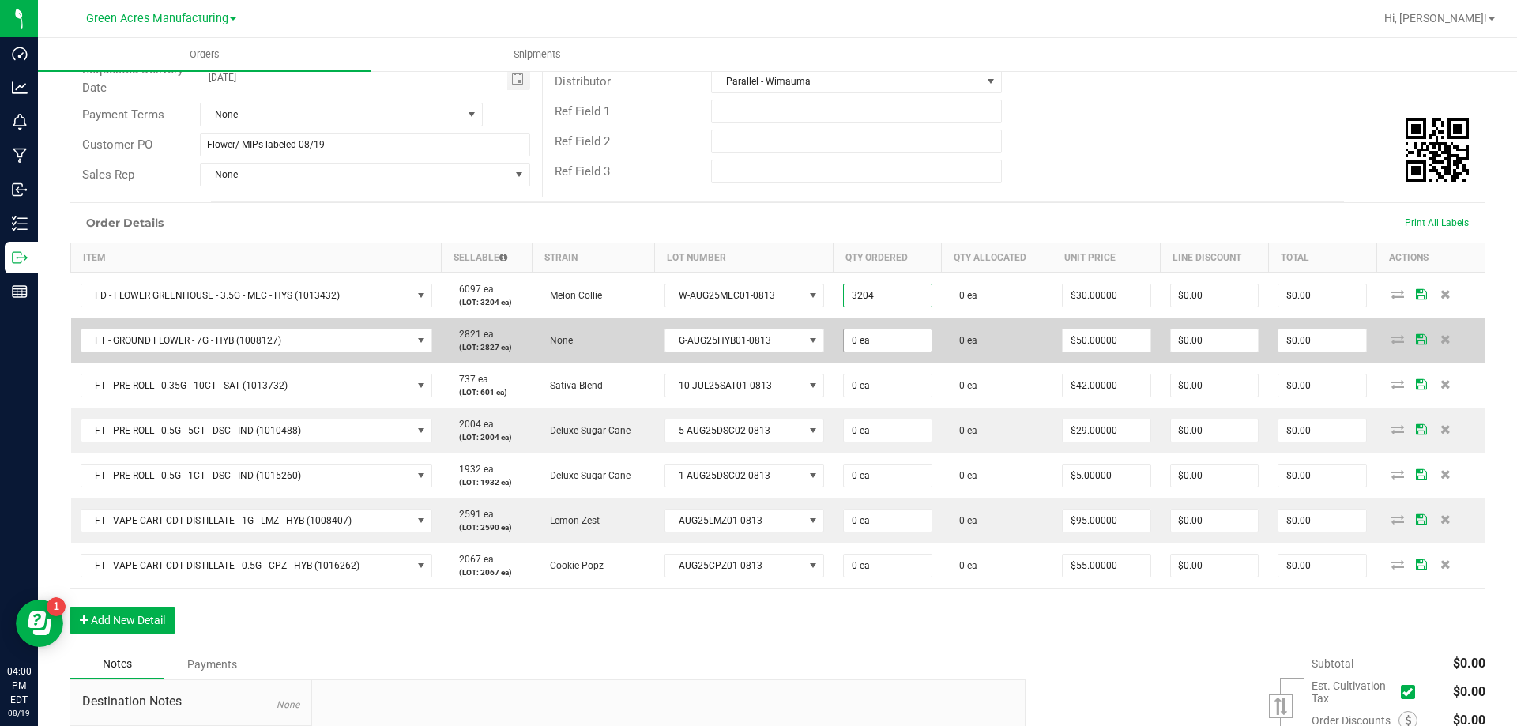
type input "3204 ea"
type input "$96,120.00"
click at [876, 342] on input "0" at bounding box center [888, 341] width 88 height 22
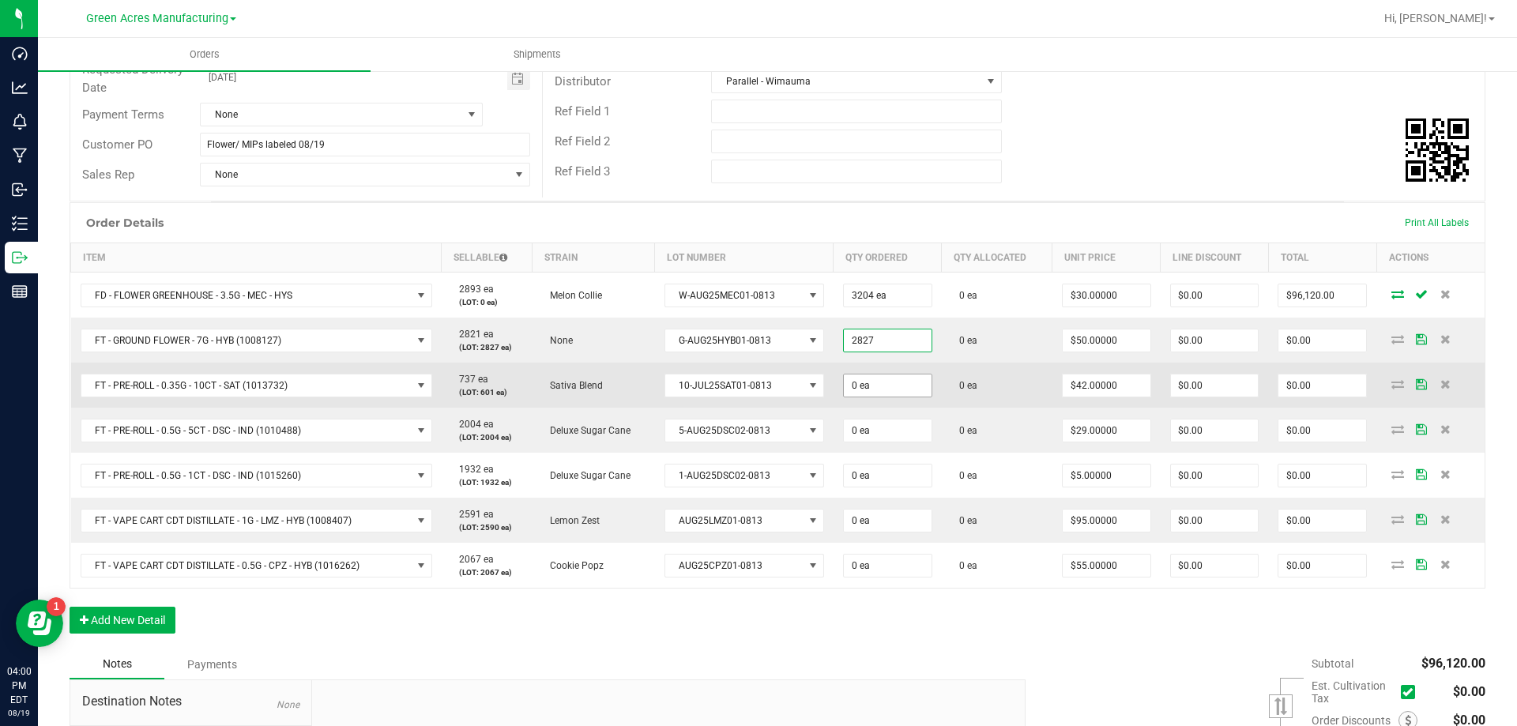
type input "2827 ea"
type input "$141,350.00"
click at [877, 379] on input "0" at bounding box center [888, 386] width 88 height 22
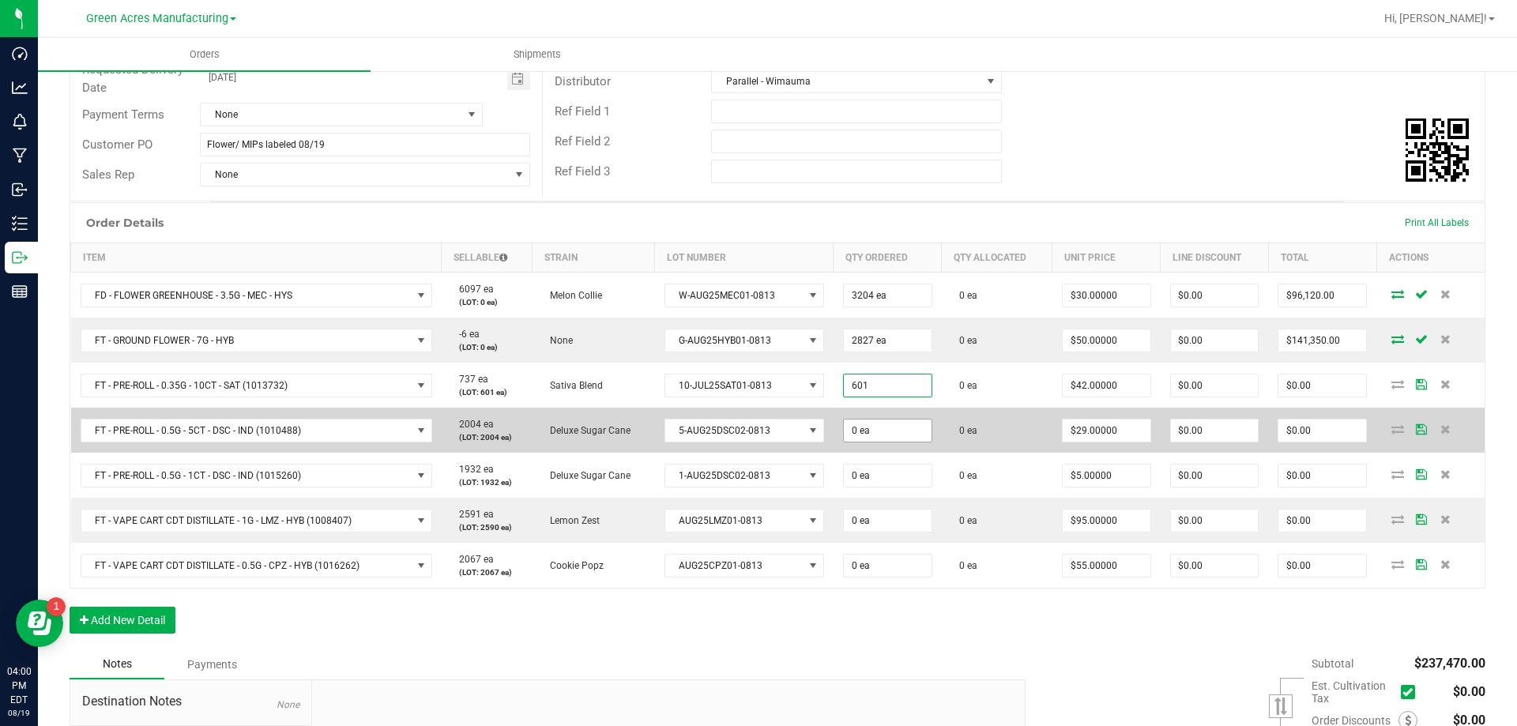
type input "601 ea"
type input "$25,242.00"
click at [881, 427] on input "0" at bounding box center [888, 431] width 88 height 22
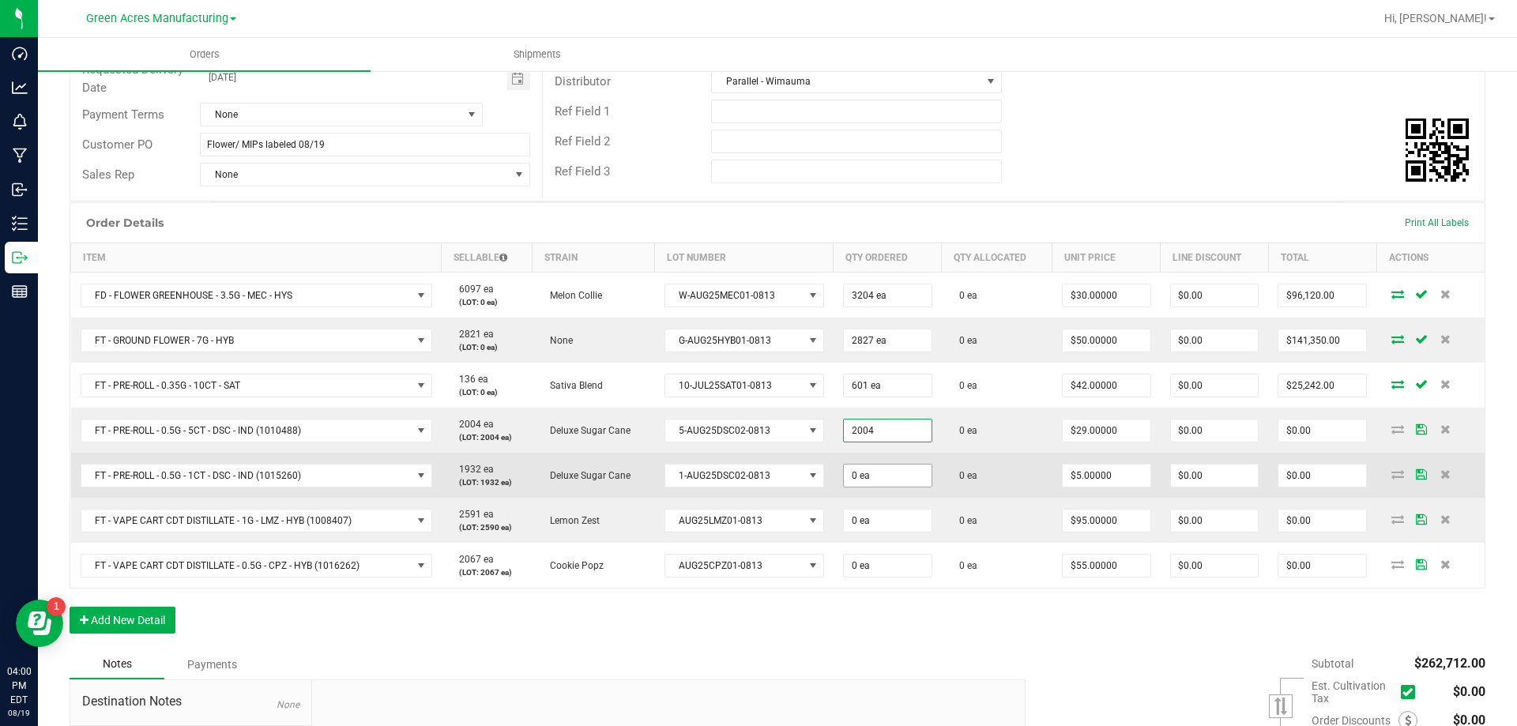
type input "2004 ea"
type input "$58,116.00"
click at [870, 480] on input "0" at bounding box center [888, 476] width 88 height 22
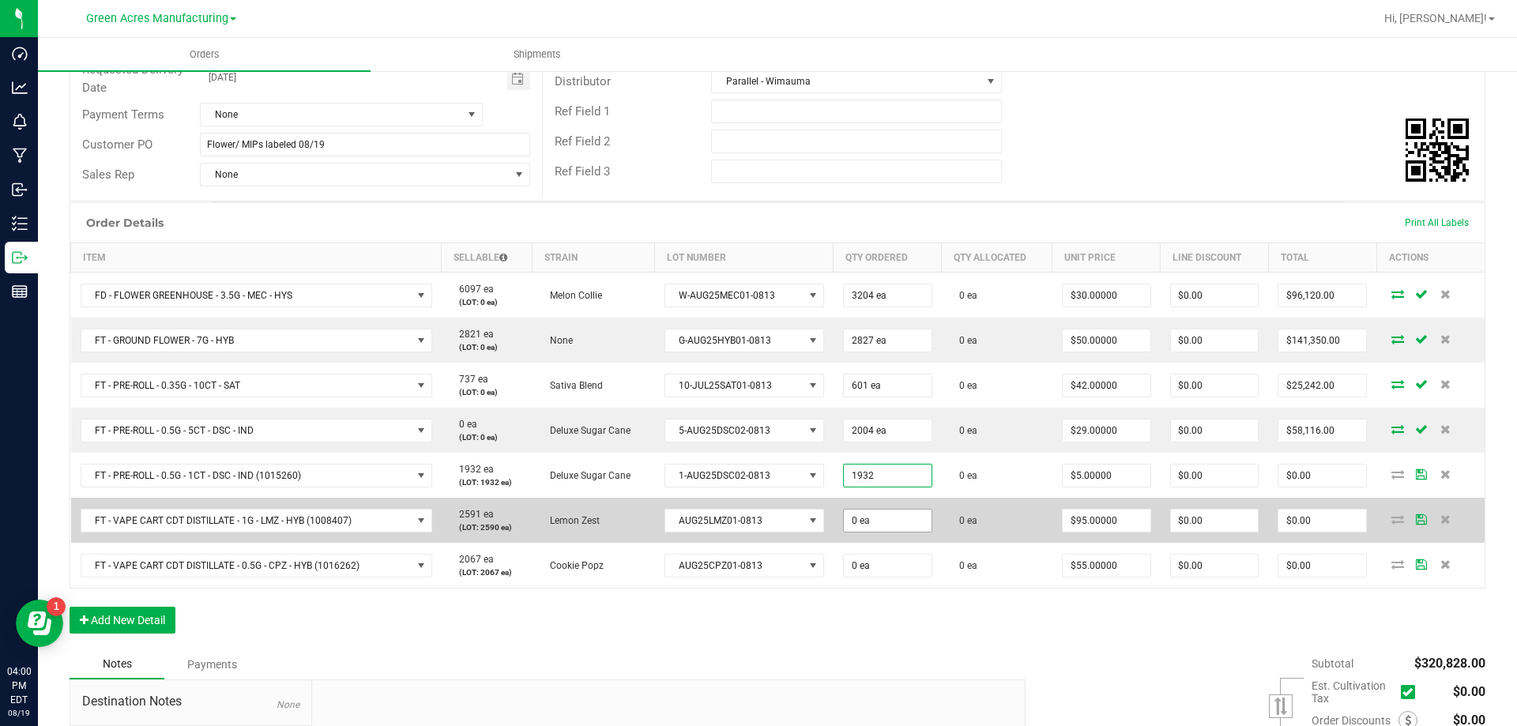
type input "1932 ea"
type input "$9,660.00"
click at [869, 522] on input "0" at bounding box center [888, 521] width 88 height 22
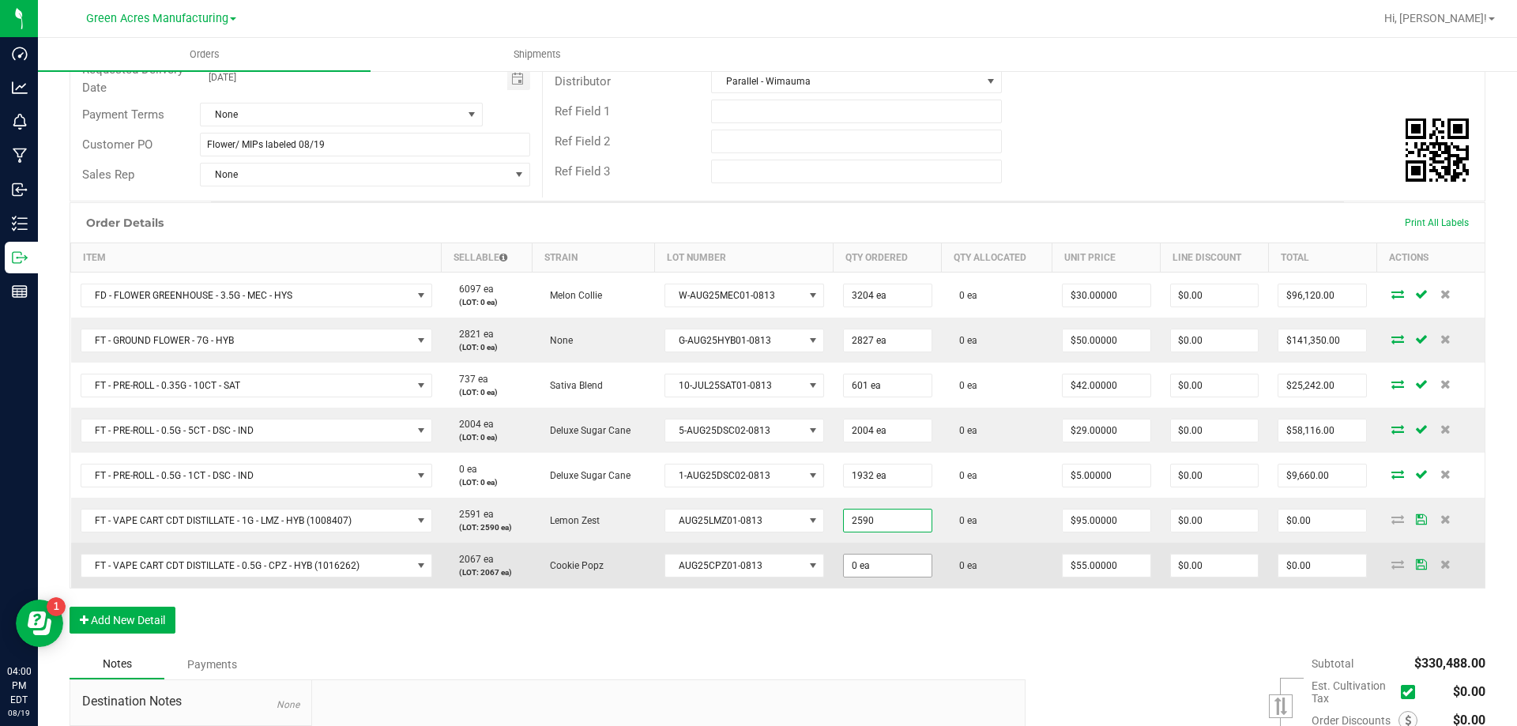
type input "2590 ea"
type input "$246,050.00"
click at [854, 571] on input "0" at bounding box center [888, 566] width 88 height 22
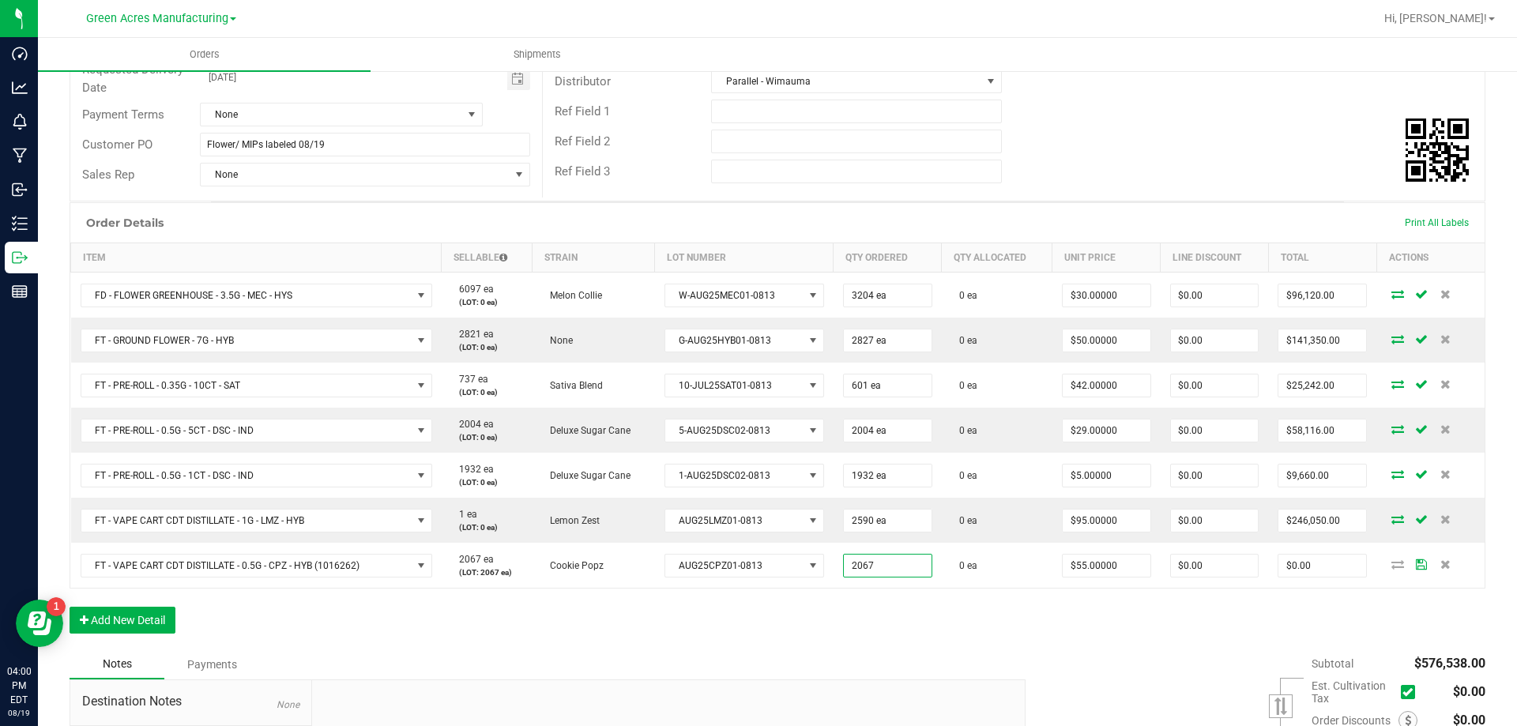
type input "2067 ea"
type input "$113,685.00"
click at [955, 596] on div "Order Details Print All Labels Item Sellable Strain Lot Number Qty Ordered Qty …" at bounding box center [778, 425] width 1416 height 447
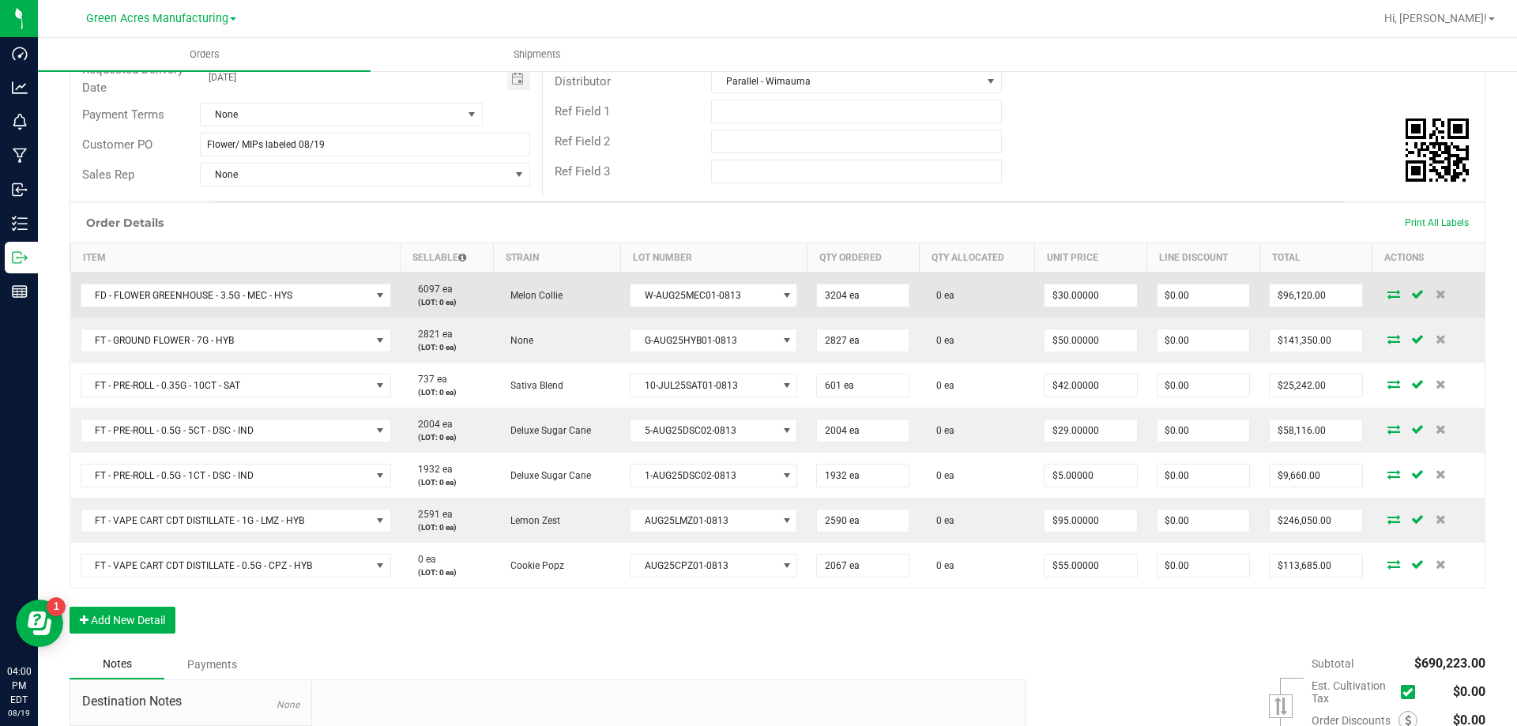
click at [1388, 293] on icon at bounding box center [1394, 293] width 13 height 9
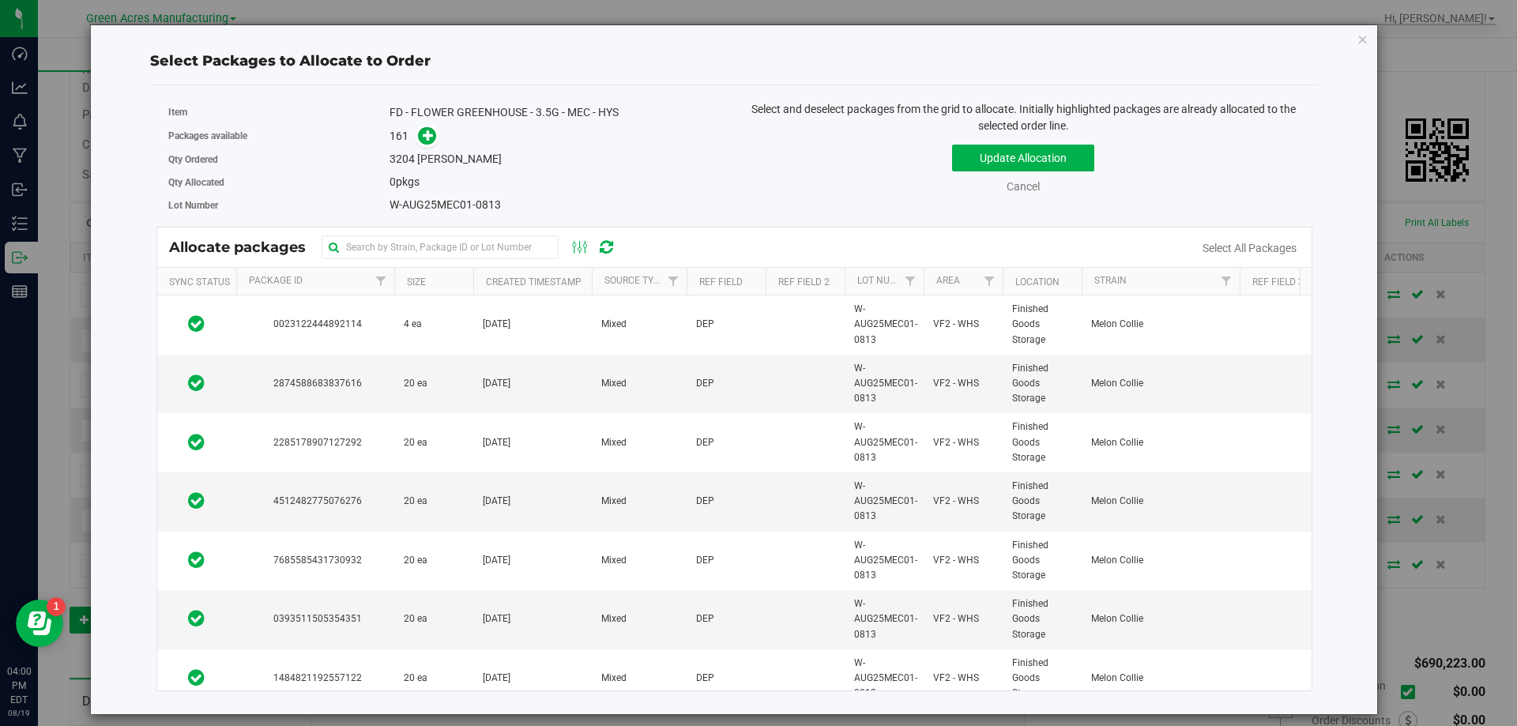
click at [1236, 241] on div "Select All Packages" at bounding box center [1249, 248] width 126 height 17
click at [1233, 247] on link "Select All Packages" at bounding box center [1250, 248] width 94 height 13
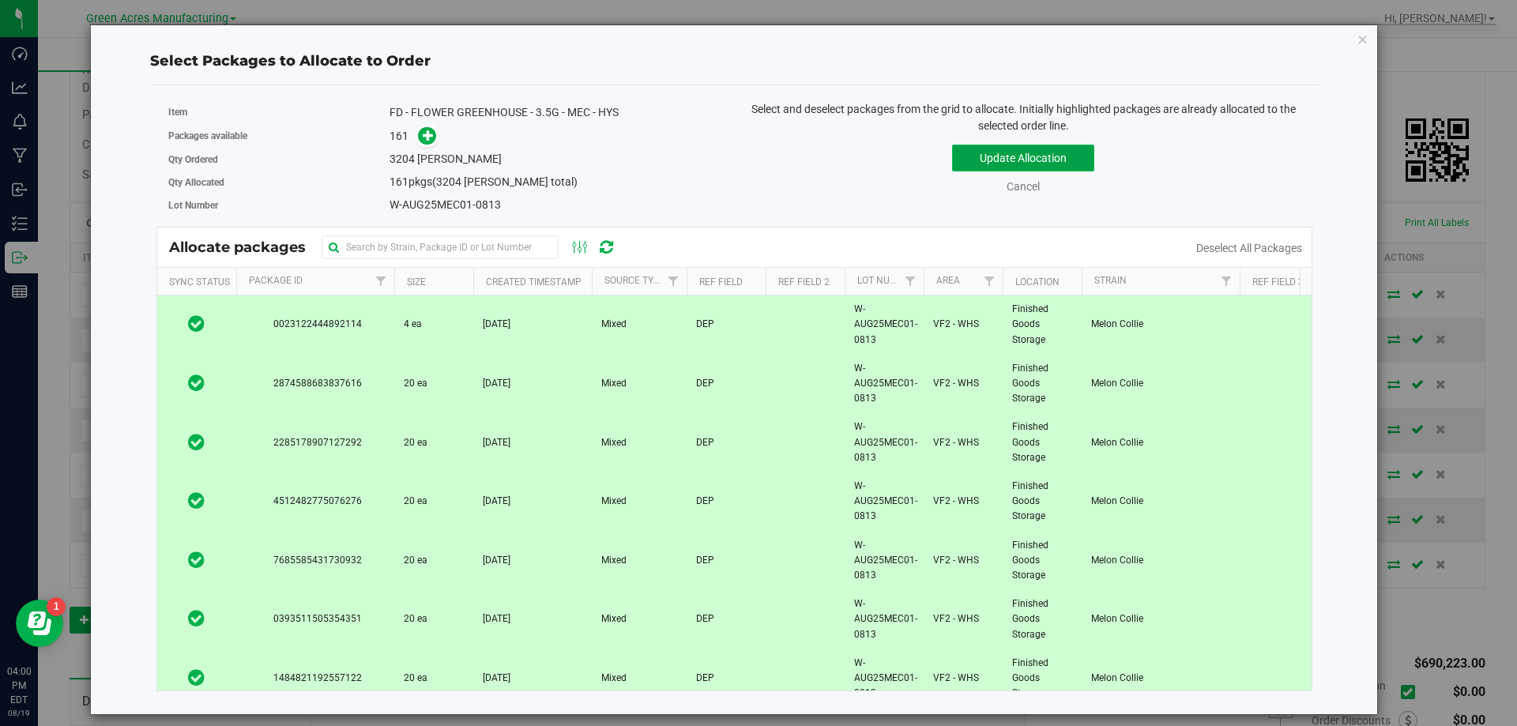
click at [1044, 164] on button "Update Allocation" at bounding box center [1023, 158] width 142 height 27
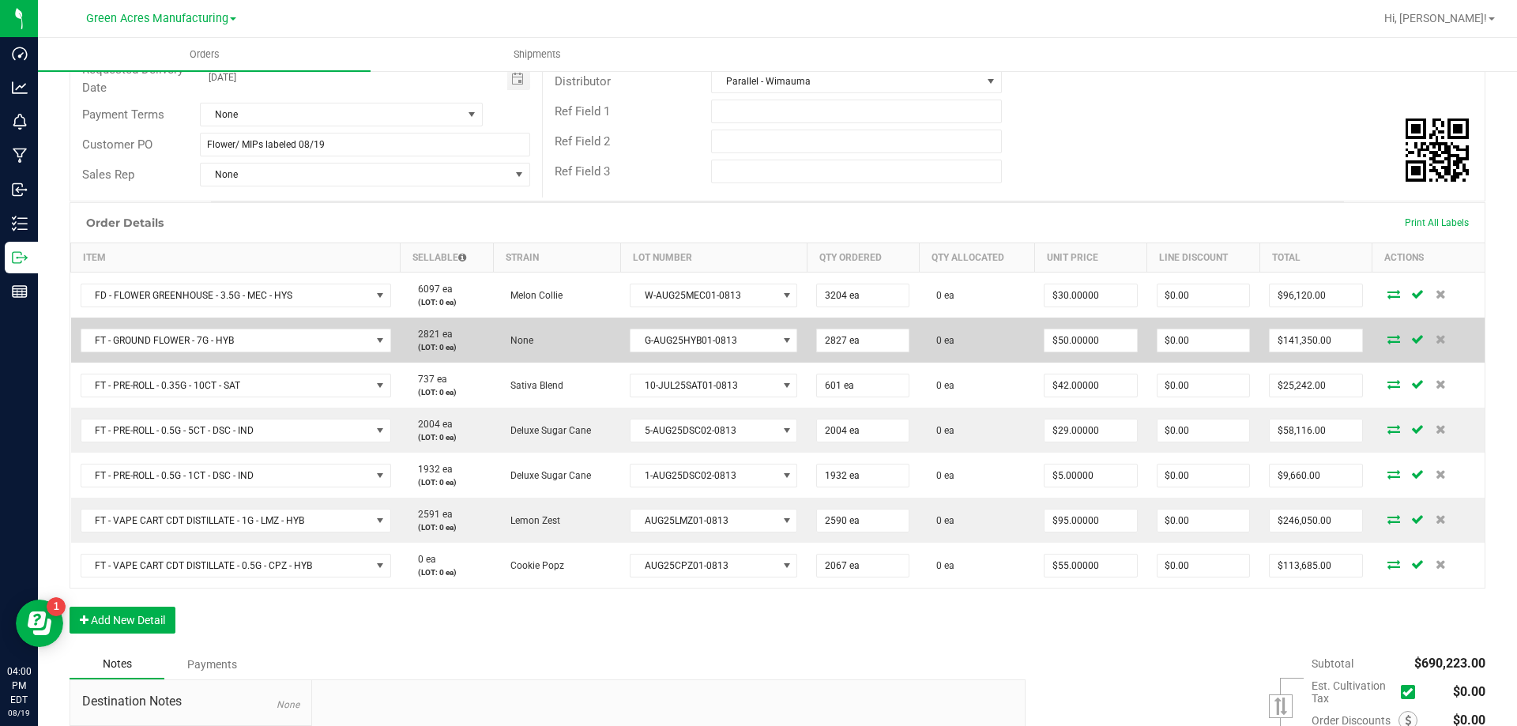
click at [1388, 337] on icon at bounding box center [1394, 338] width 13 height 9
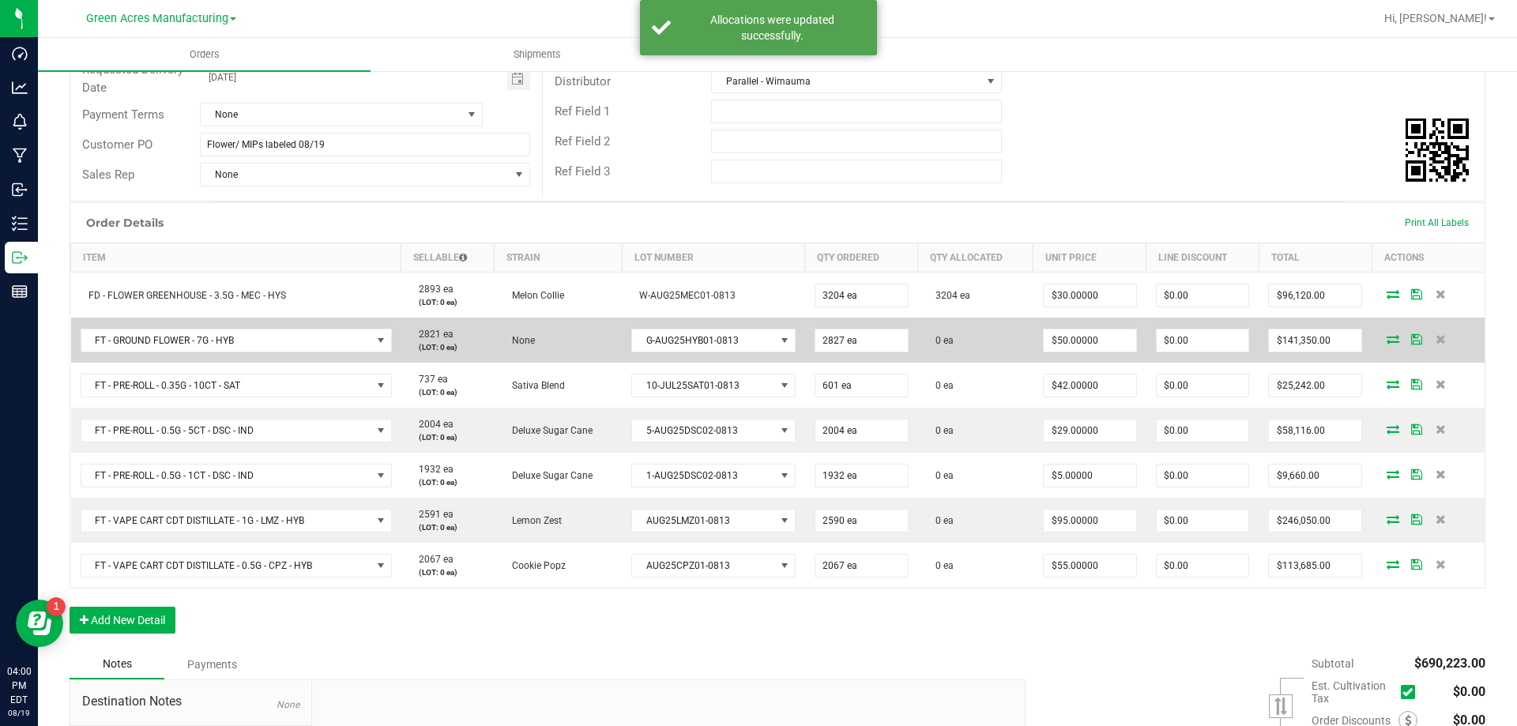
click at [1387, 334] on icon at bounding box center [1393, 338] width 13 height 9
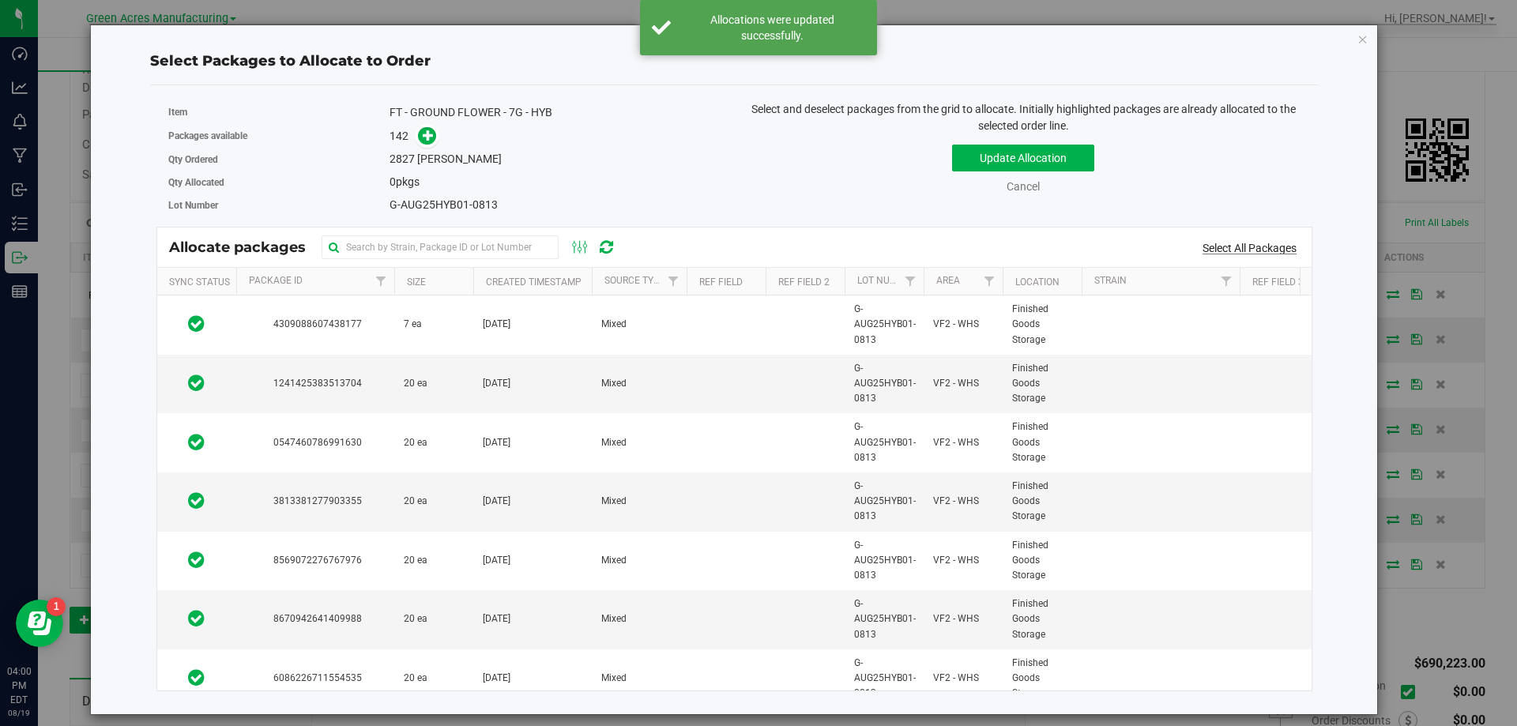
click at [1269, 247] on link "Select All Packages" at bounding box center [1250, 248] width 94 height 13
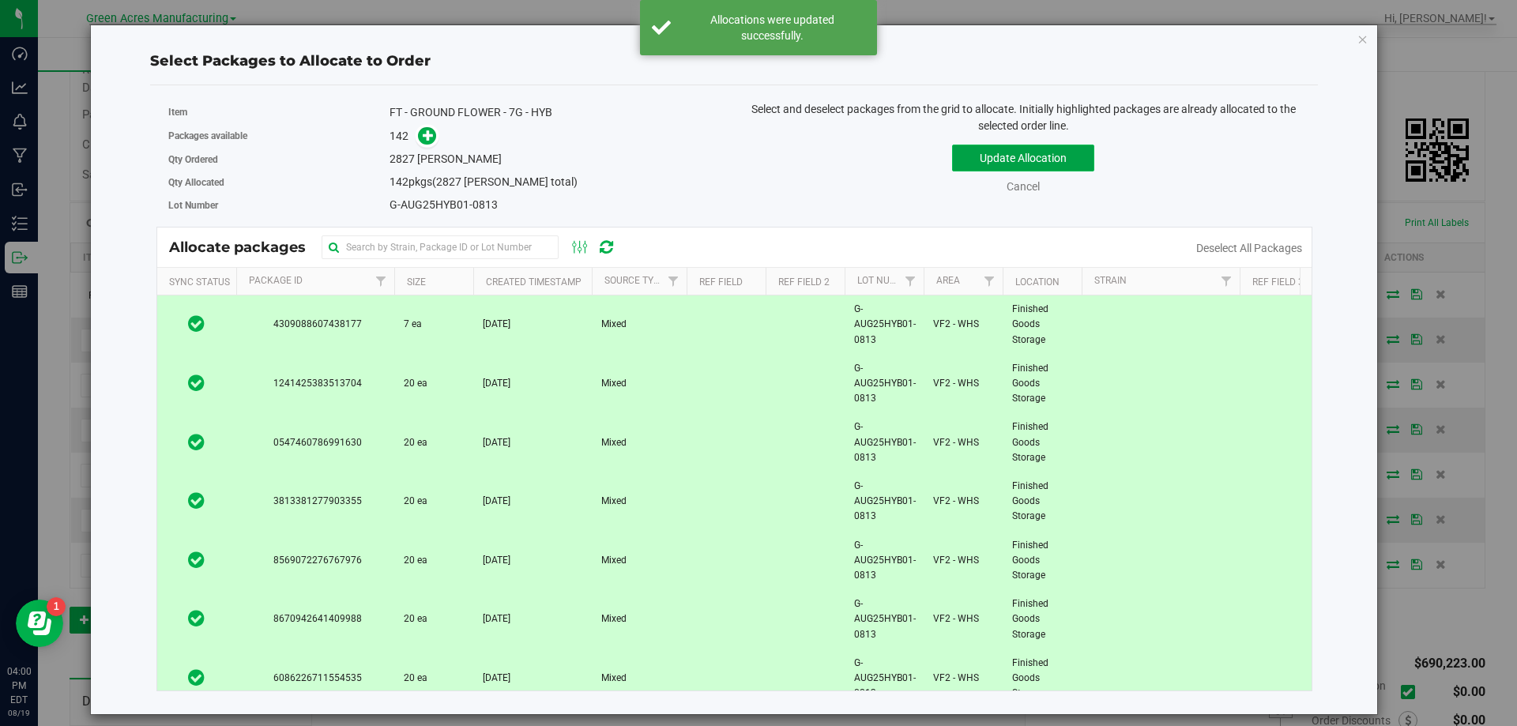
click at [1088, 172] on button "Update Allocation" at bounding box center [1023, 158] width 142 height 27
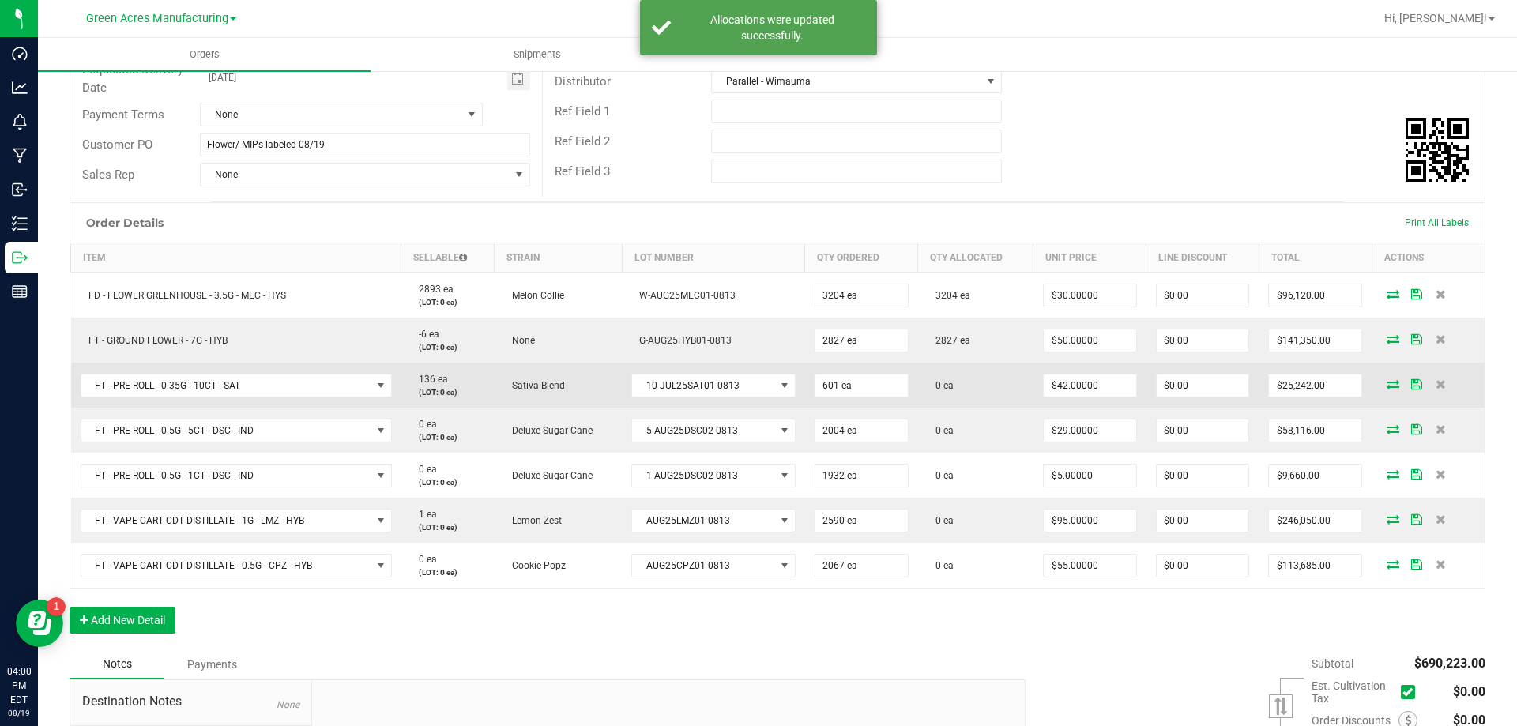
click at [1387, 381] on icon at bounding box center [1393, 383] width 13 height 9
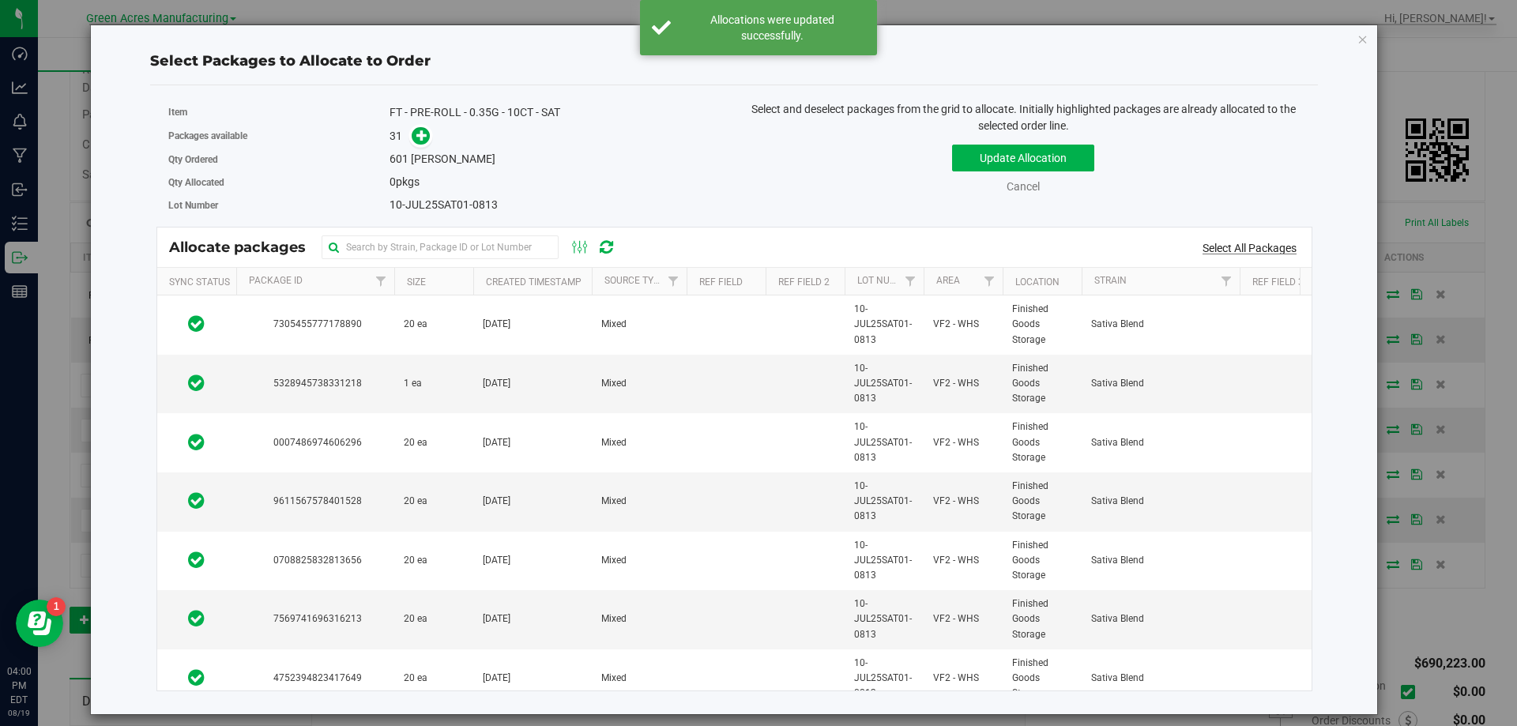
click at [1281, 254] on link "Select All Packages" at bounding box center [1250, 248] width 94 height 13
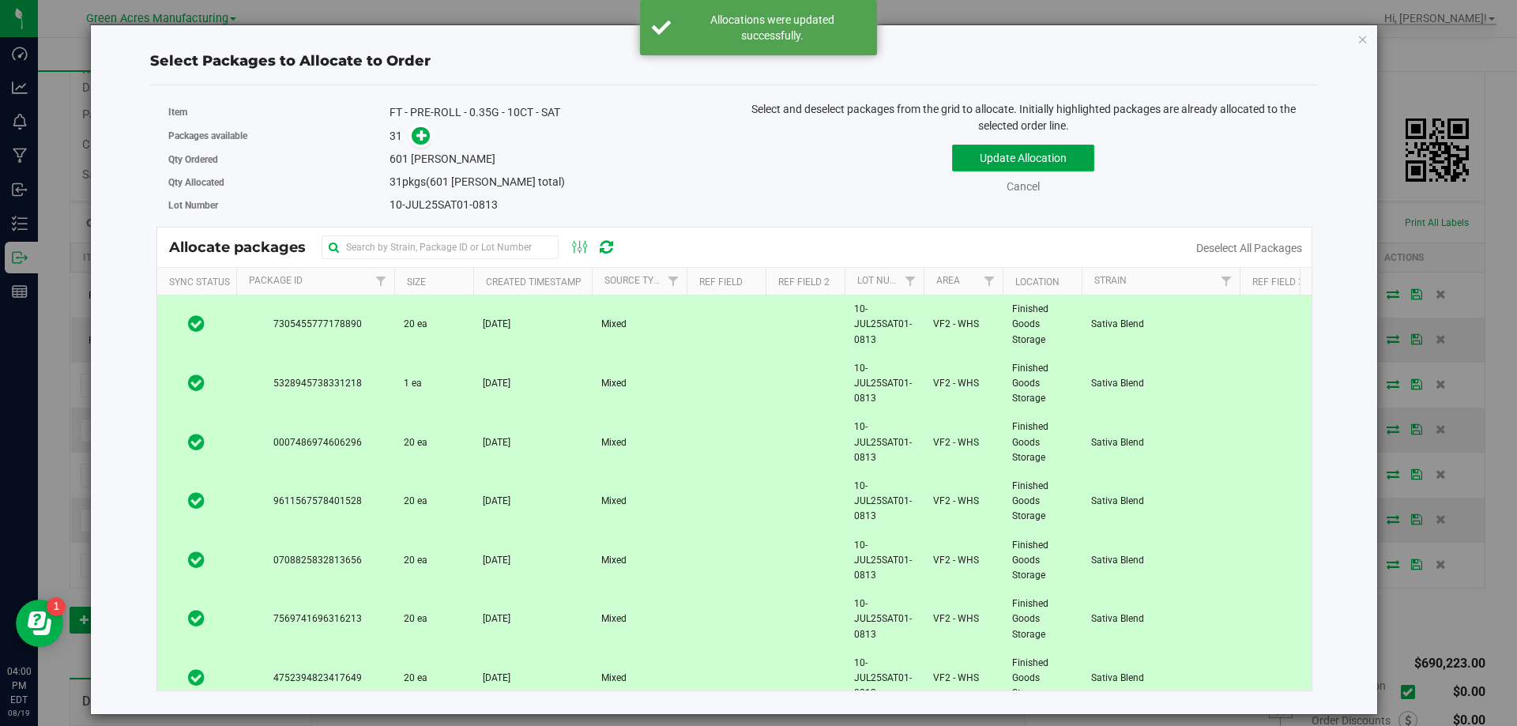
click at [1062, 160] on button "Update Allocation" at bounding box center [1023, 158] width 142 height 27
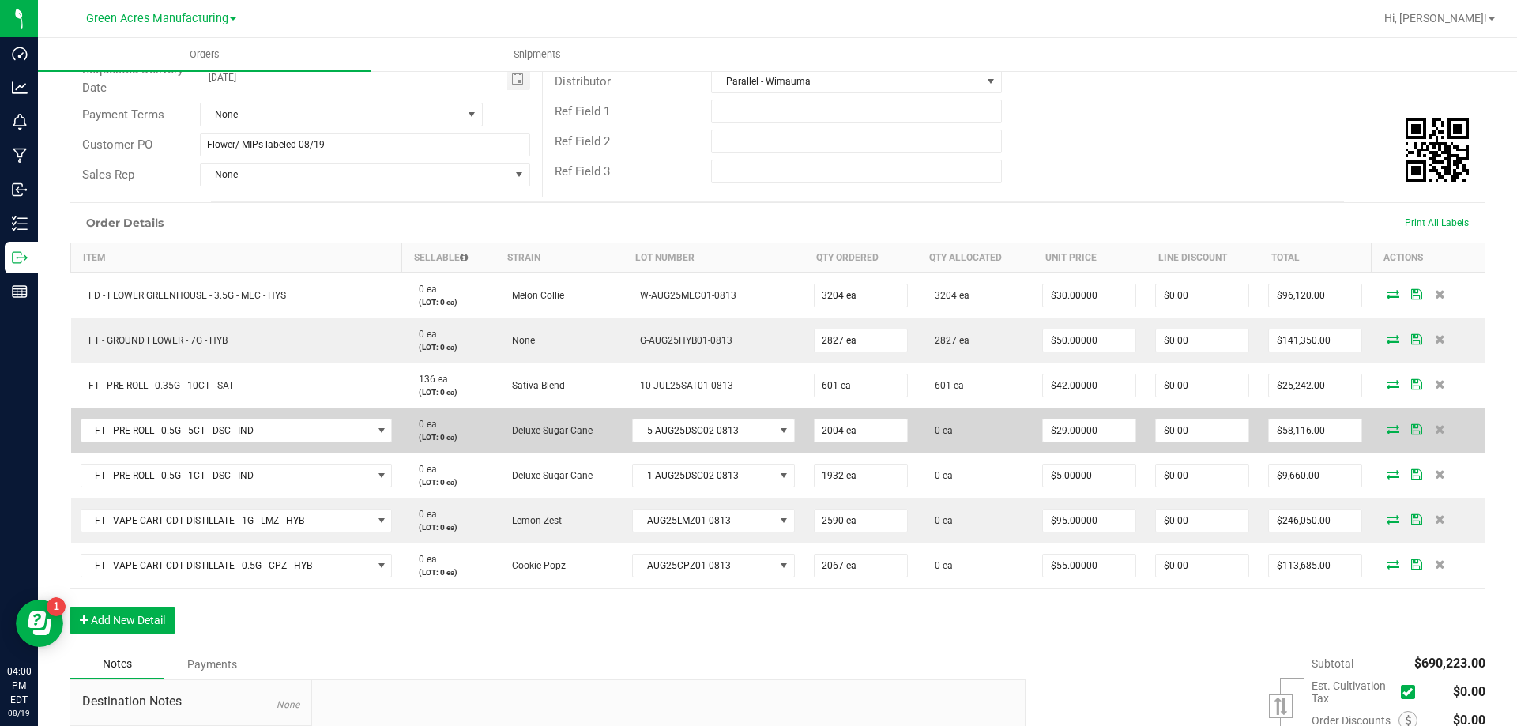
click at [1387, 433] on icon at bounding box center [1393, 428] width 13 height 9
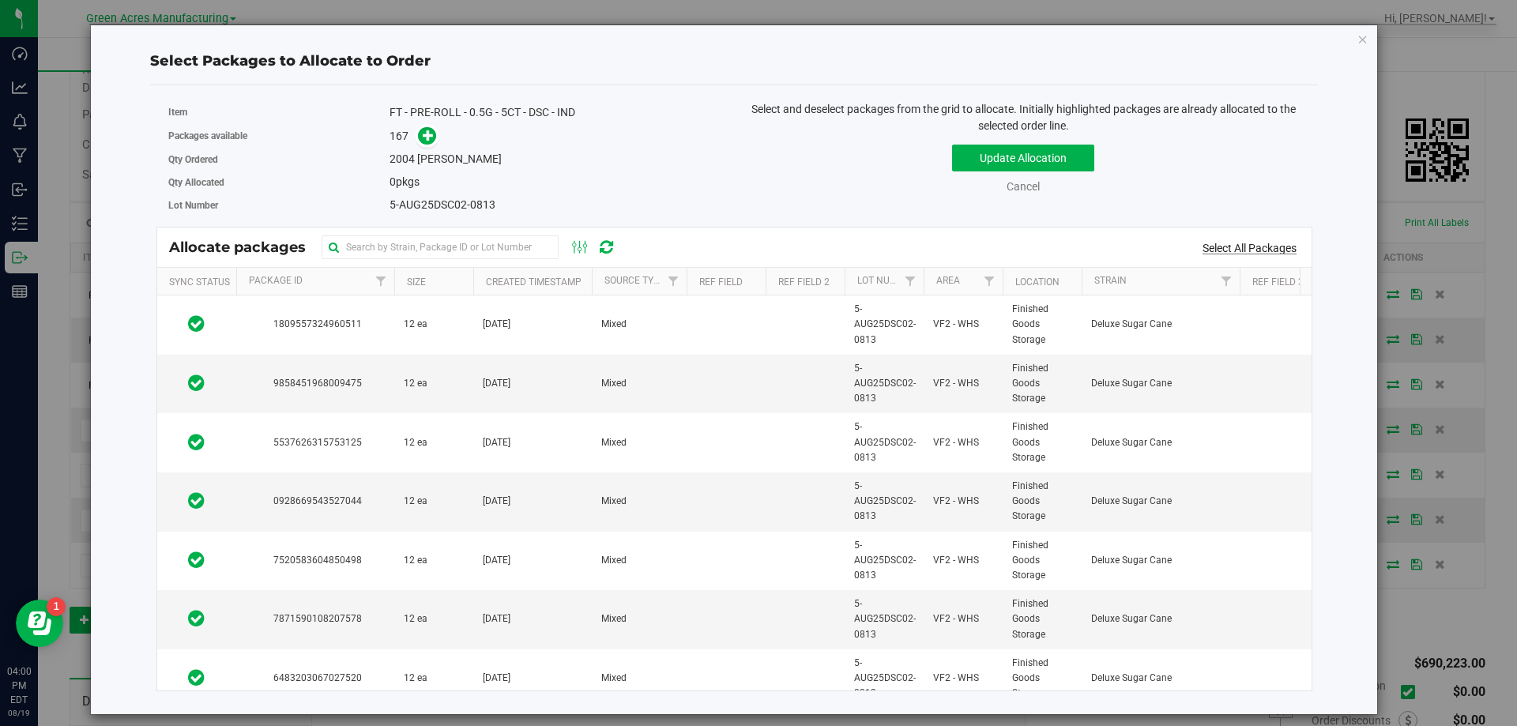
click at [1267, 243] on link "Select All Packages" at bounding box center [1250, 248] width 94 height 13
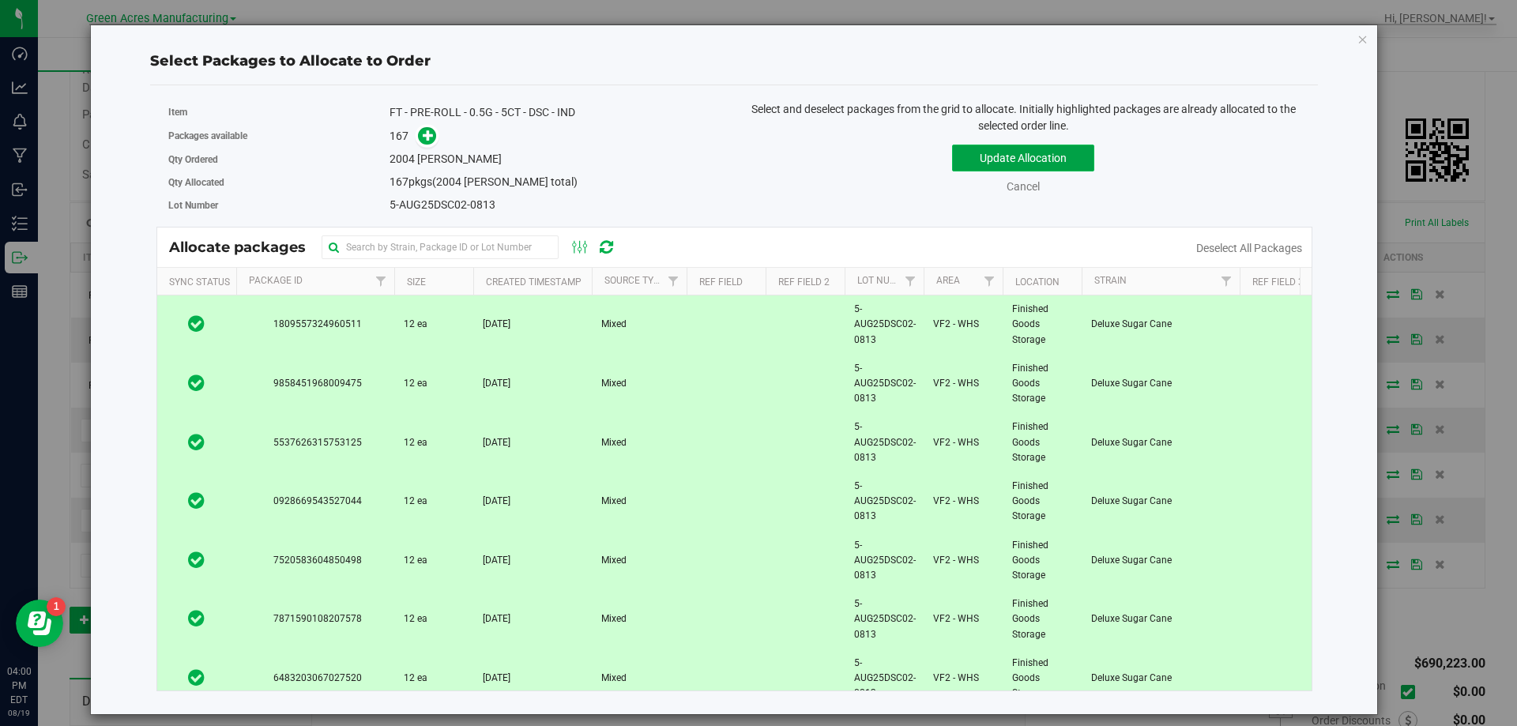
click at [1047, 153] on button "Update Allocation" at bounding box center [1023, 158] width 142 height 27
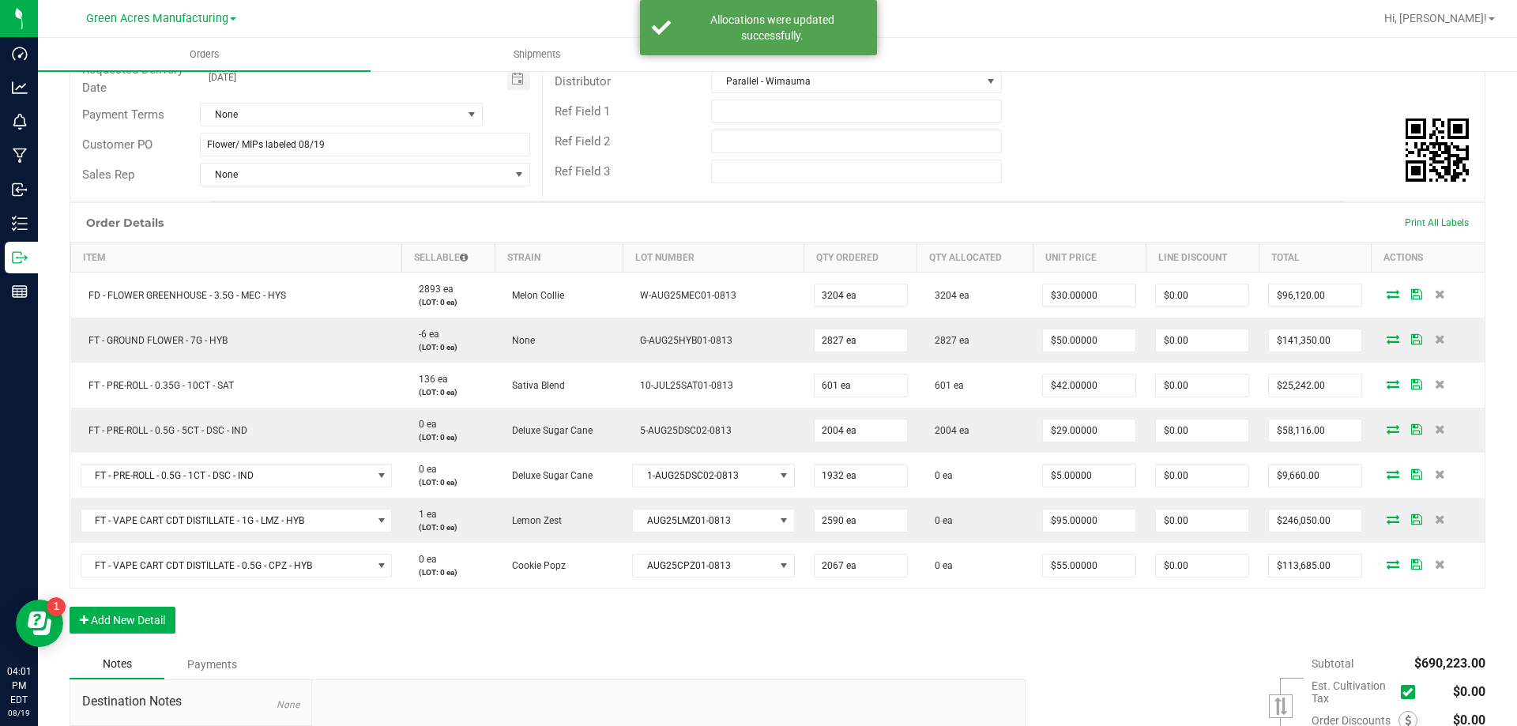
click at [1387, 477] on icon at bounding box center [1393, 473] width 13 height 9
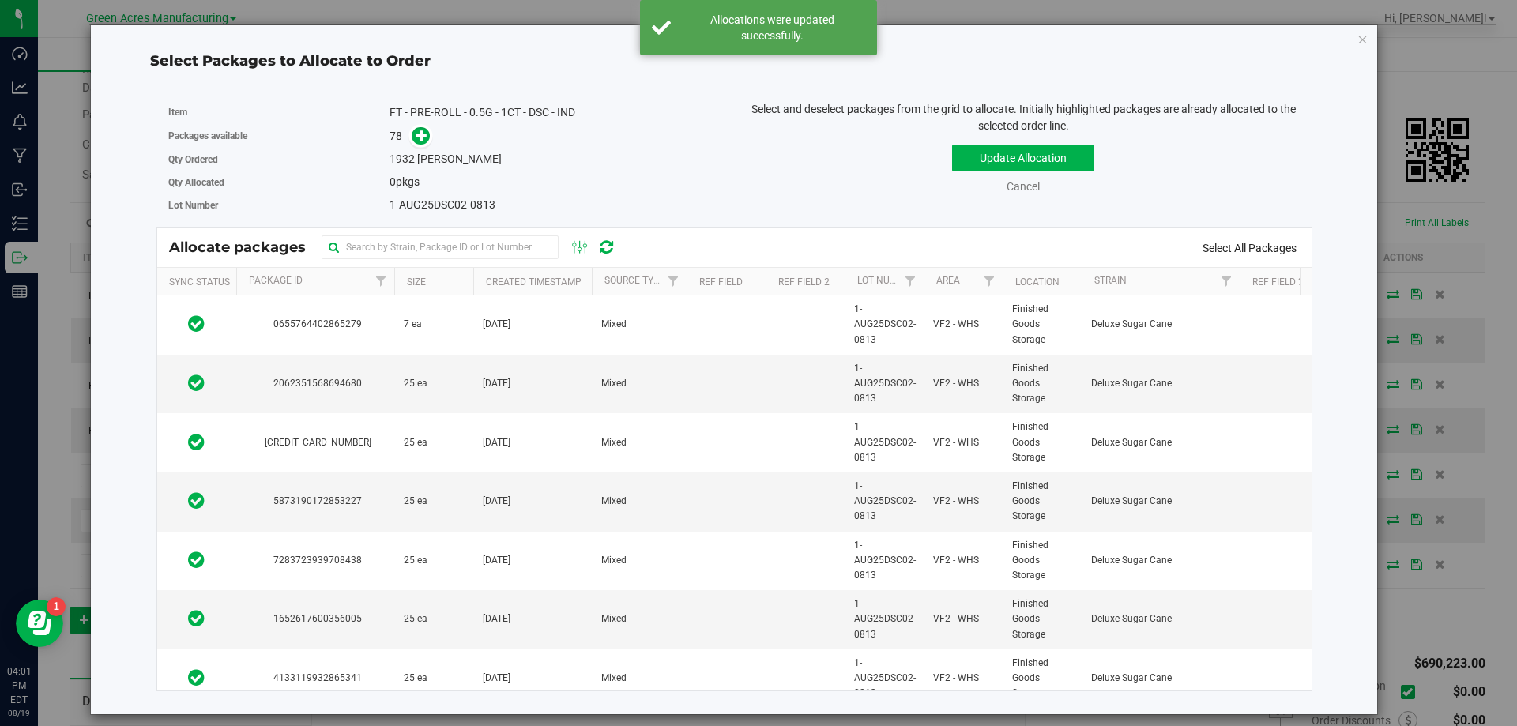
click at [1240, 244] on link "Select All Packages" at bounding box center [1250, 248] width 94 height 13
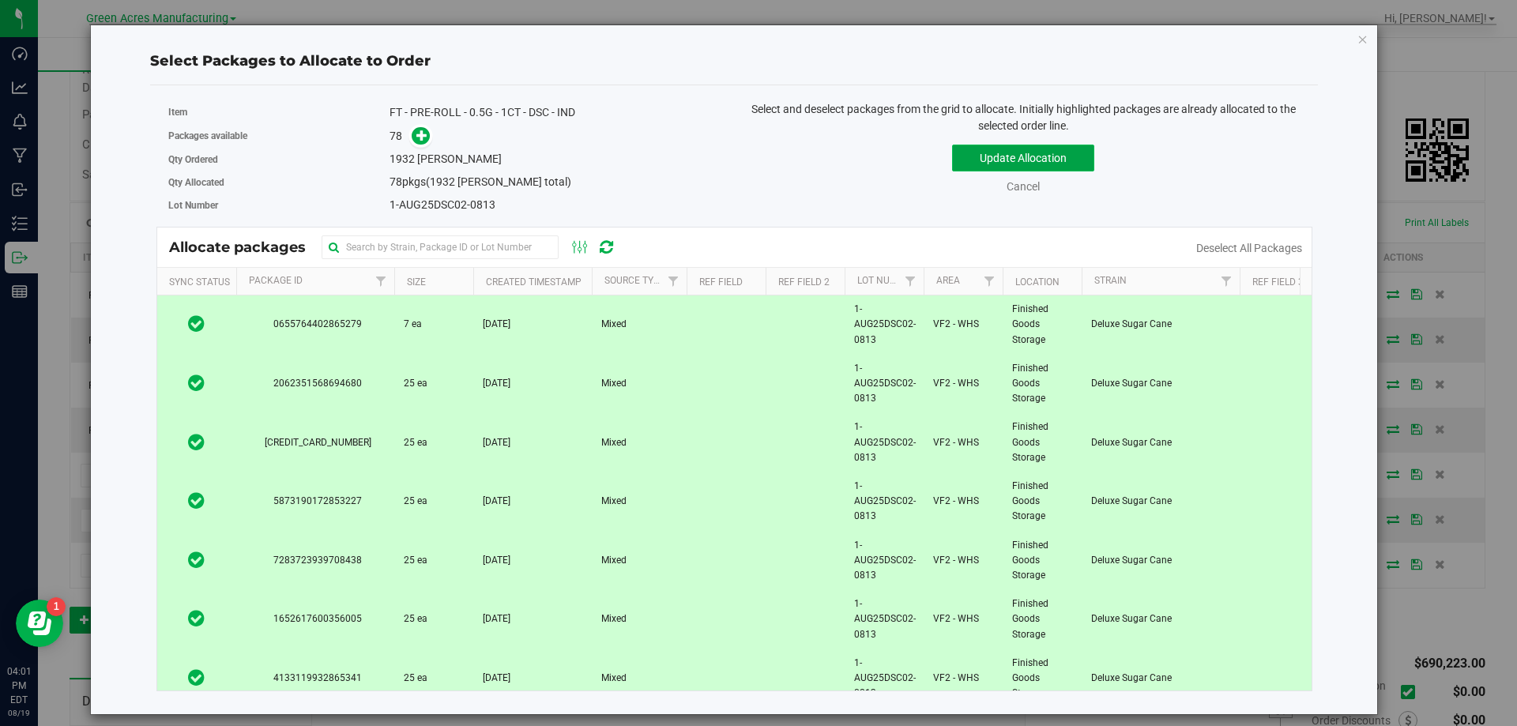
click at [1051, 166] on button "Update Allocation" at bounding box center [1023, 158] width 142 height 27
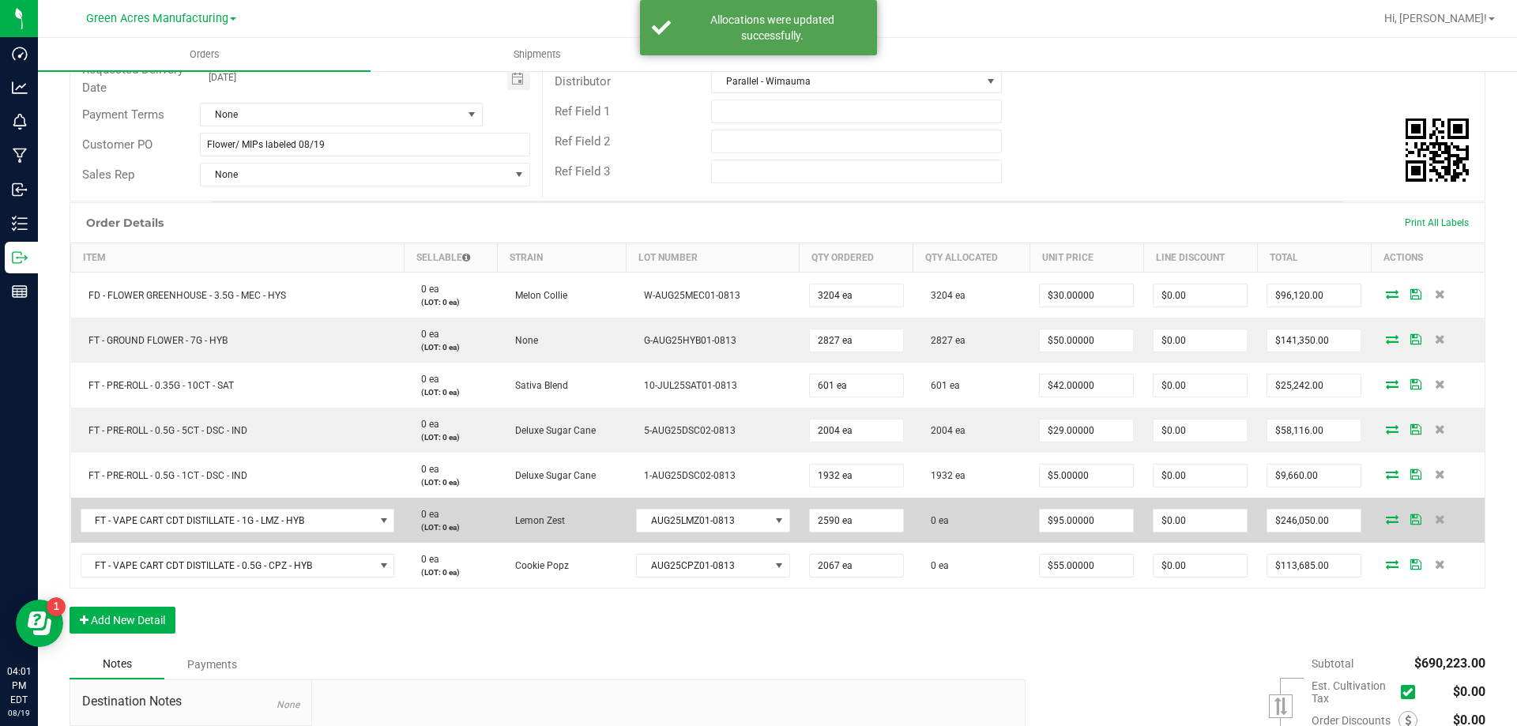
click at [1386, 522] on icon at bounding box center [1392, 519] width 13 height 9
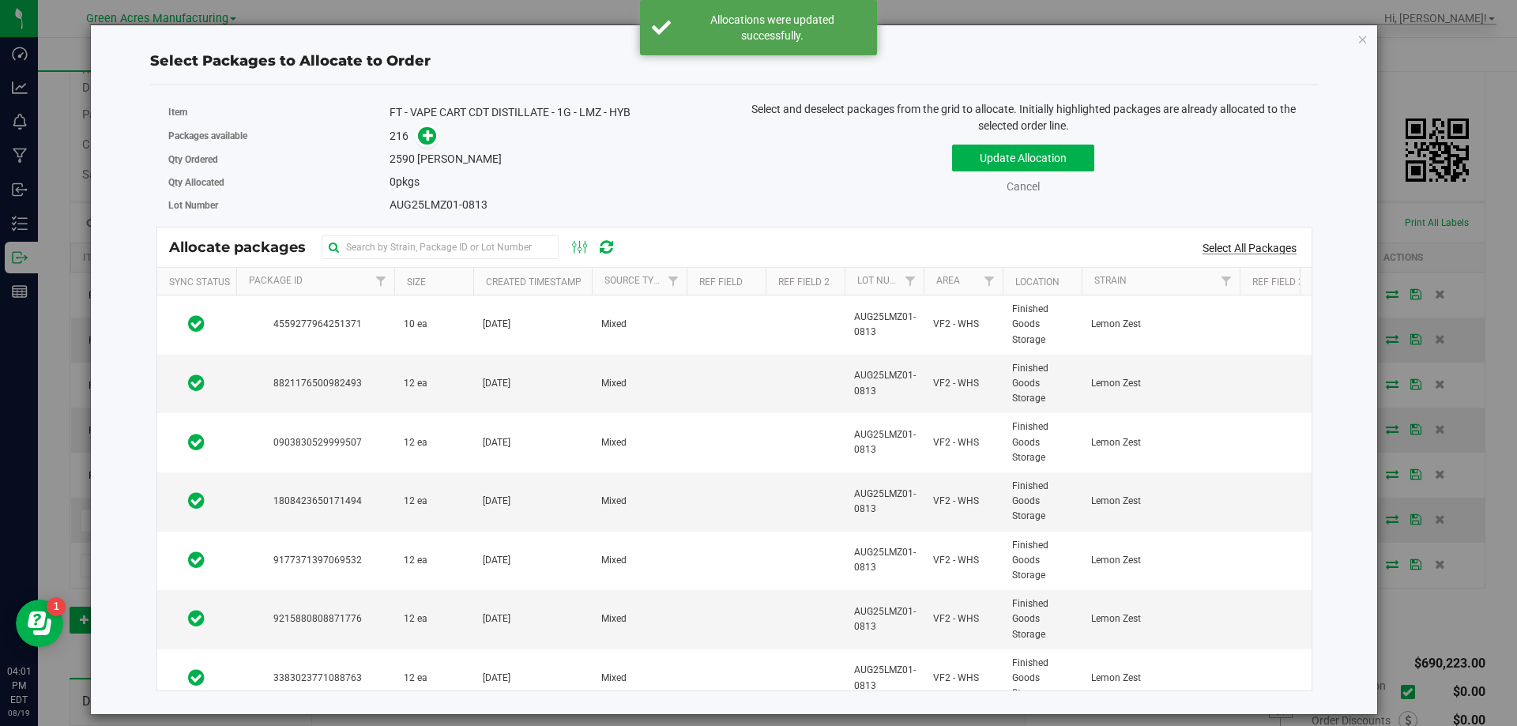
click at [1276, 251] on link "Select All Packages" at bounding box center [1250, 248] width 94 height 13
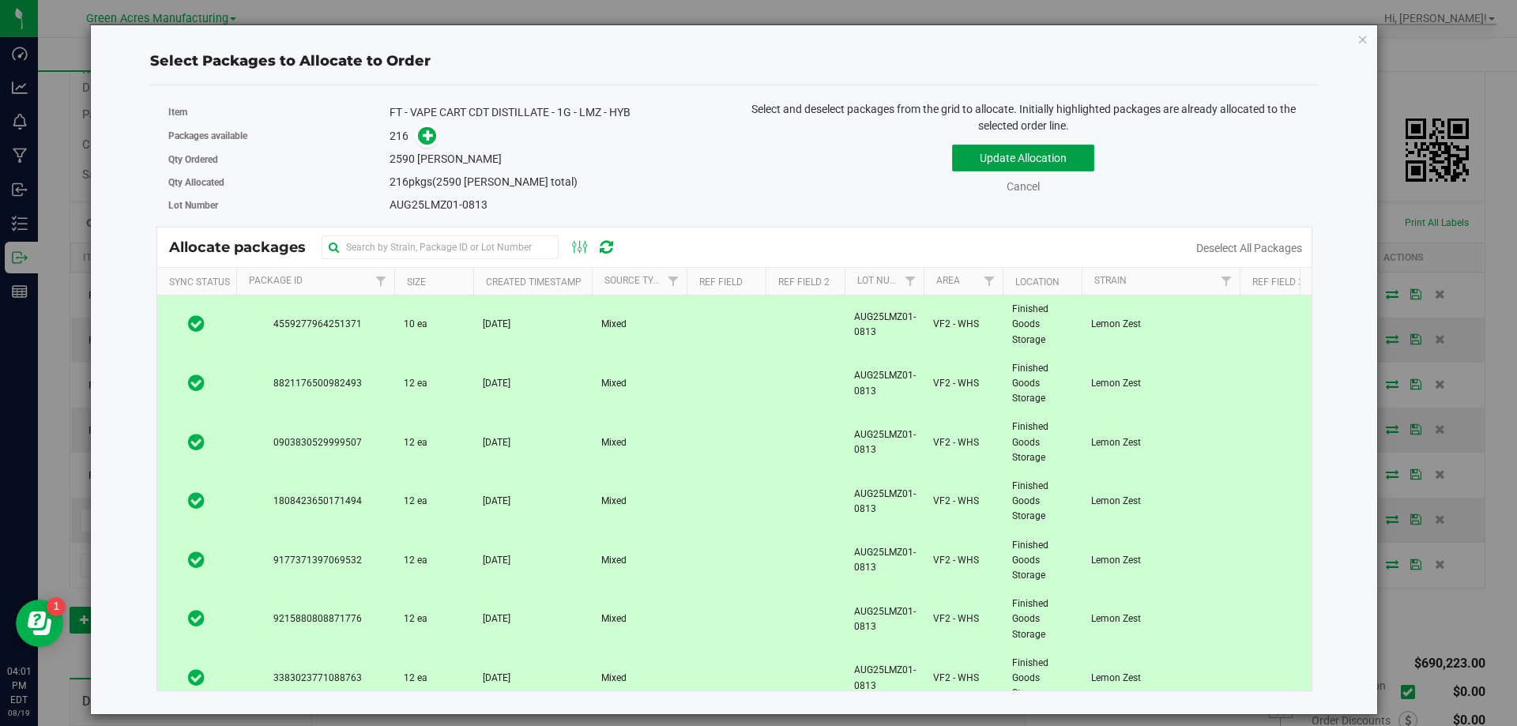
click at [1074, 159] on button "Update Allocation" at bounding box center [1023, 158] width 142 height 27
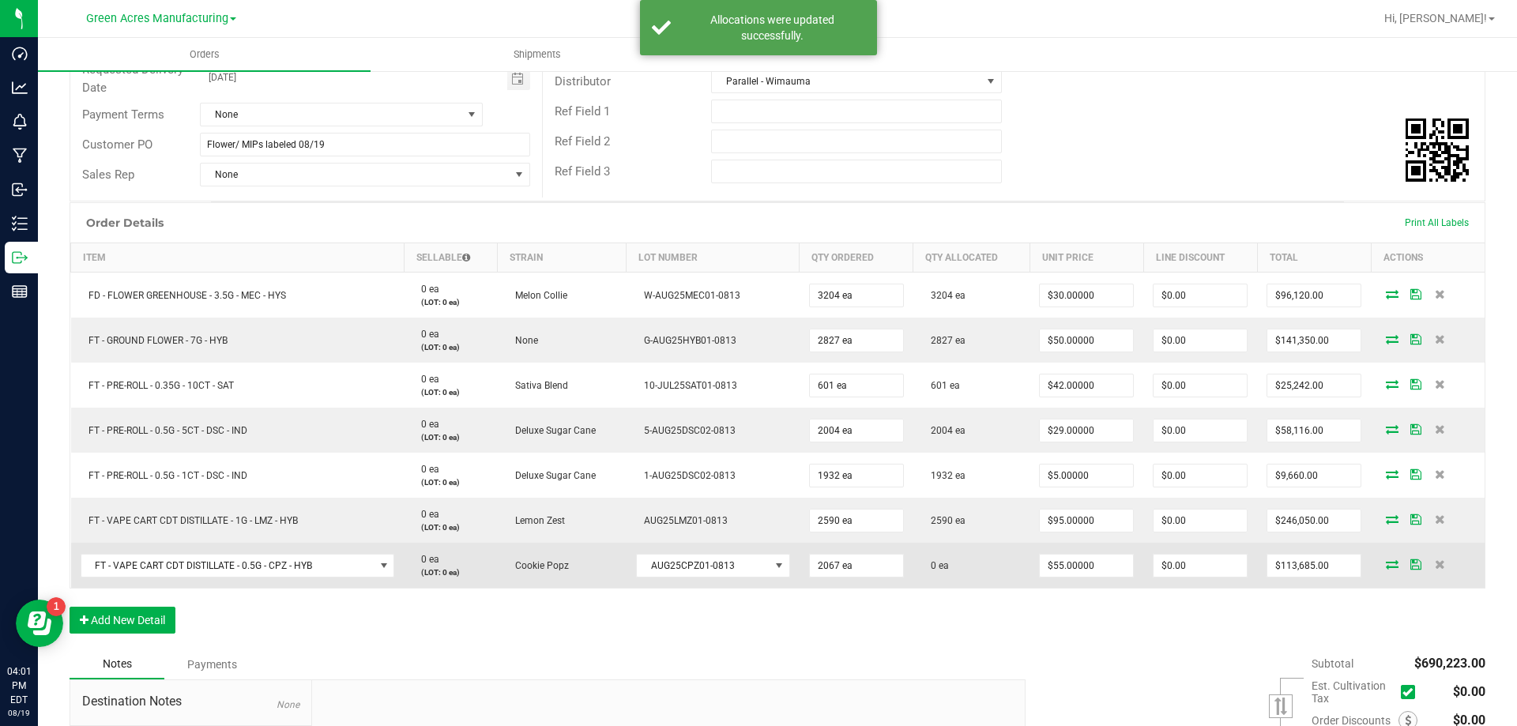
click at [1386, 567] on icon at bounding box center [1392, 564] width 13 height 9
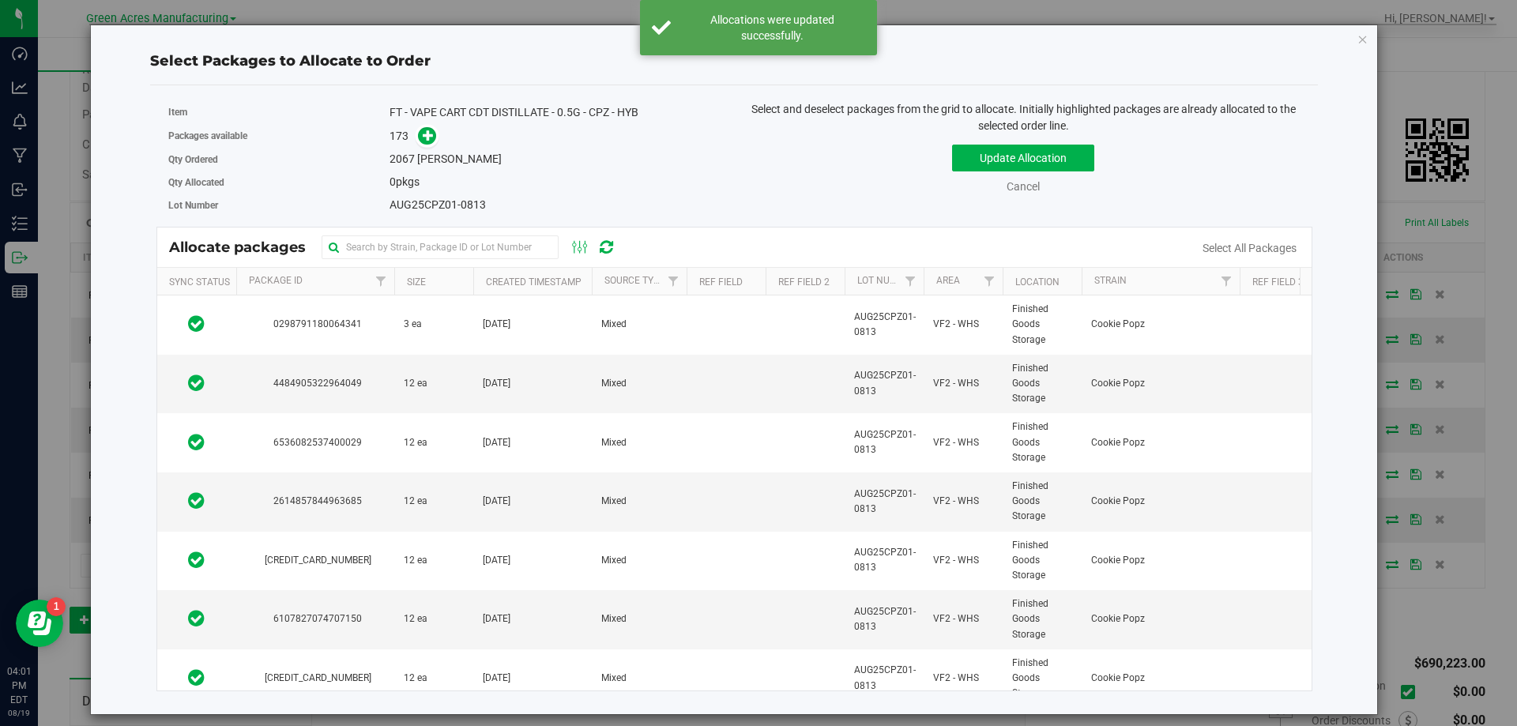
click at [1264, 247] on link "Select All Packages" at bounding box center [1250, 248] width 94 height 13
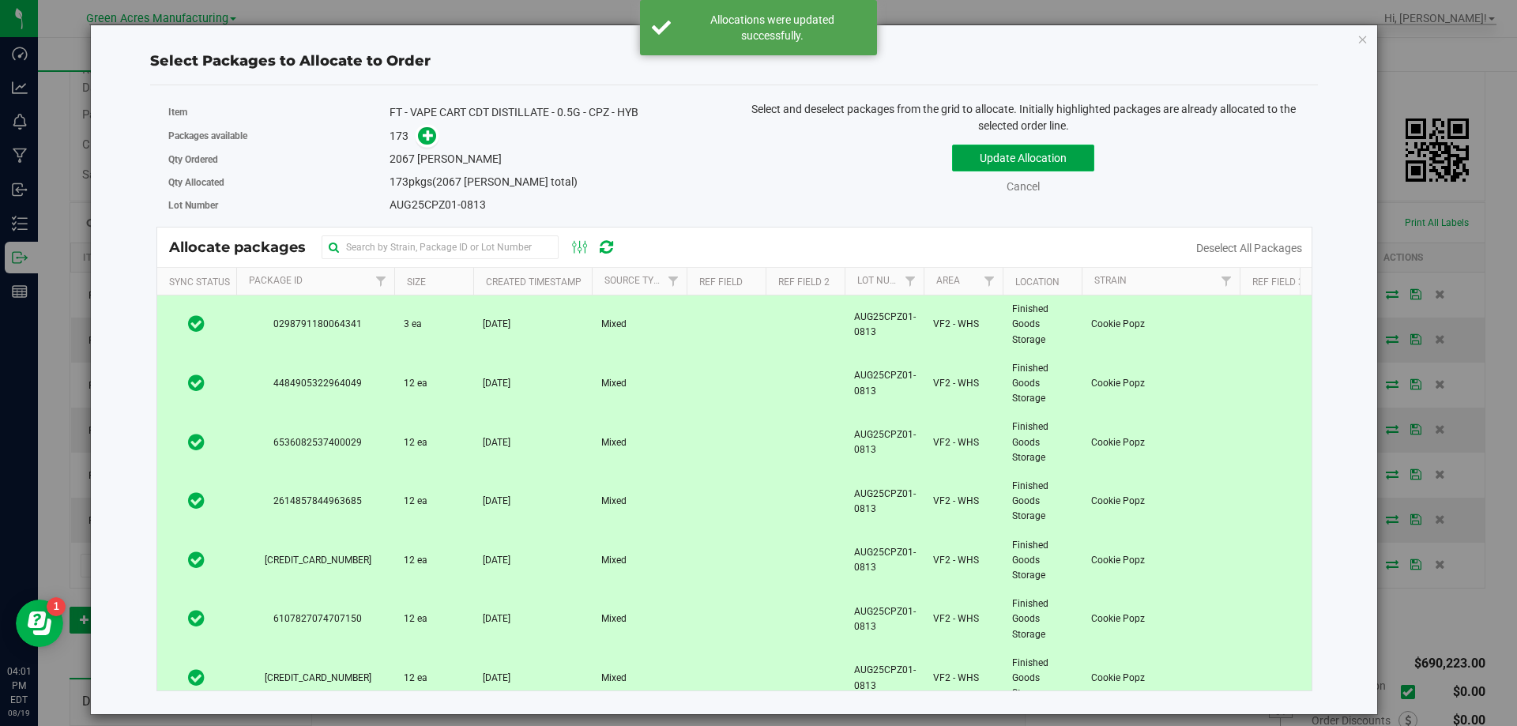
click at [1018, 157] on button "Update Allocation" at bounding box center [1023, 158] width 142 height 27
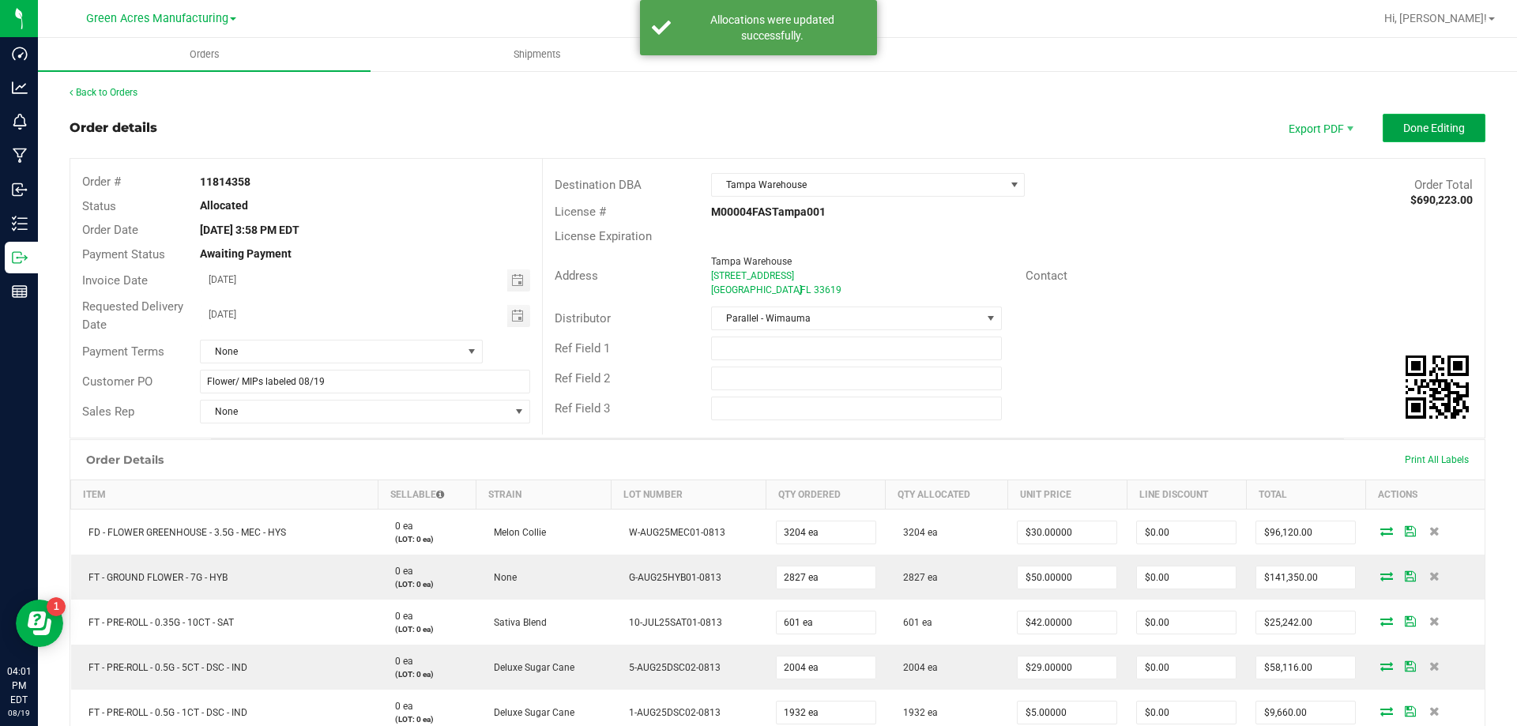
click at [1408, 128] on span "Done Editing" at bounding box center [1435, 128] width 62 height 13
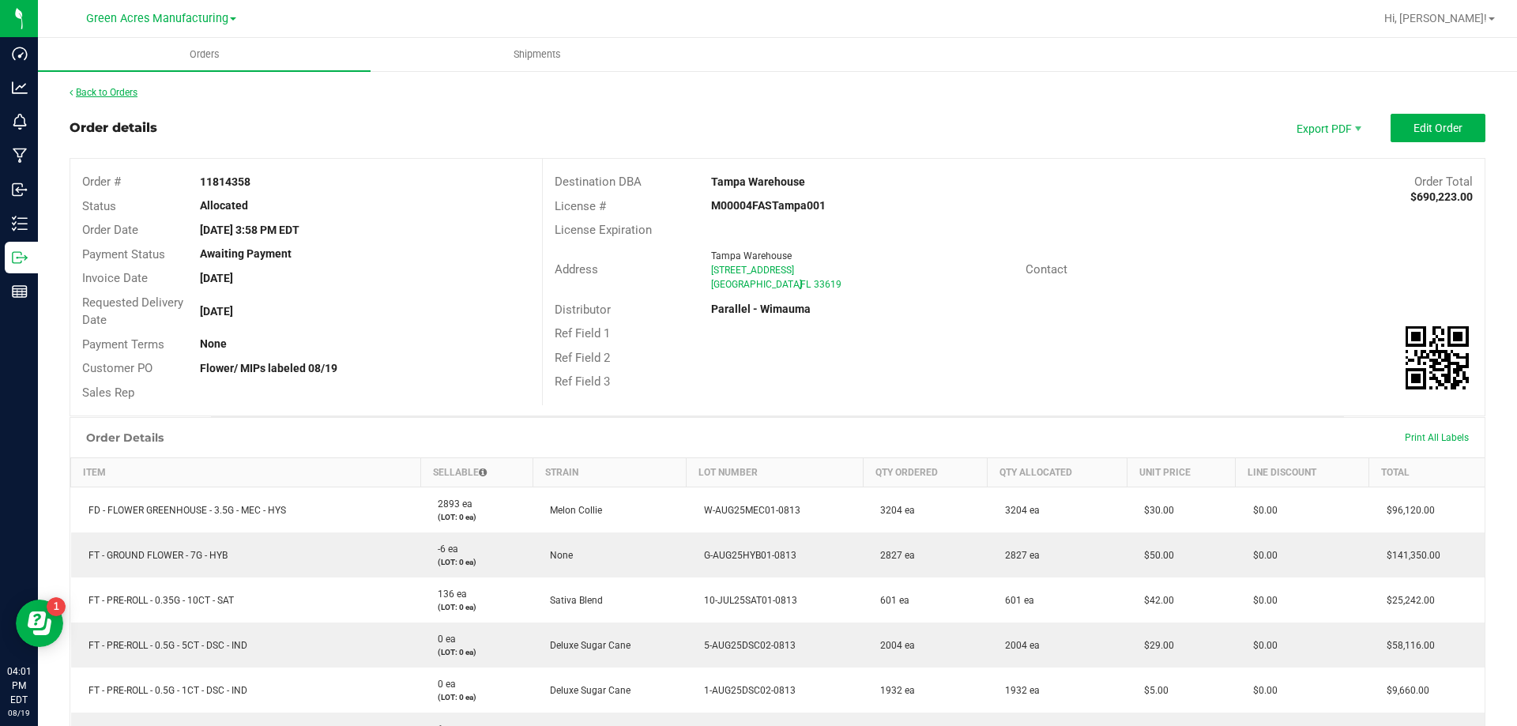
click at [120, 95] on link "Back to Orders" at bounding box center [104, 92] width 68 height 11
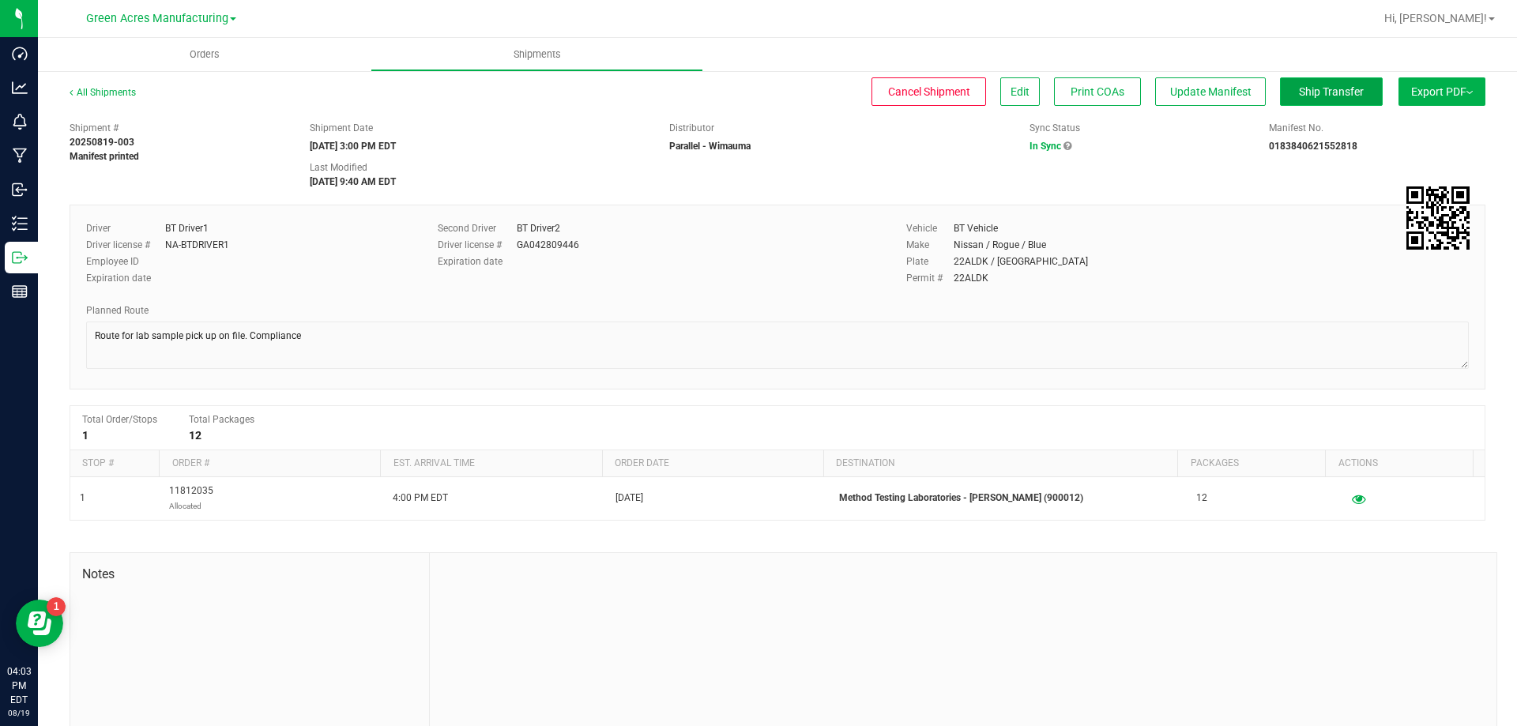
click at [1317, 81] on button "Ship Transfer" at bounding box center [1331, 91] width 103 height 28
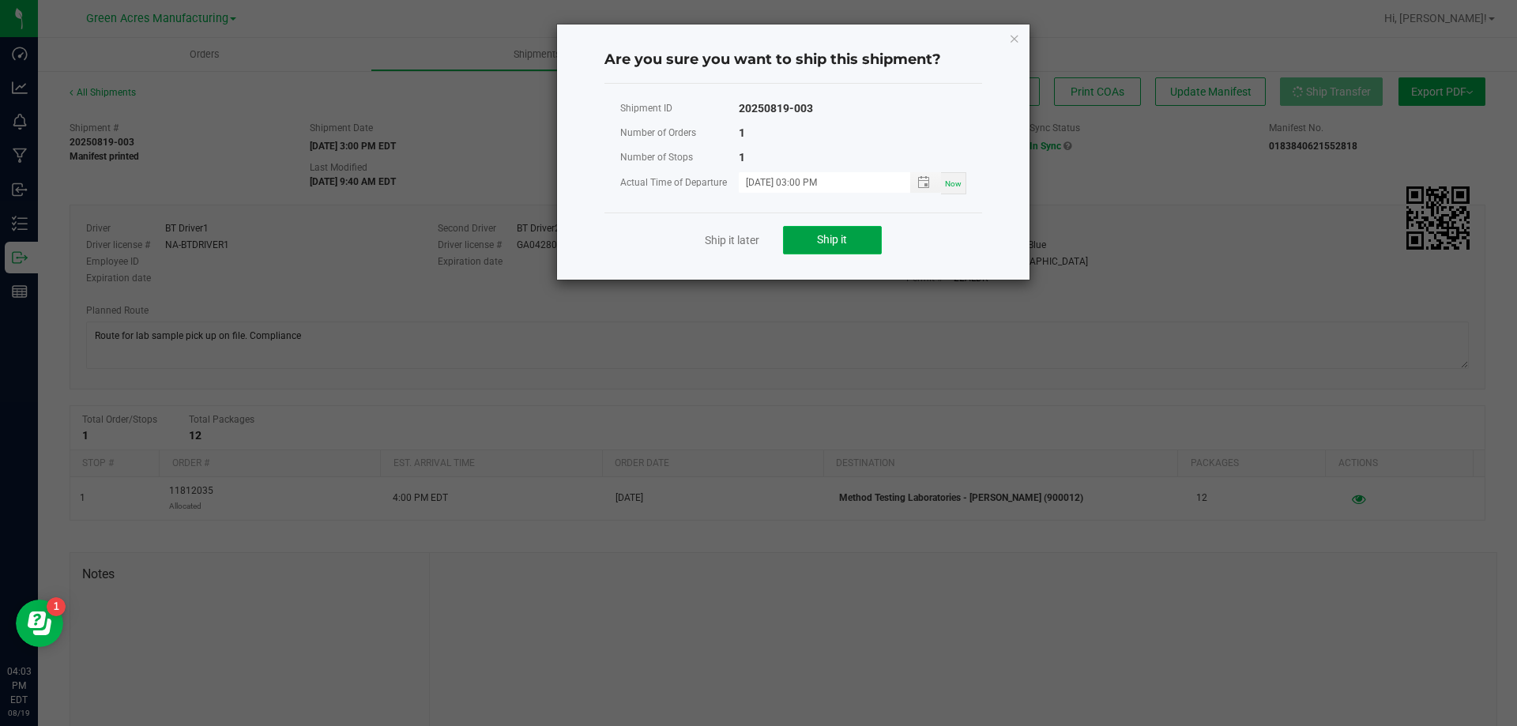
click at [859, 249] on button "Ship it" at bounding box center [832, 240] width 99 height 28
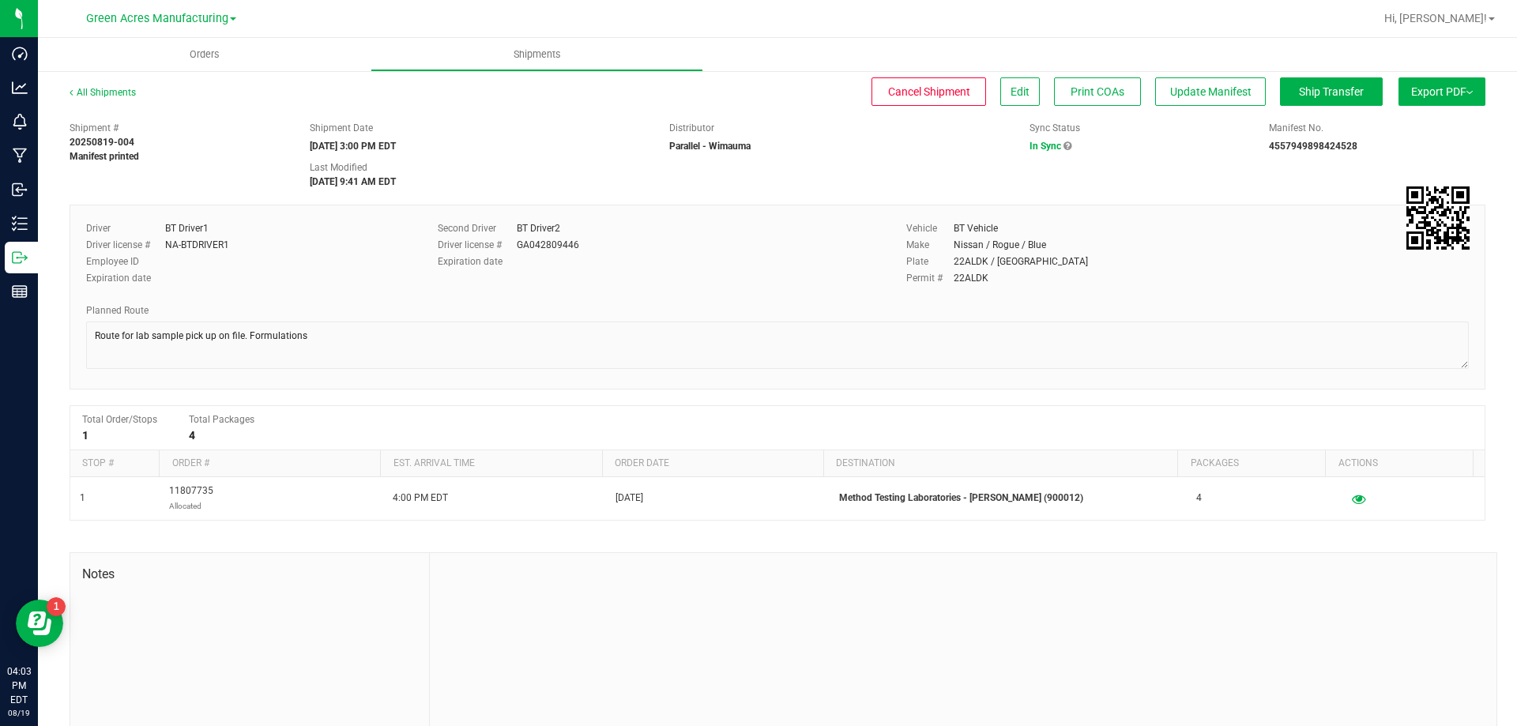
click at [1336, 56] on ul "Orders Shipments" at bounding box center [796, 55] width 1517 height 34
click at [1326, 85] on span "Ship Transfer" at bounding box center [1331, 91] width 65 height 13
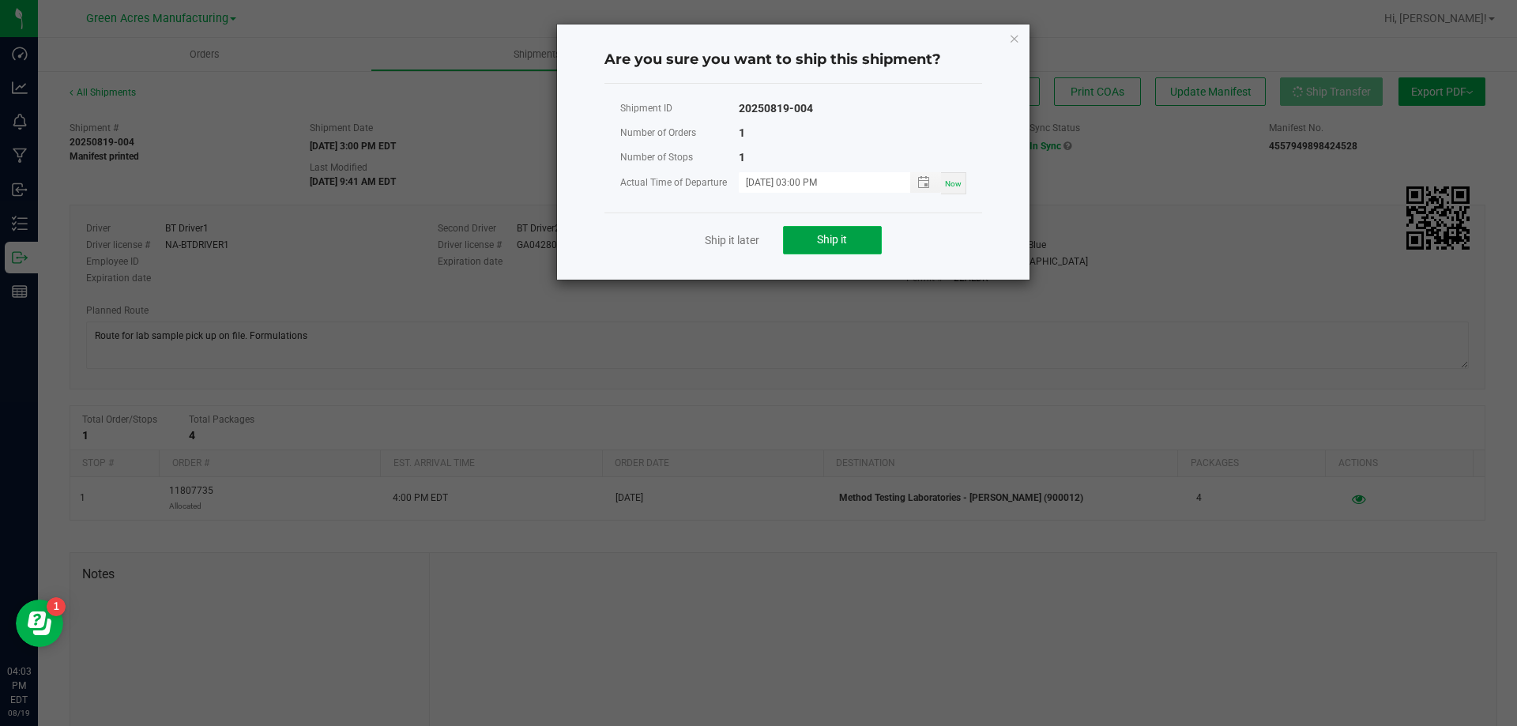
click at [872, 232] on button "Ship it" at bounding box center [832, 240] width 99 height 28
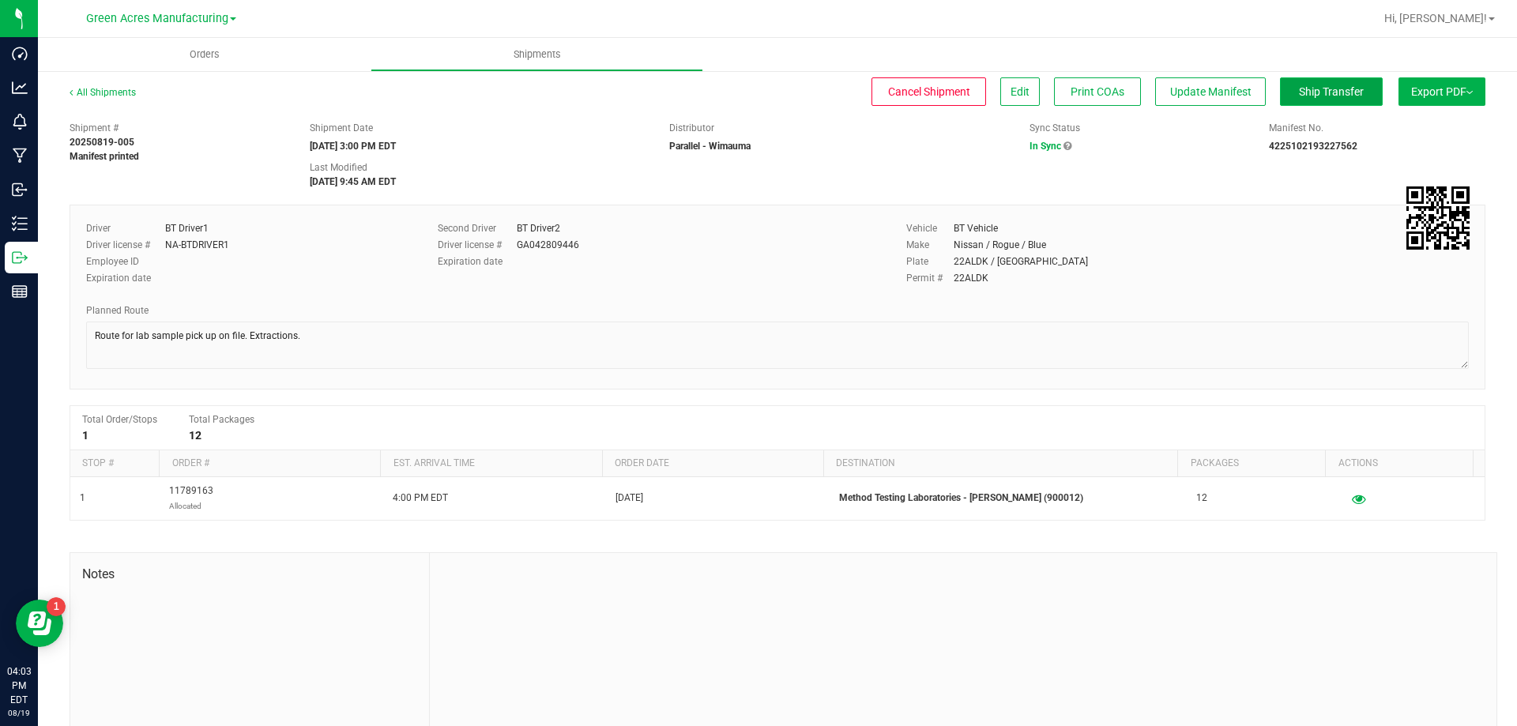
click at [1299, 93] on span "Ship Transfer" at bounding box center [1331, 91] width 65 height 13
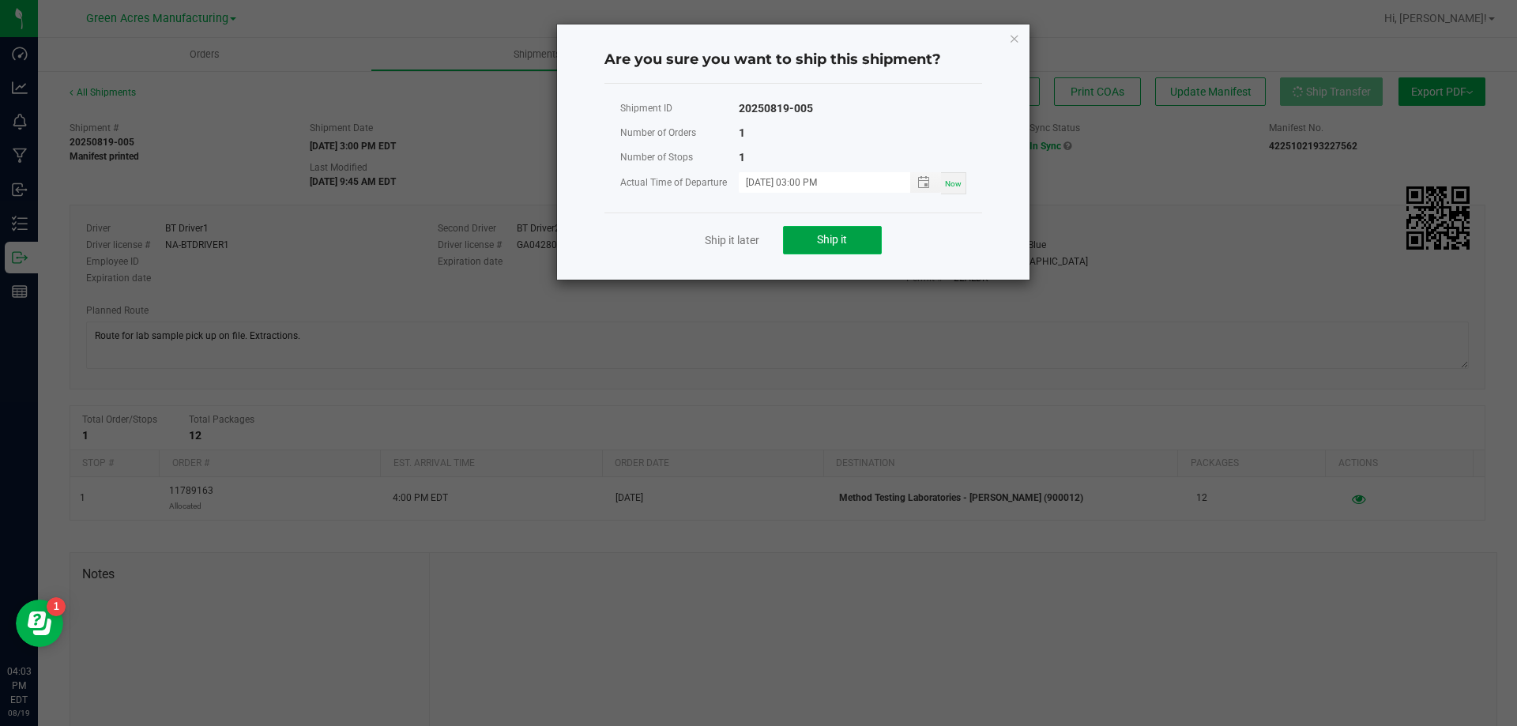
click at [858, 236] on button "Ship it" at bounding box center [832, 240] width 99 height 28
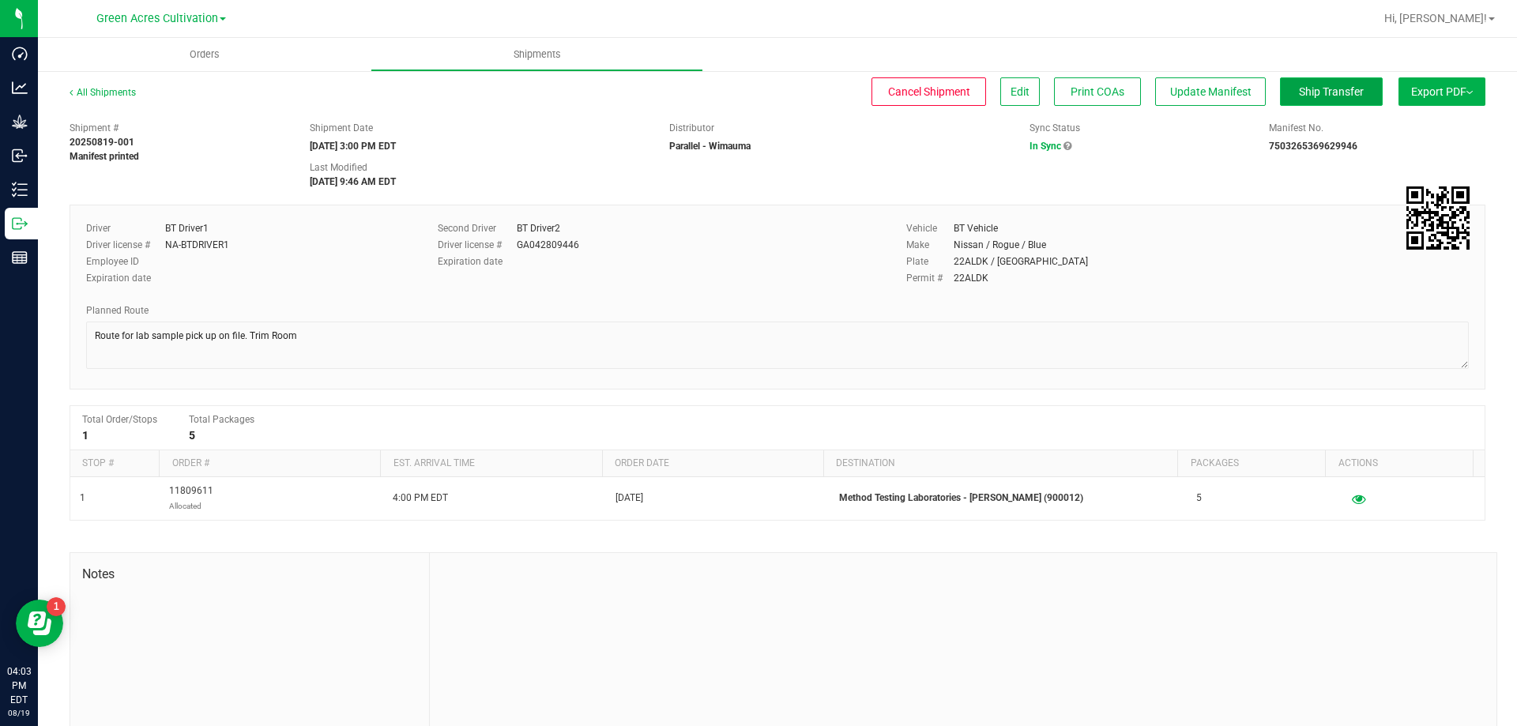
click at [1299, 90] on span "Ship Transfer" at bounding box center [1331, 91] width 65 height 13
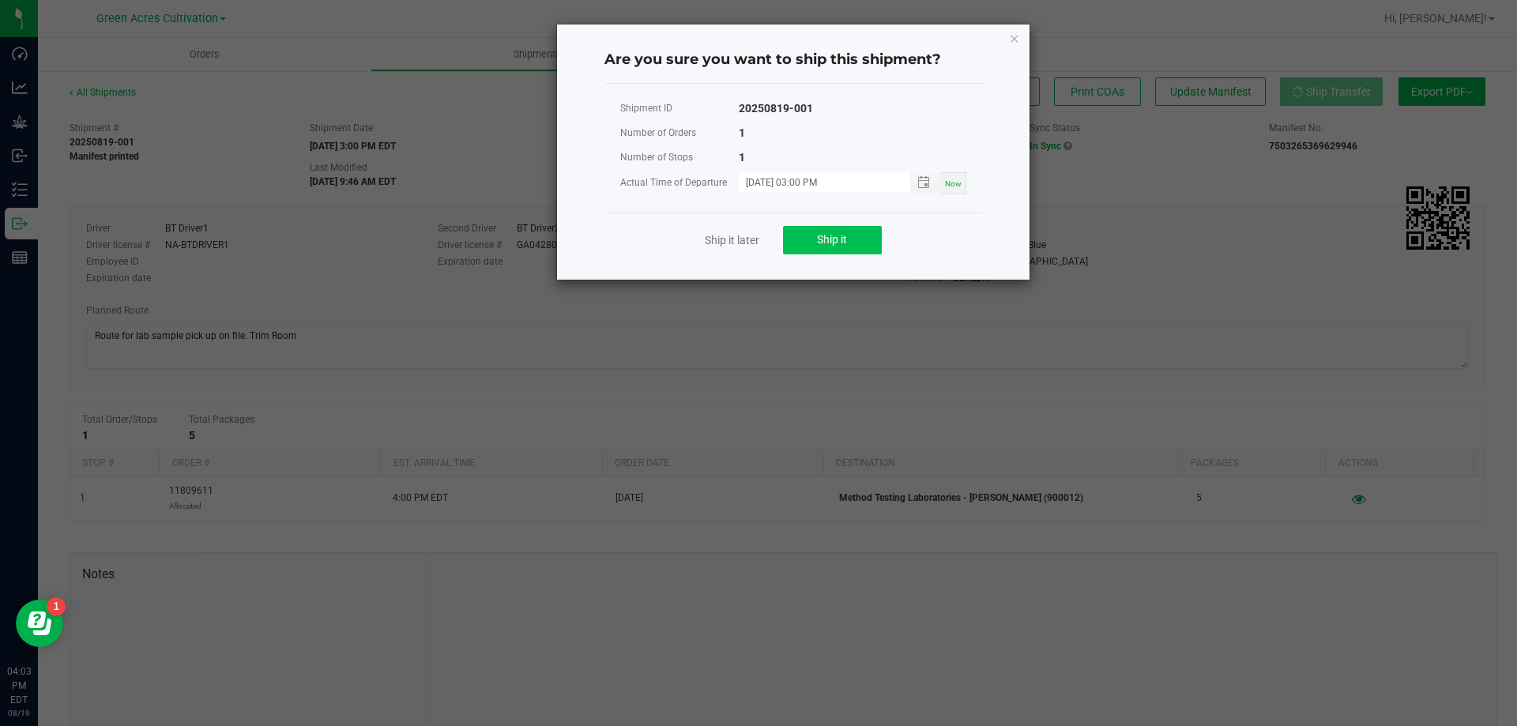
click at [905, 239] on div "Ship it later Ship it" at bounding box center [794, 240] width 378 height 55
click at [807, 236] on button "Ship it" at bounding box center [832, 240] width 99 height 28
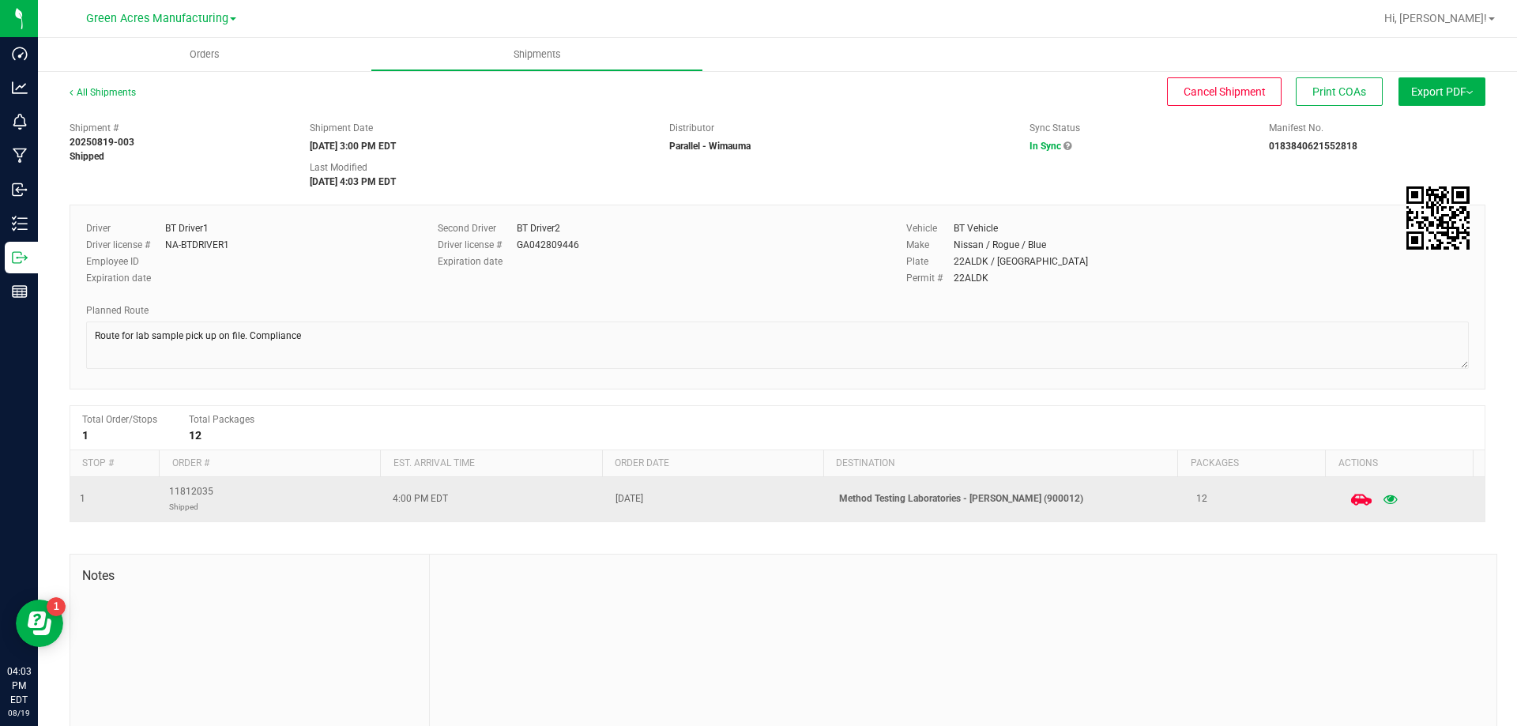
click at [1351, 500] on icon at bounding box center [1361, 499] width 21 height 11
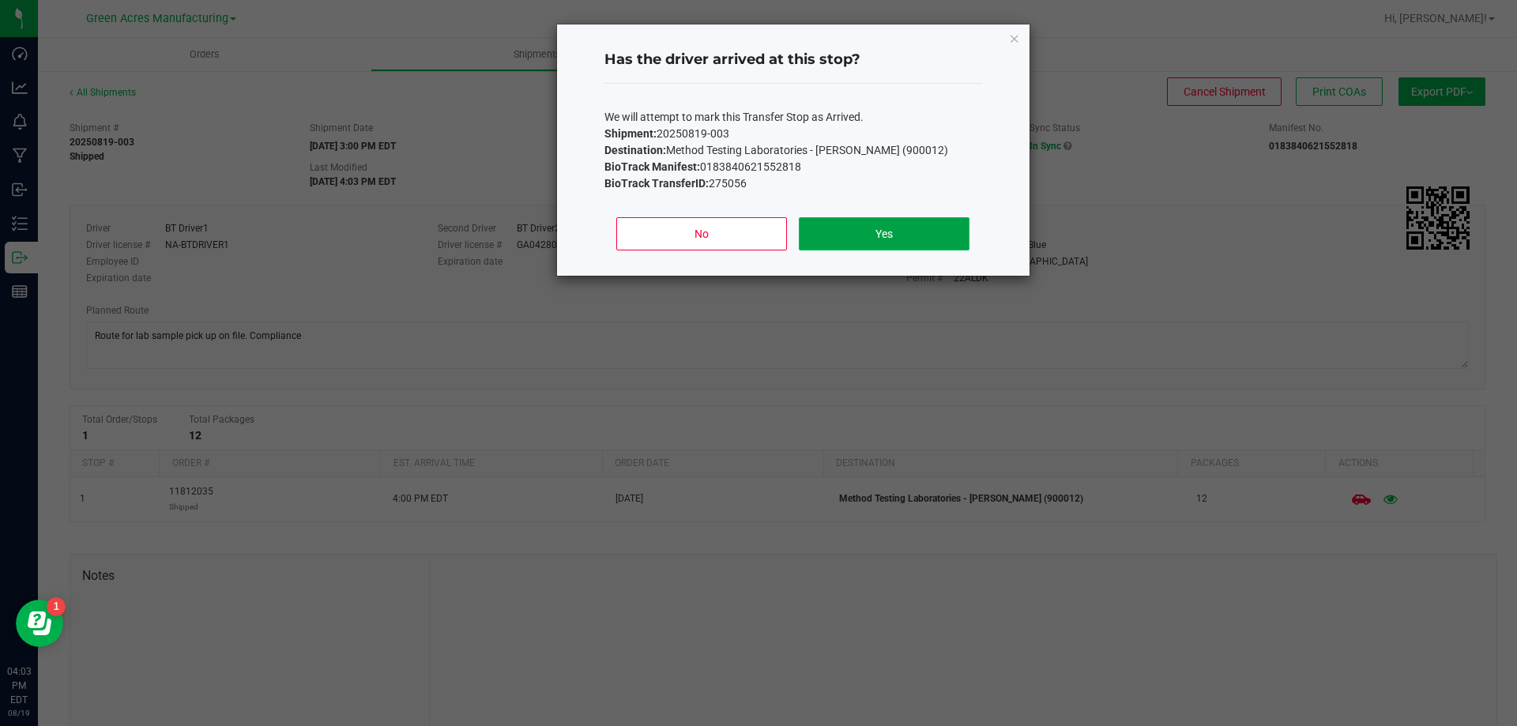
click at [946, 228] on button "Yes" at bounding box center [884, 233] width 170 height 33
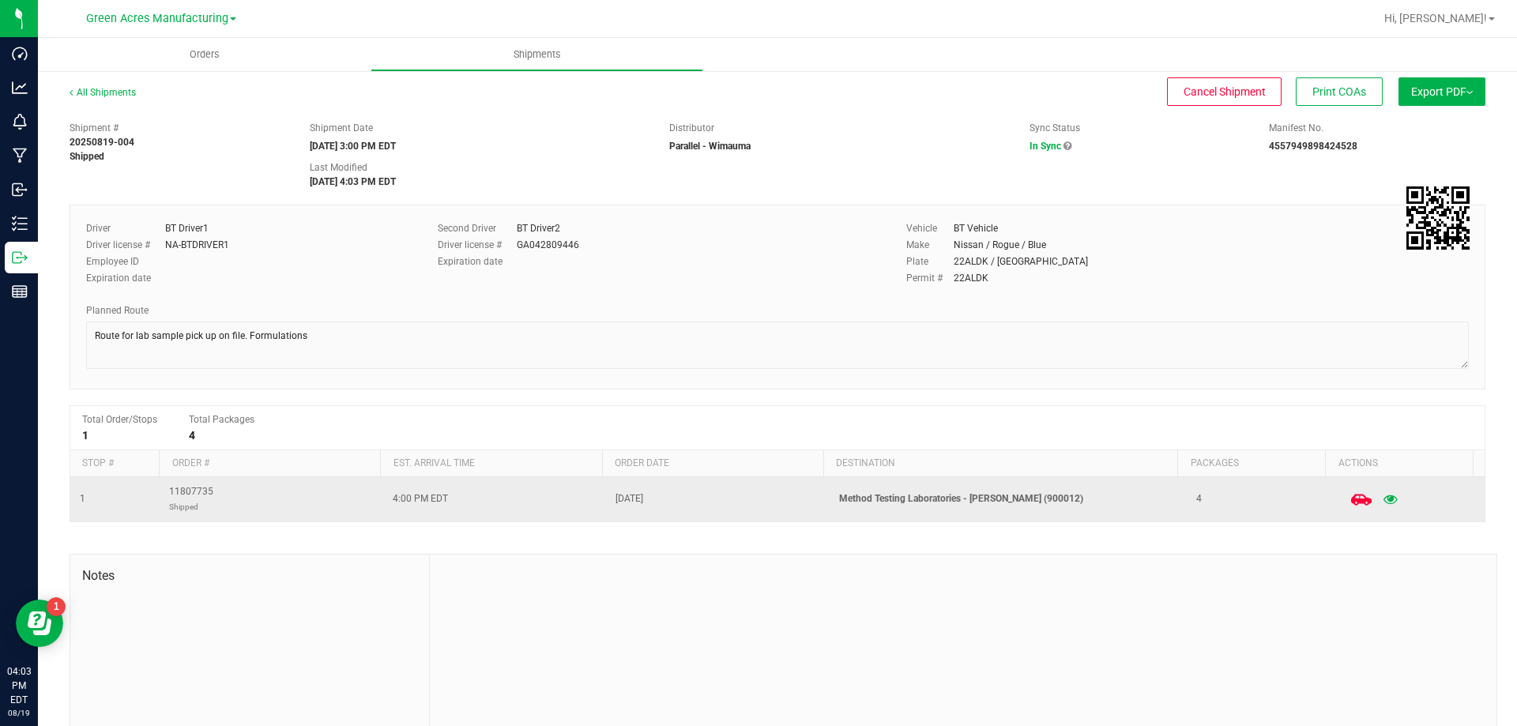
click at [1351, 497] on span at bounding box center [1361, 499] width 35 height 35
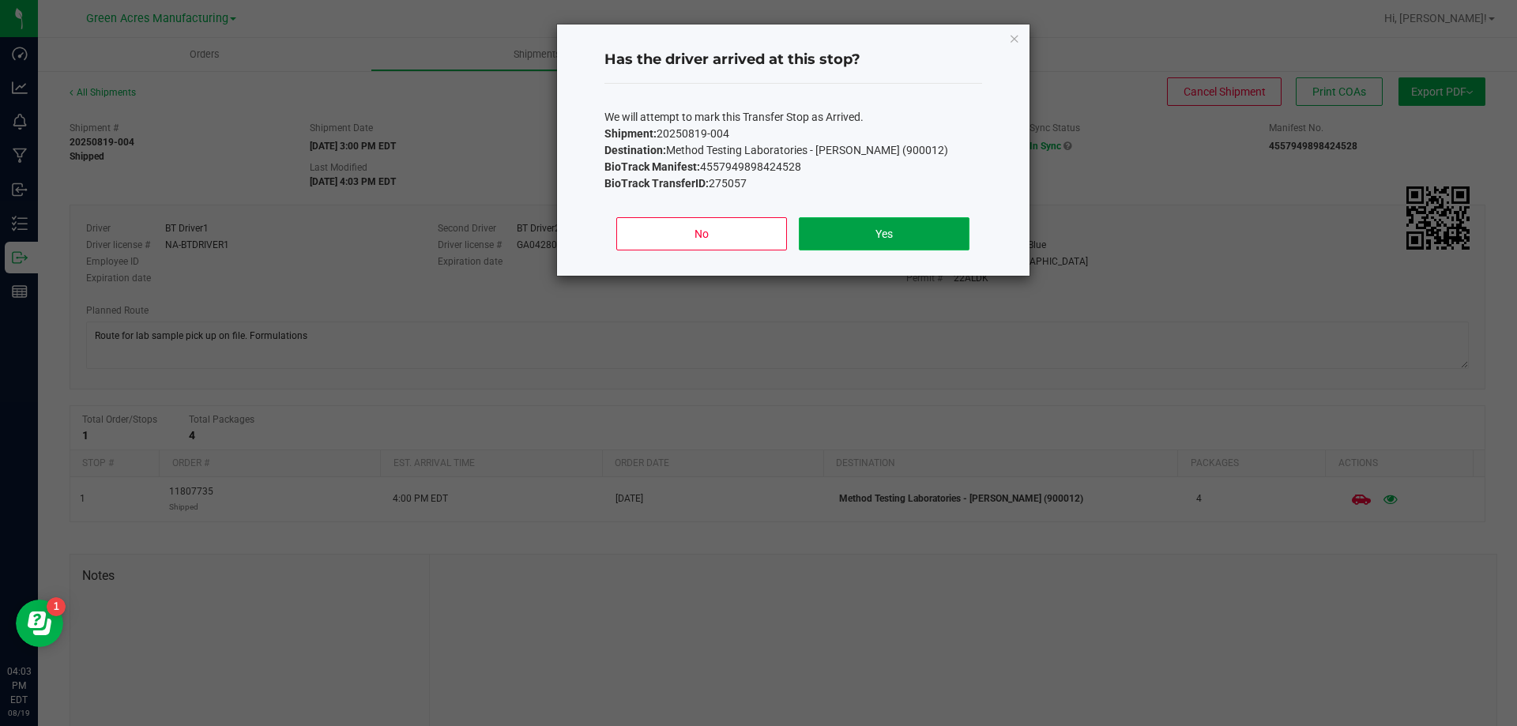
click at [903, 234] on button "Yes" at bounding box center [884, 233] width 170 height 33
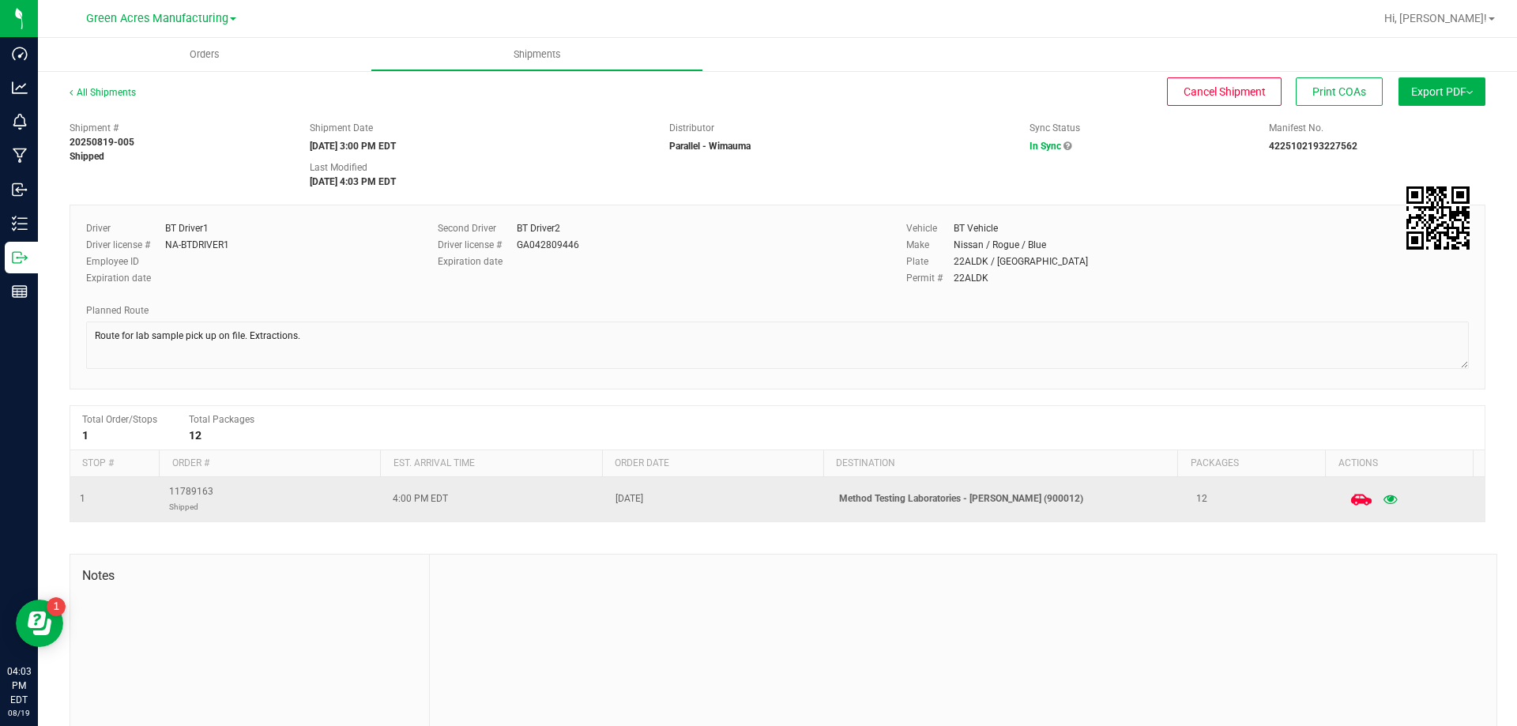
click at [1351, 503] on icon at bounding box center [1361, 499] width 21 height 11
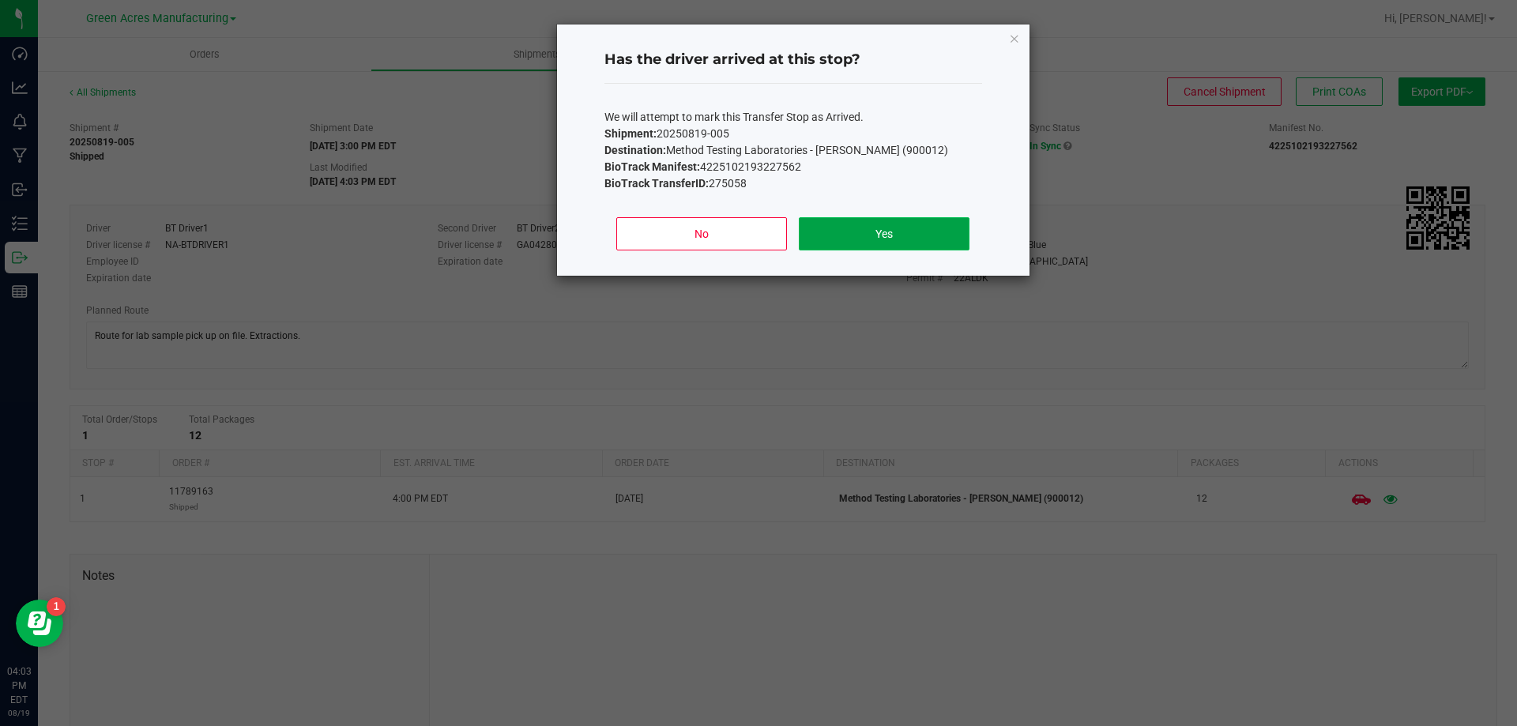
click at [863, 221] on button "Yes" at bounding box center [884, 233] width 170 height 33
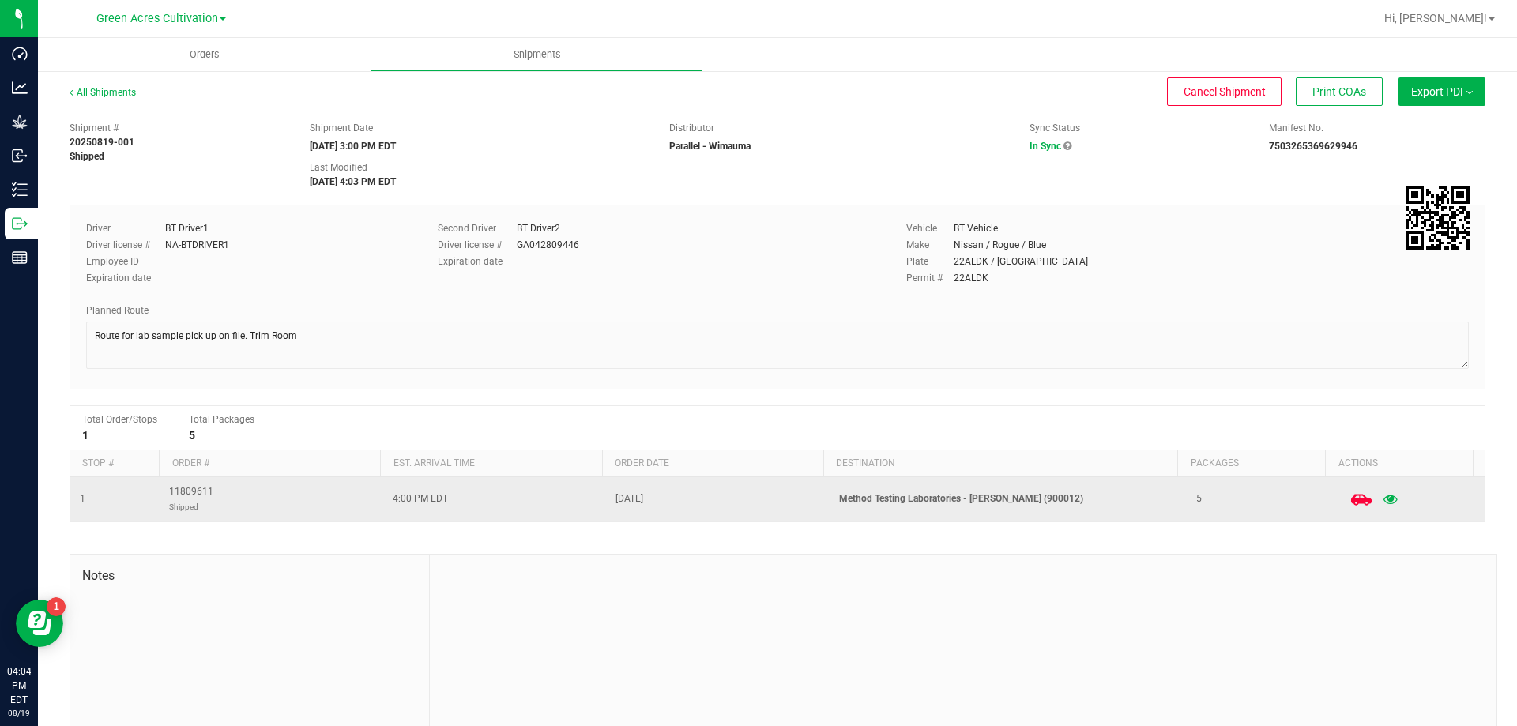
click at [1351, 507] on icon at bounding box center [1361, 499] width 21 height 21
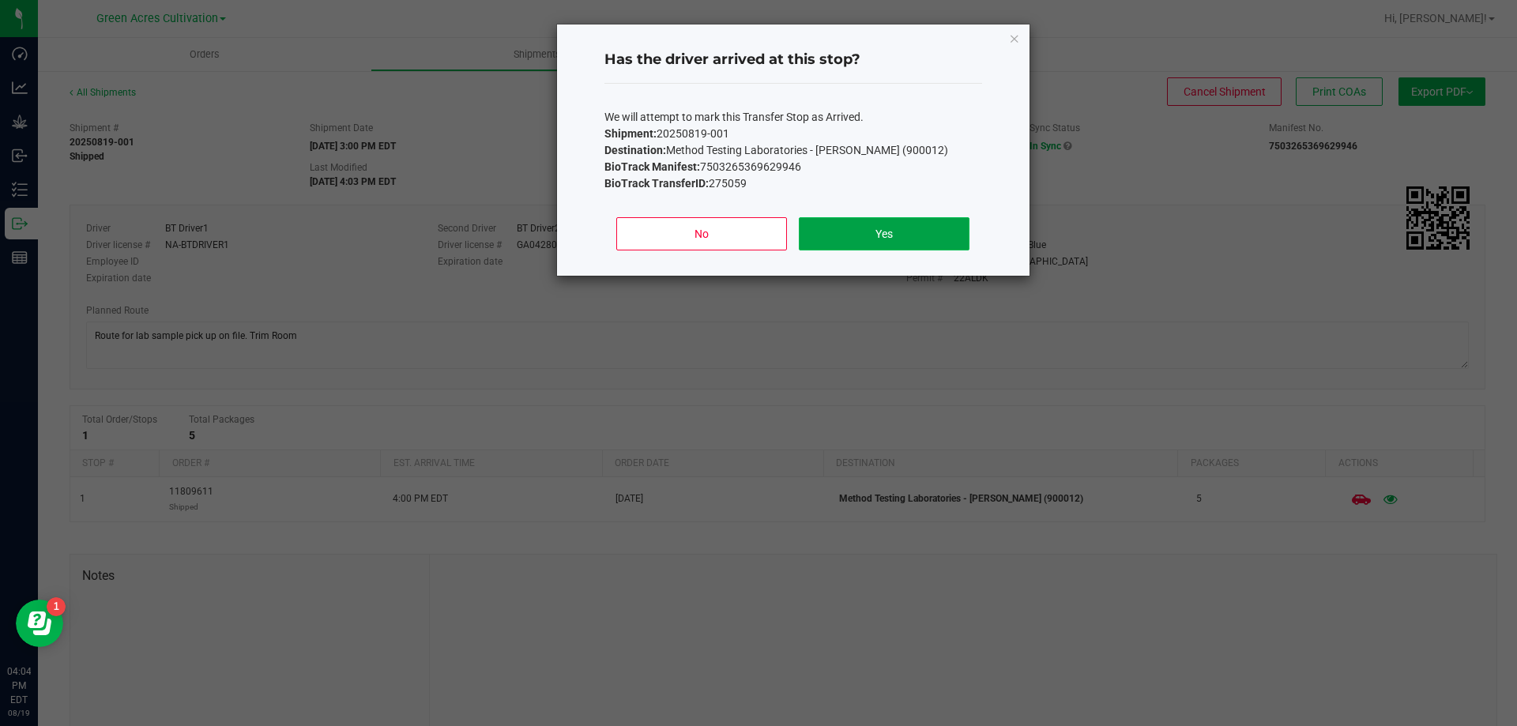
click at [919, 236] on button "Yes" at bounding box center [884, 233] width 170 height 33
